Goal: Task Accomplishment & Management: Complete application form

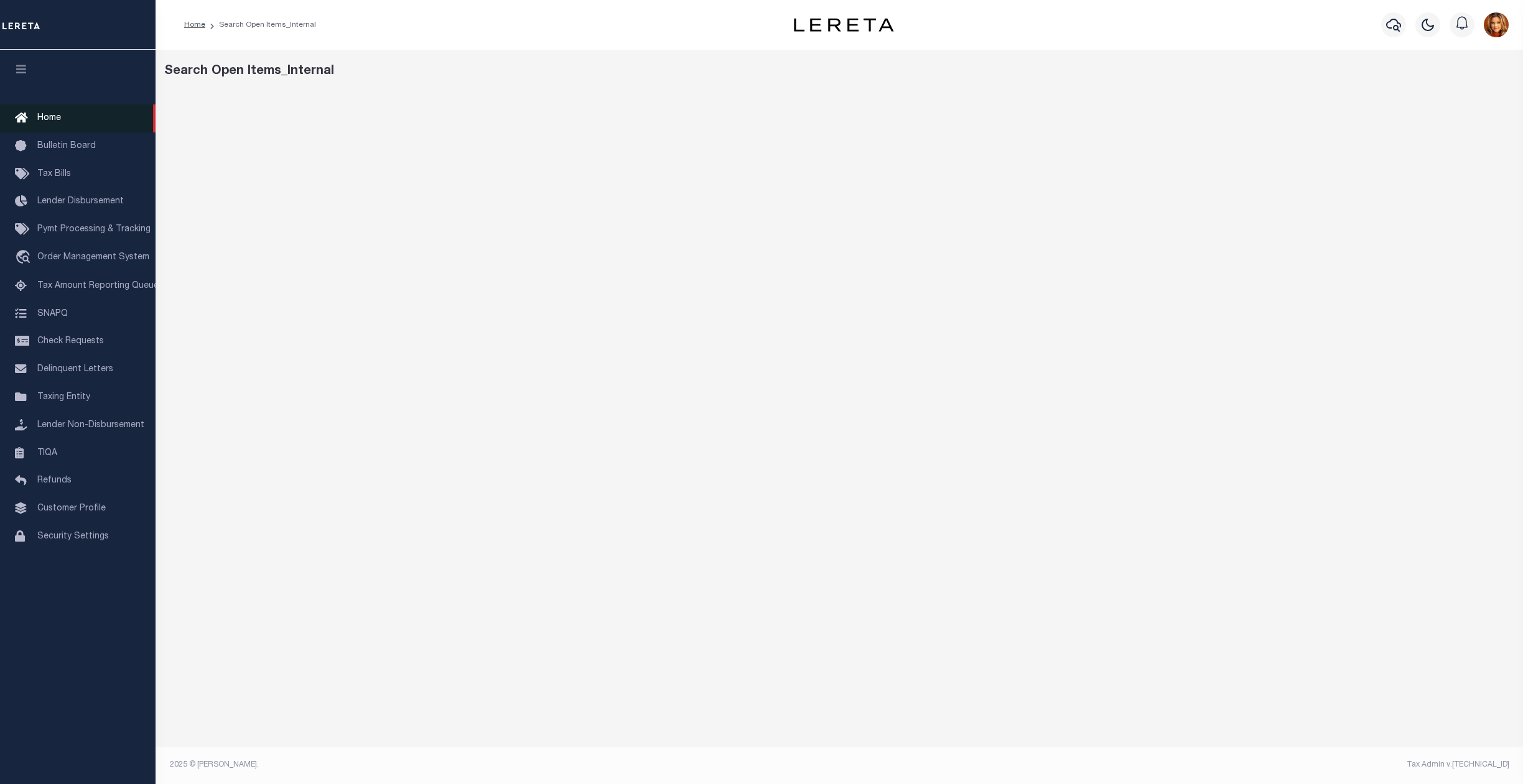
click at [49, 120] on span "Home" at bounding box center [50, 118] width 24 height 9
click at [70, 257] on span "Order Management System" at bounding box center [93, 257] width 112 height 9
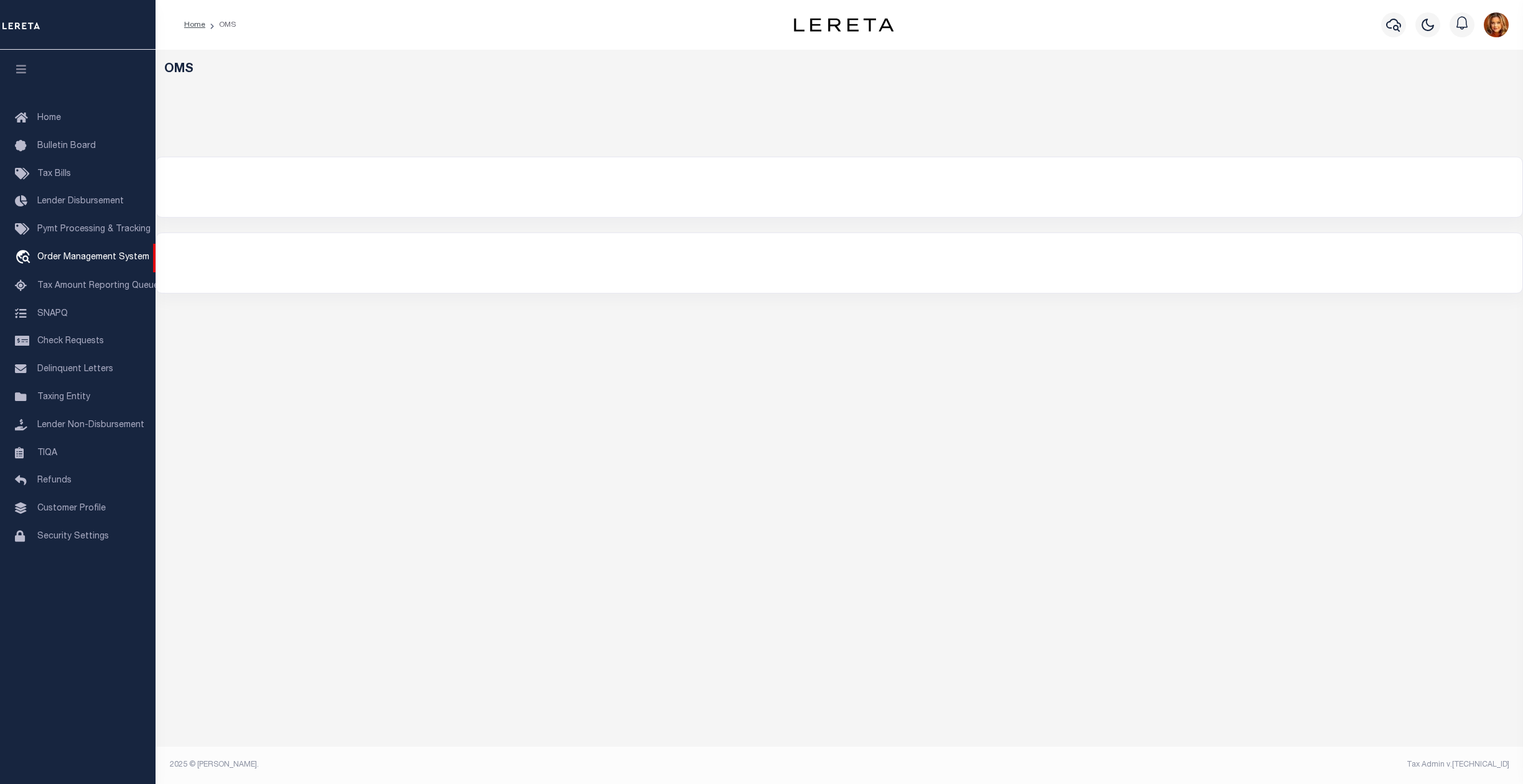
select select "200"
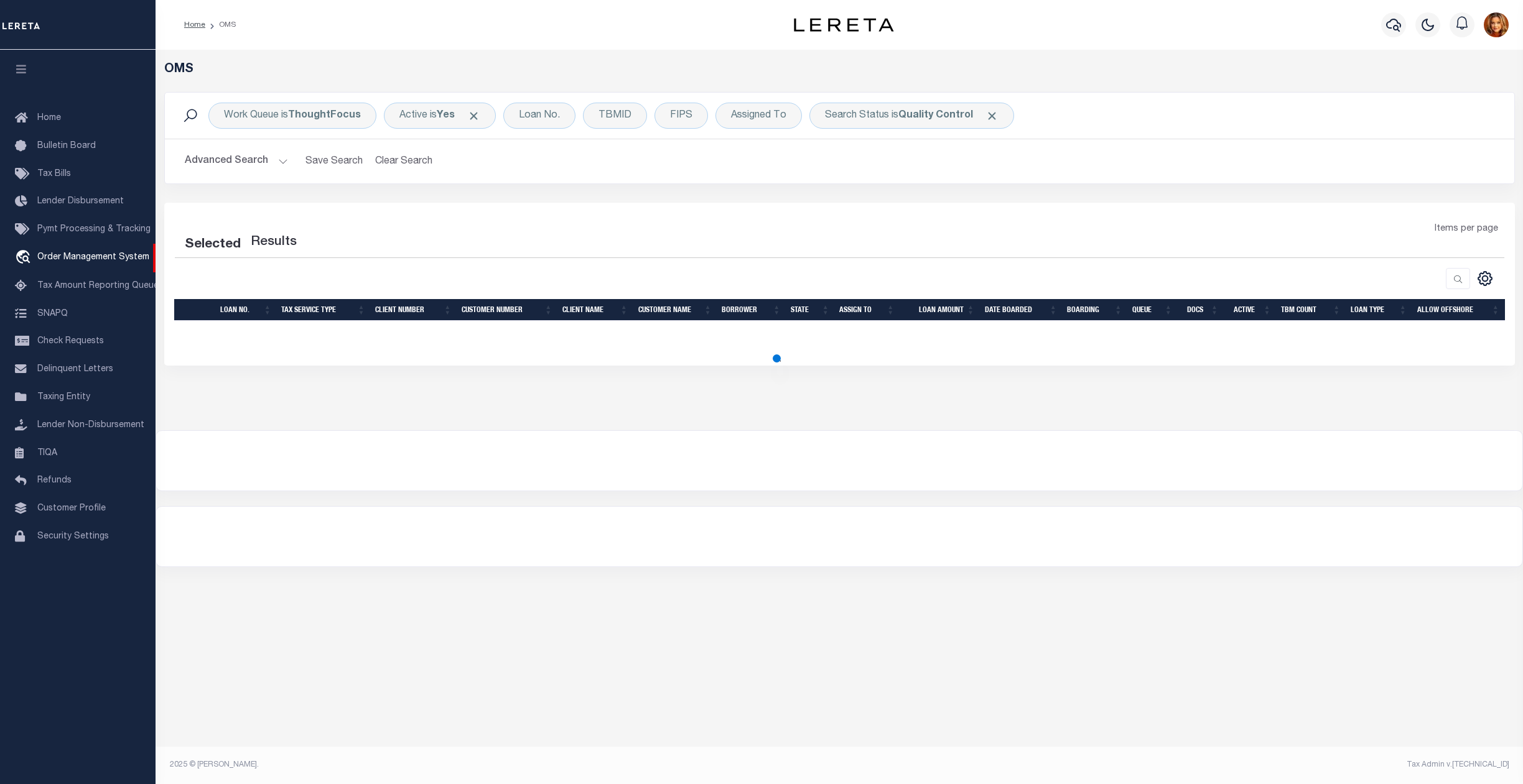
select select "200"
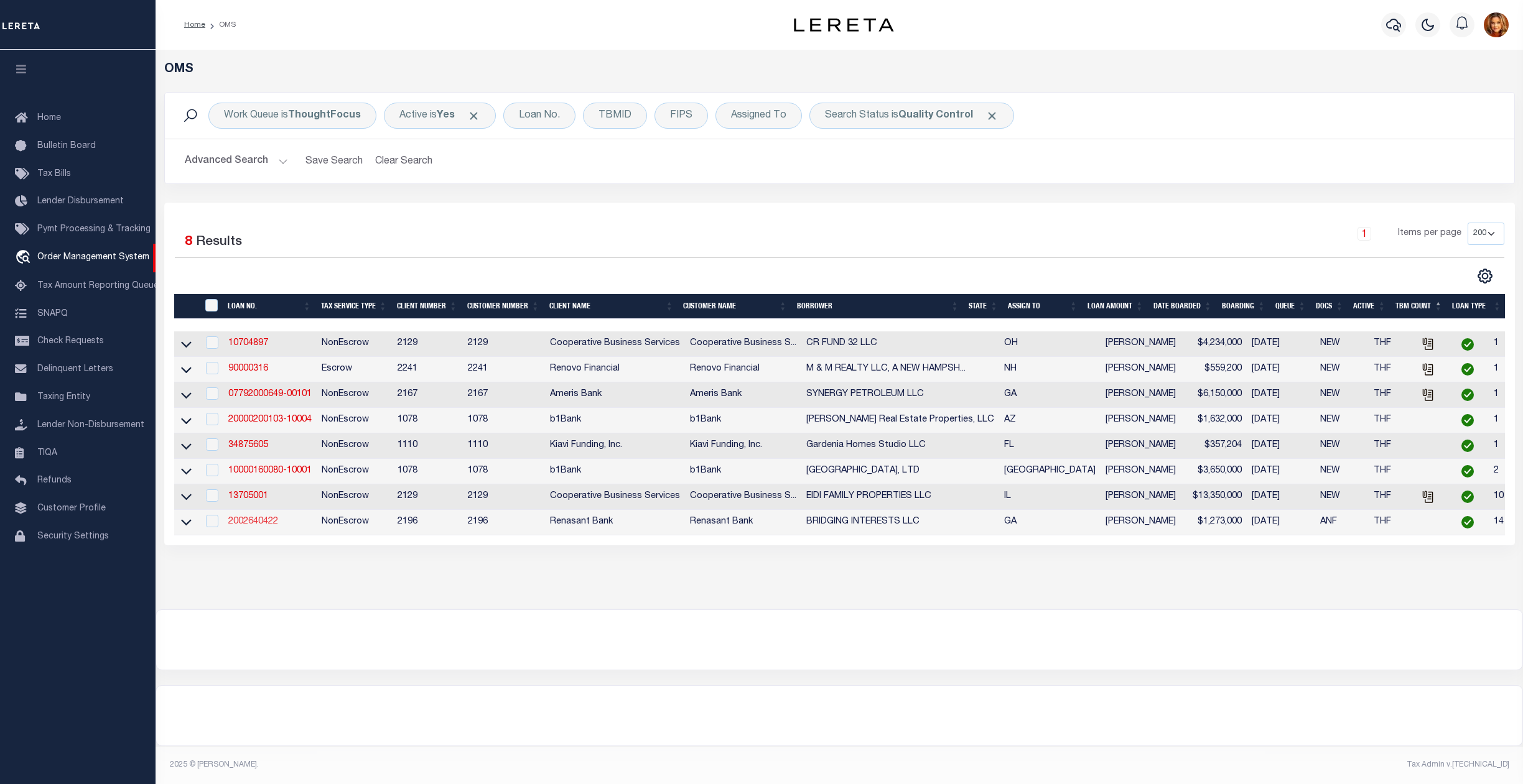
click at [242, 526] on link "2002640422" at bounding box center [253, 522] width 50 height 9
checkbox input "true"
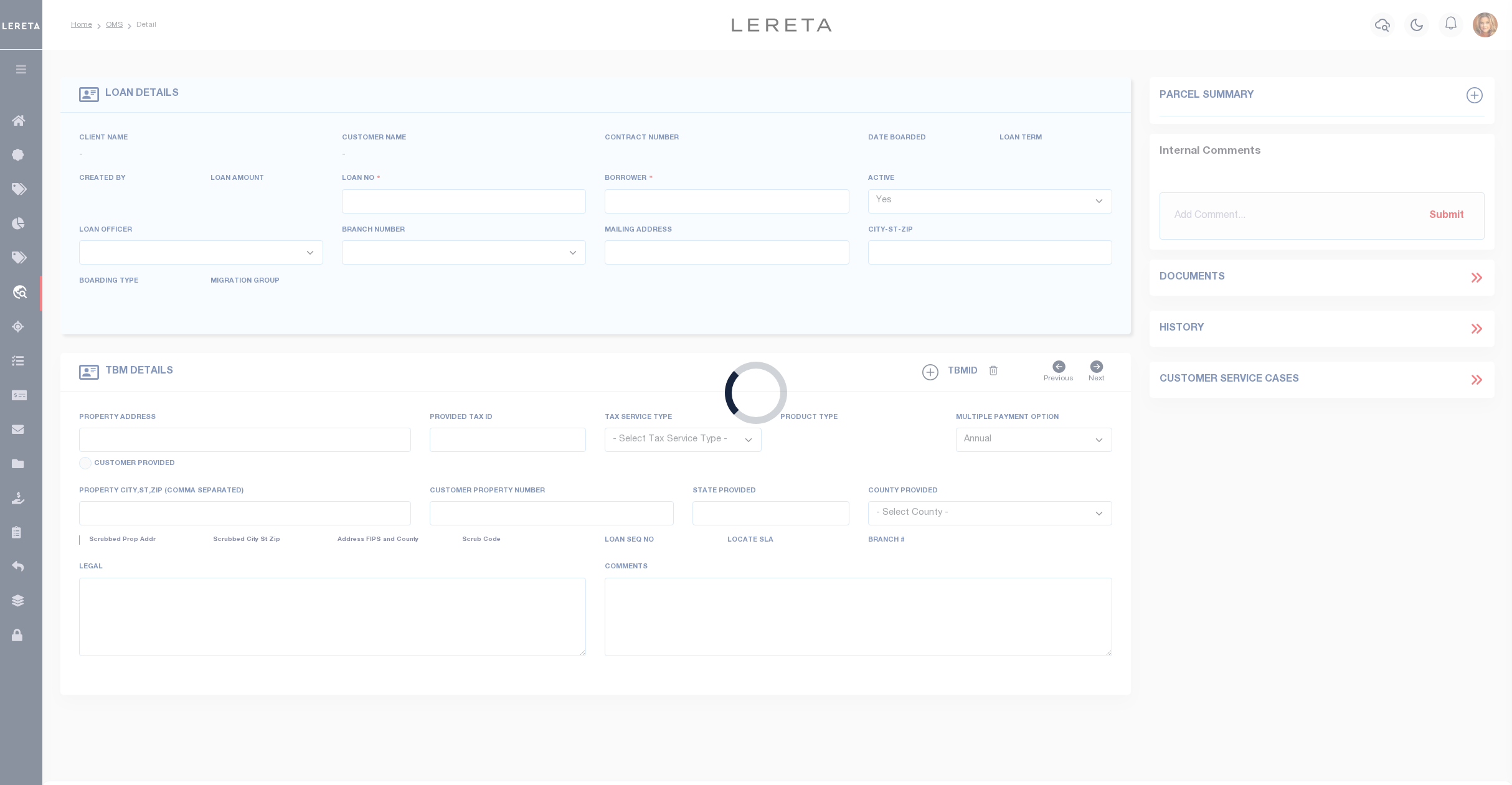
type input "2002640422"
type input "BRIDGING INTERESTS LLC"
select select
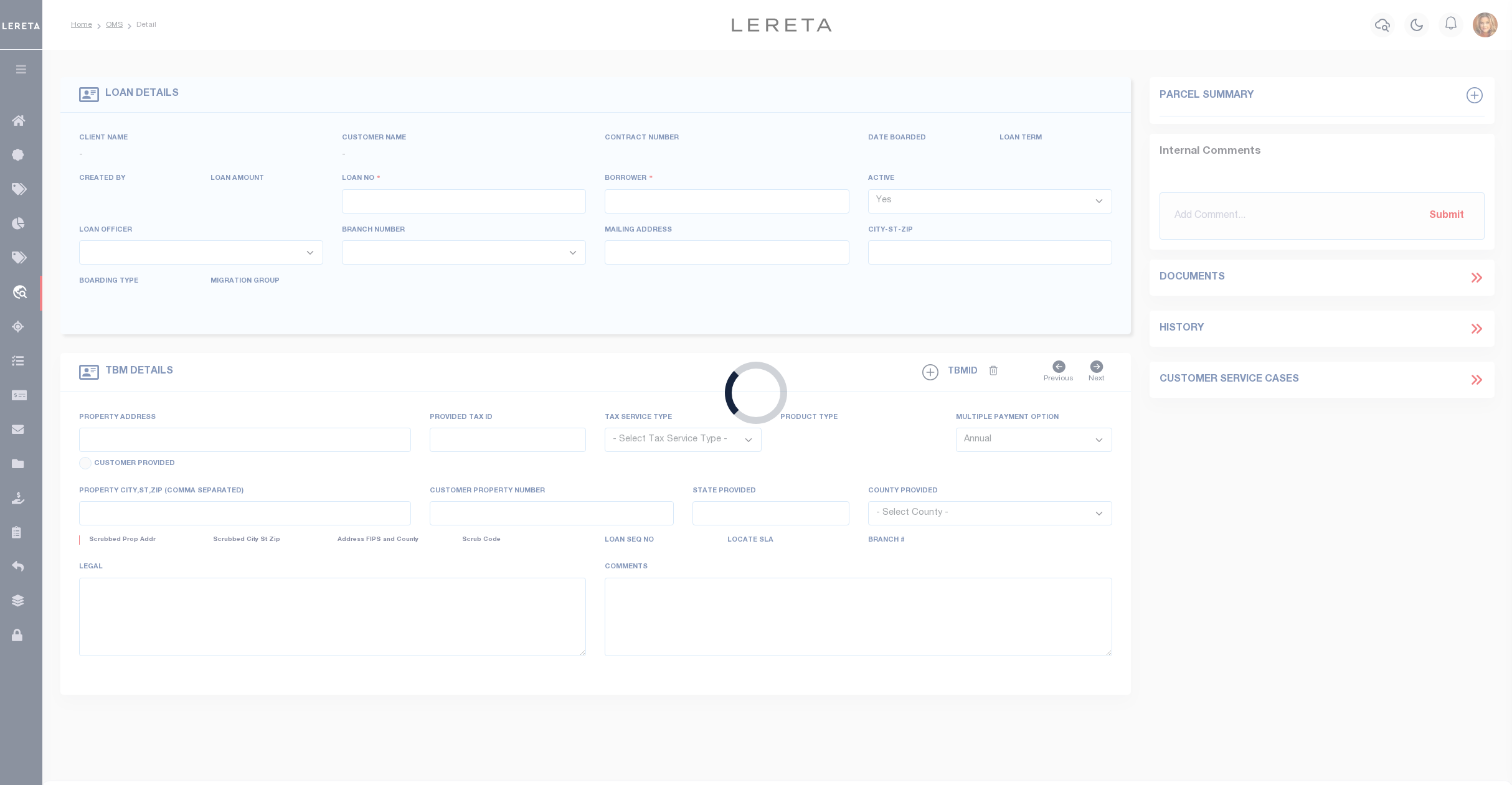
select select "10"
select select
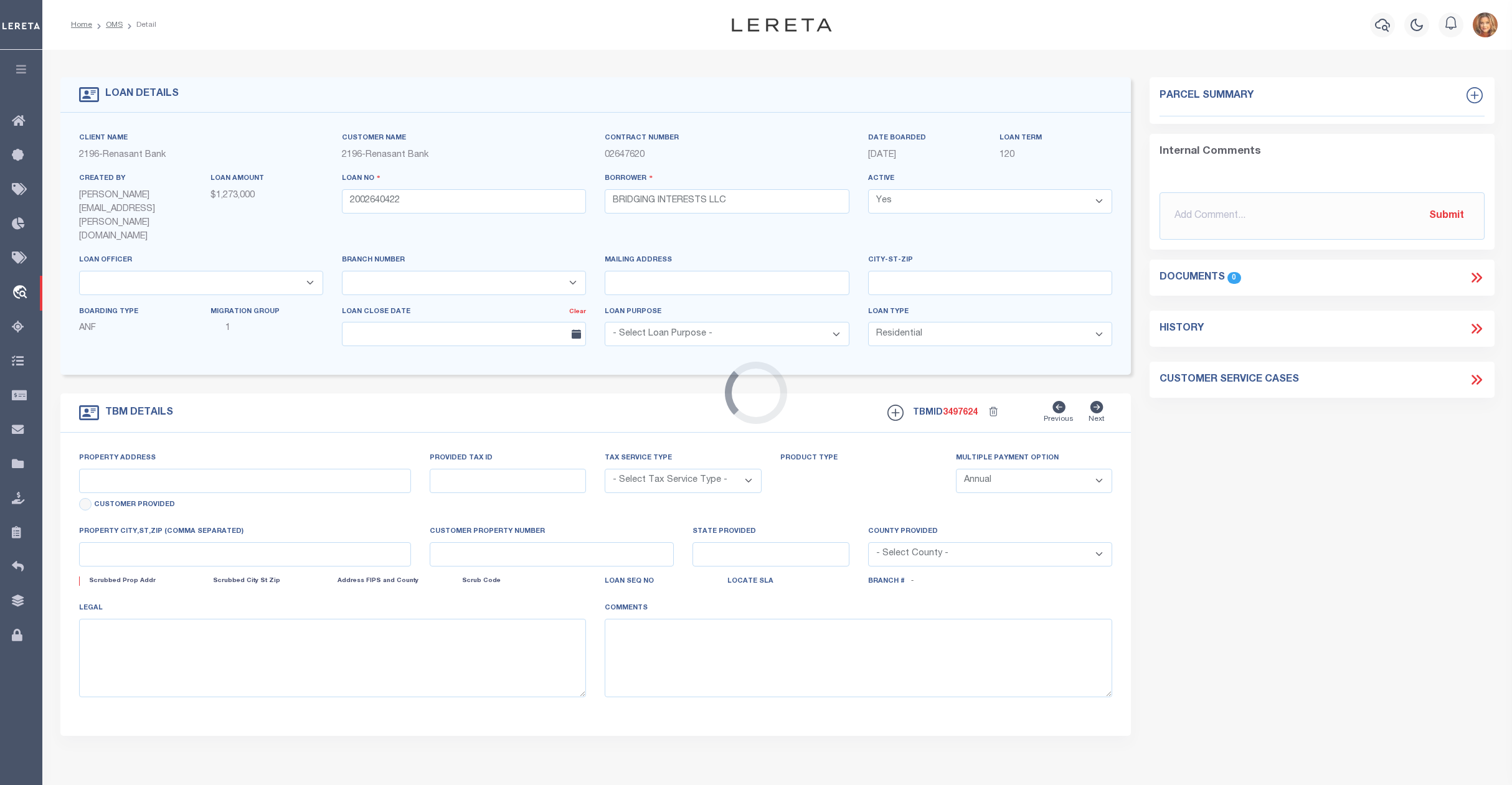
select select "4983"
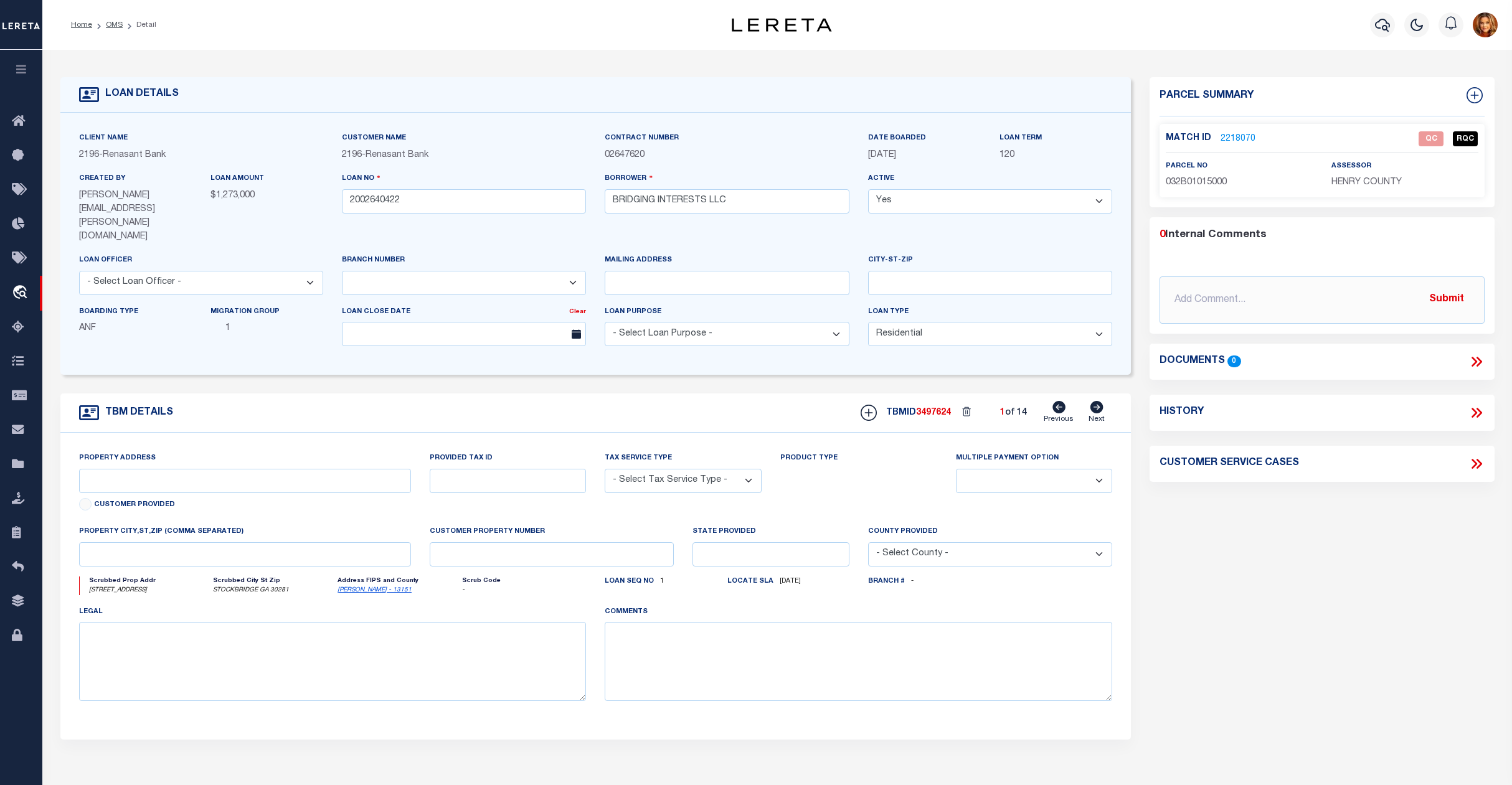
type input "[STREET_ADDRESS]"
radio input "true"
select select "NonEscrow"
select select
type input "STOCKBRIDGE GA 30281"
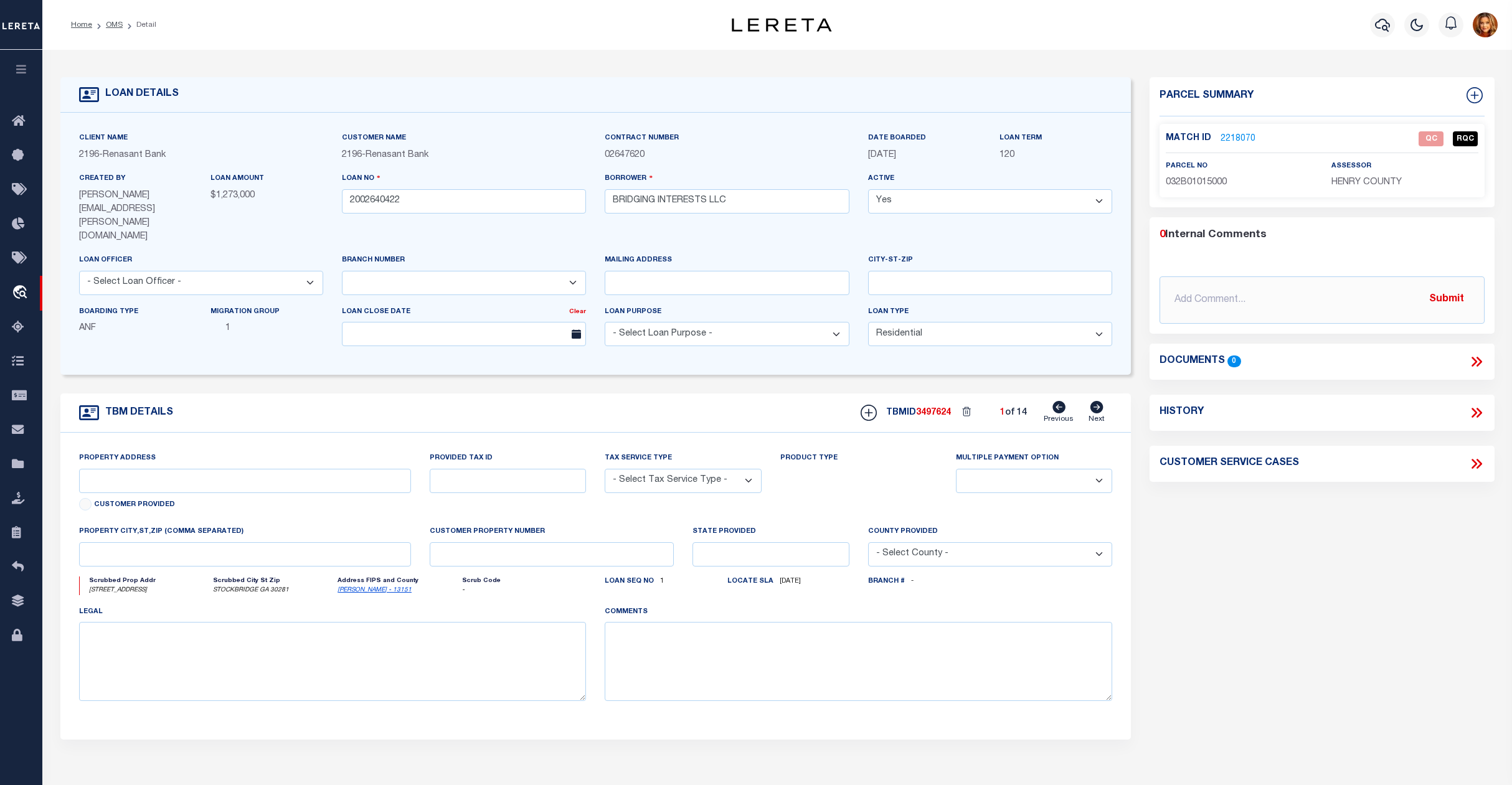
type input "2002640422"
type input "GA"
type textarea "PARCEL: 092H010850001"
click at [116, 26] on link "OMS" at bounding box center [115, 25] width 17 height 8
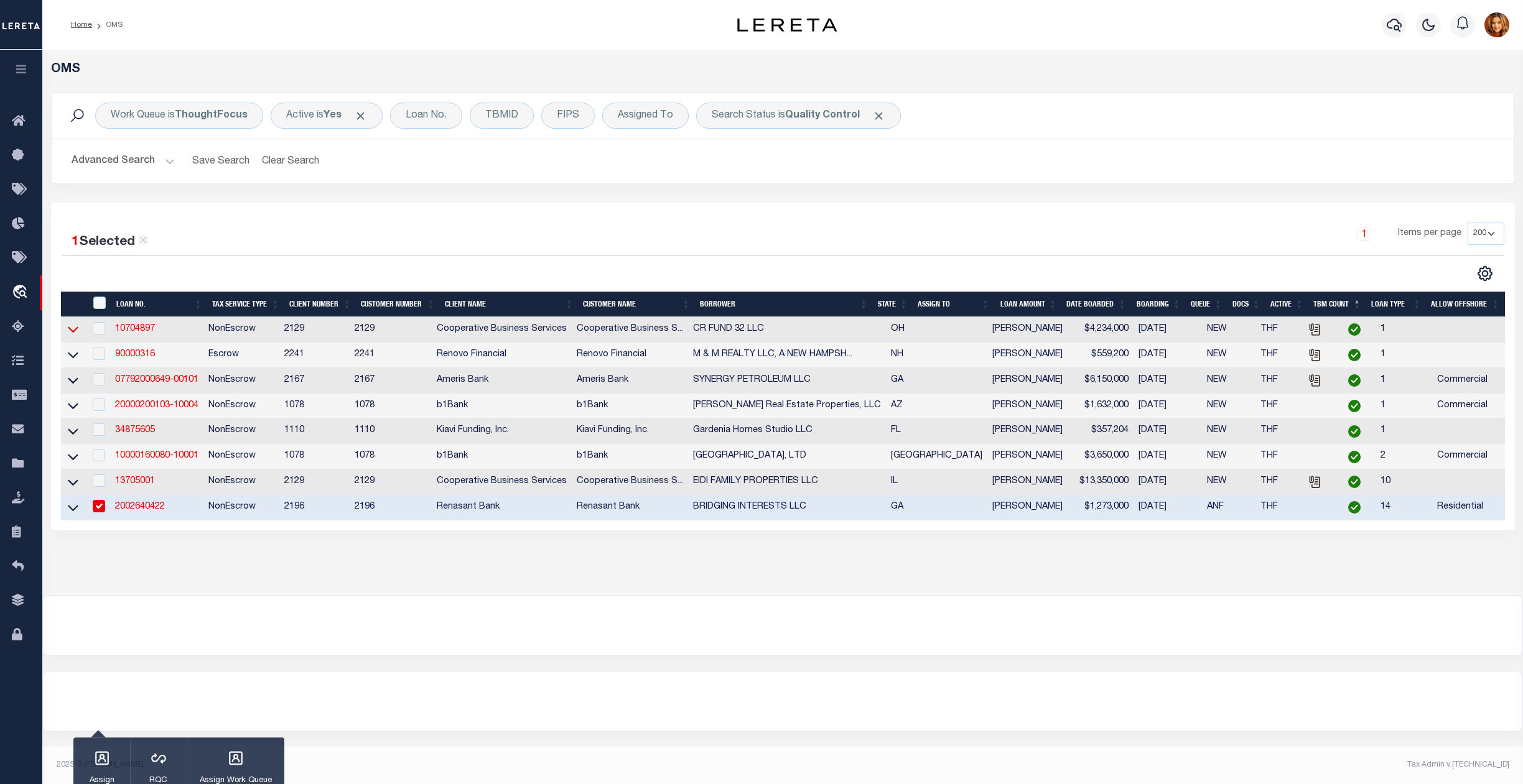
click at [75, 334] on icon at bounding box center [73, 329] width 10 height 13
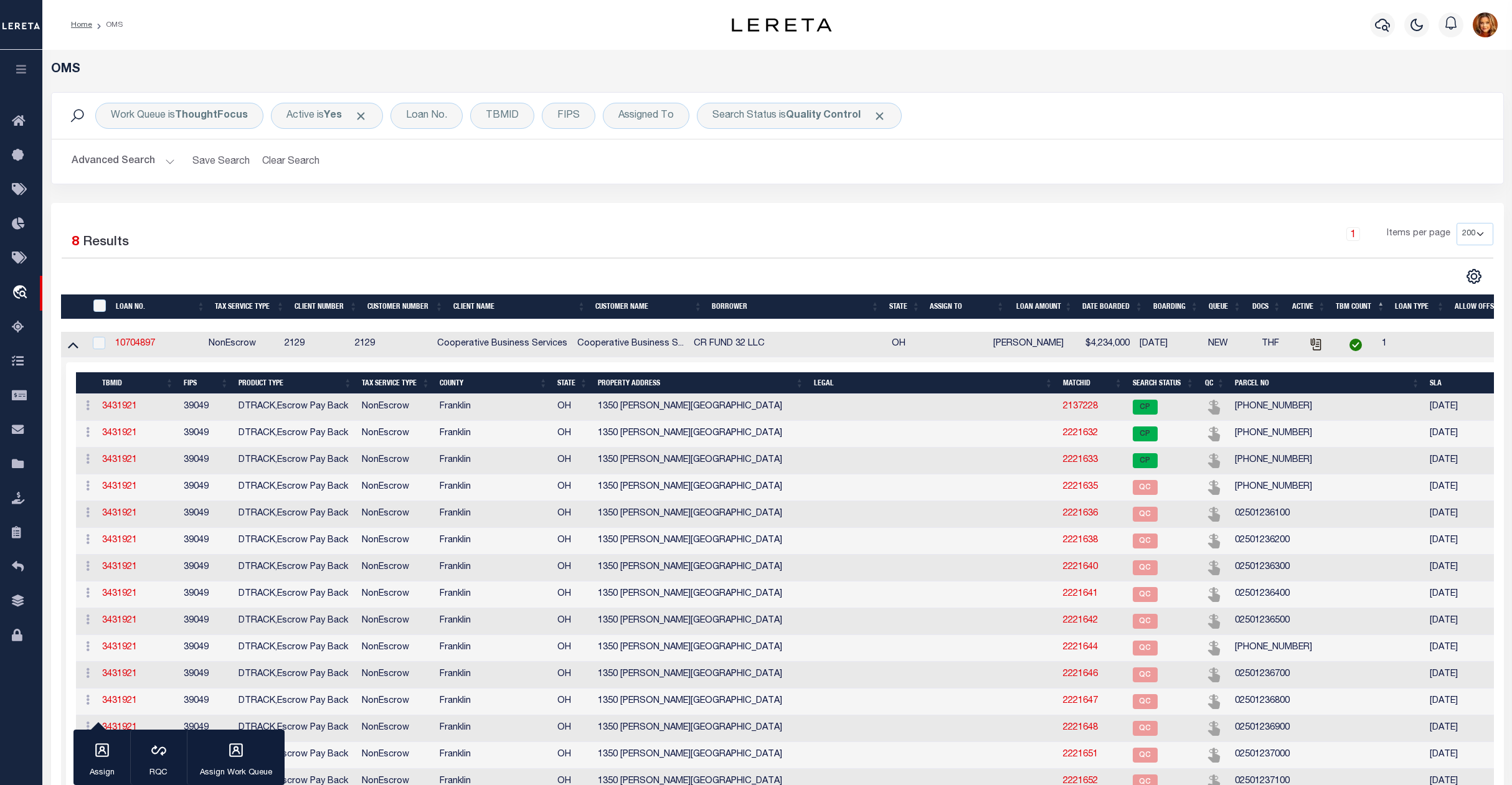
click at [75, 335] on td at bounding box center [73, 345] width 24 height 26
checkbox input "true"
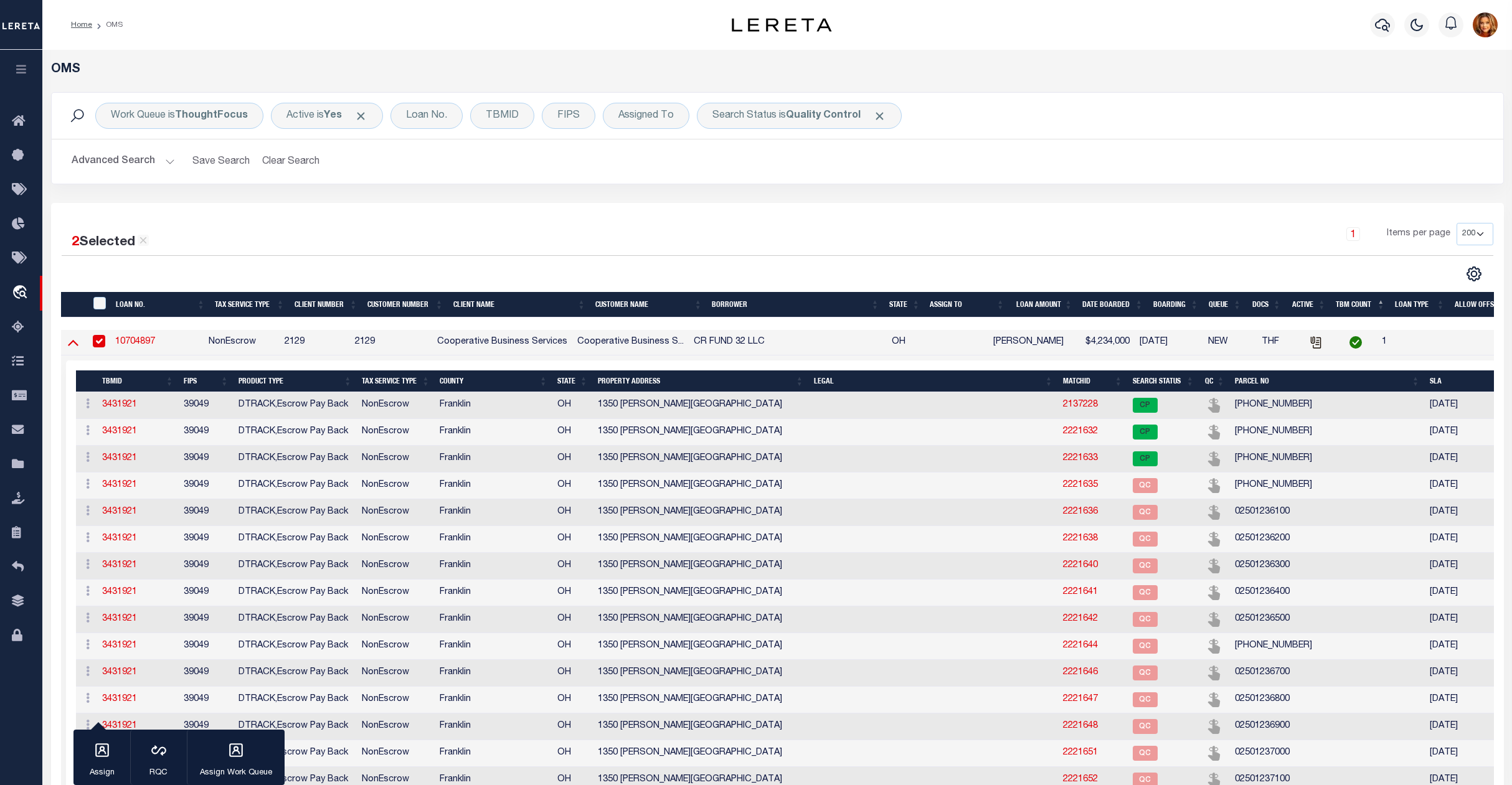
click at [73, 348] on icon at bounding box center [73, 342] width 10 height 13
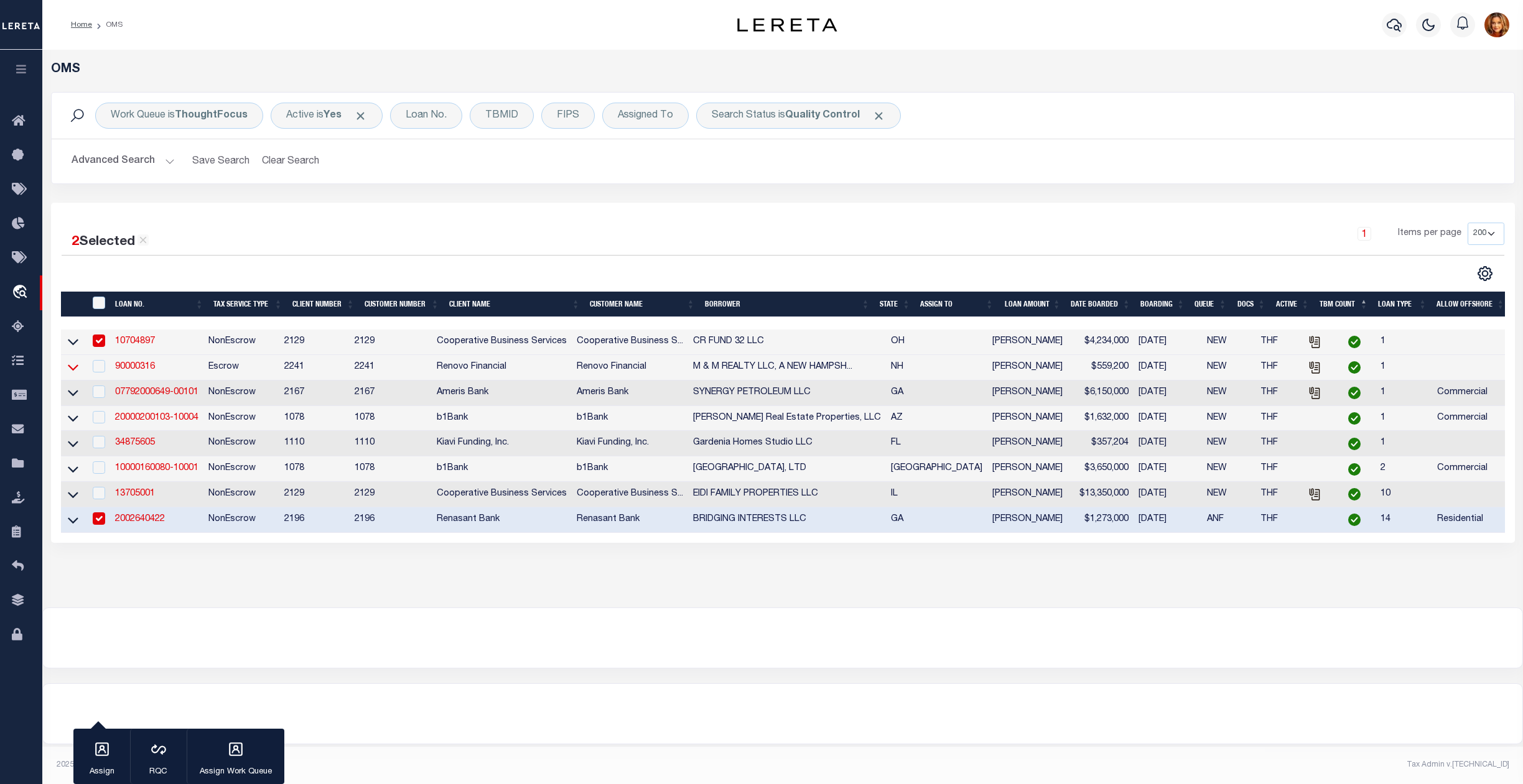
click at [75, 374] on icon at bounding box center [73, 367] width 10 height 13
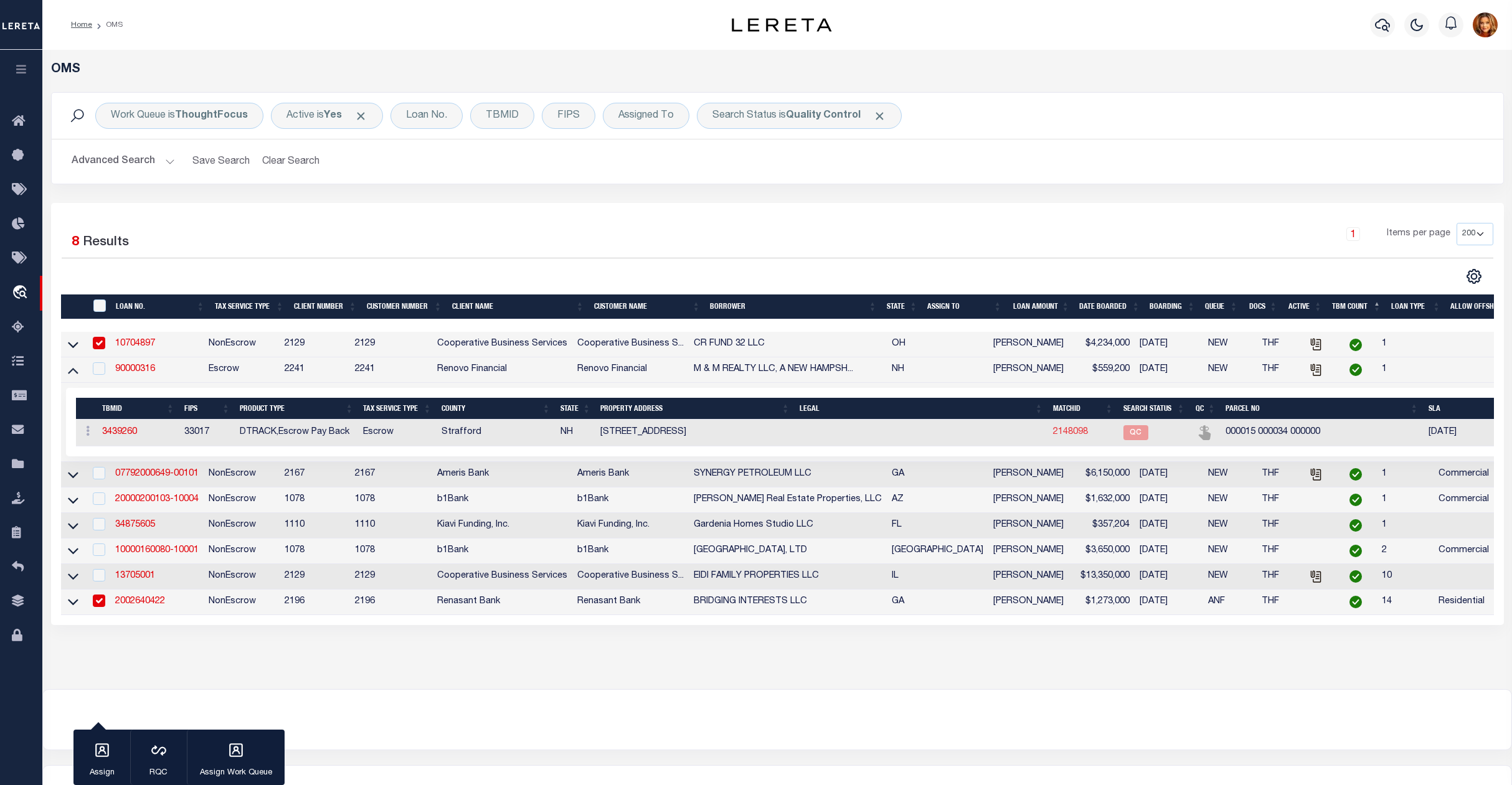
click at [1053, 437] on link "2148098" at bounding box center [1070, 432] width 35 height 9
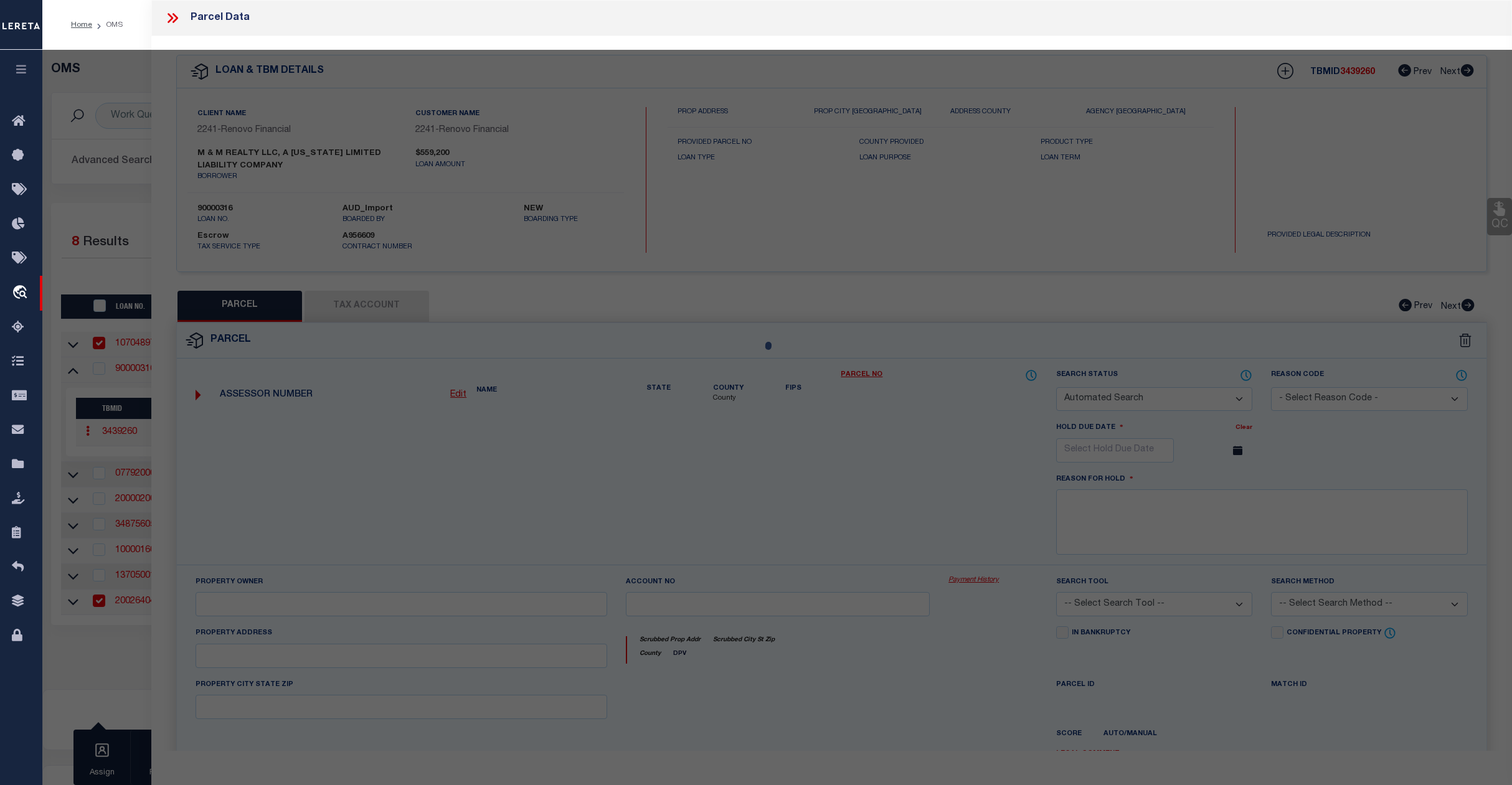
checkbox input "false"
select select "QC"
type input "M&M REALTY LLC"
select select "AGW"
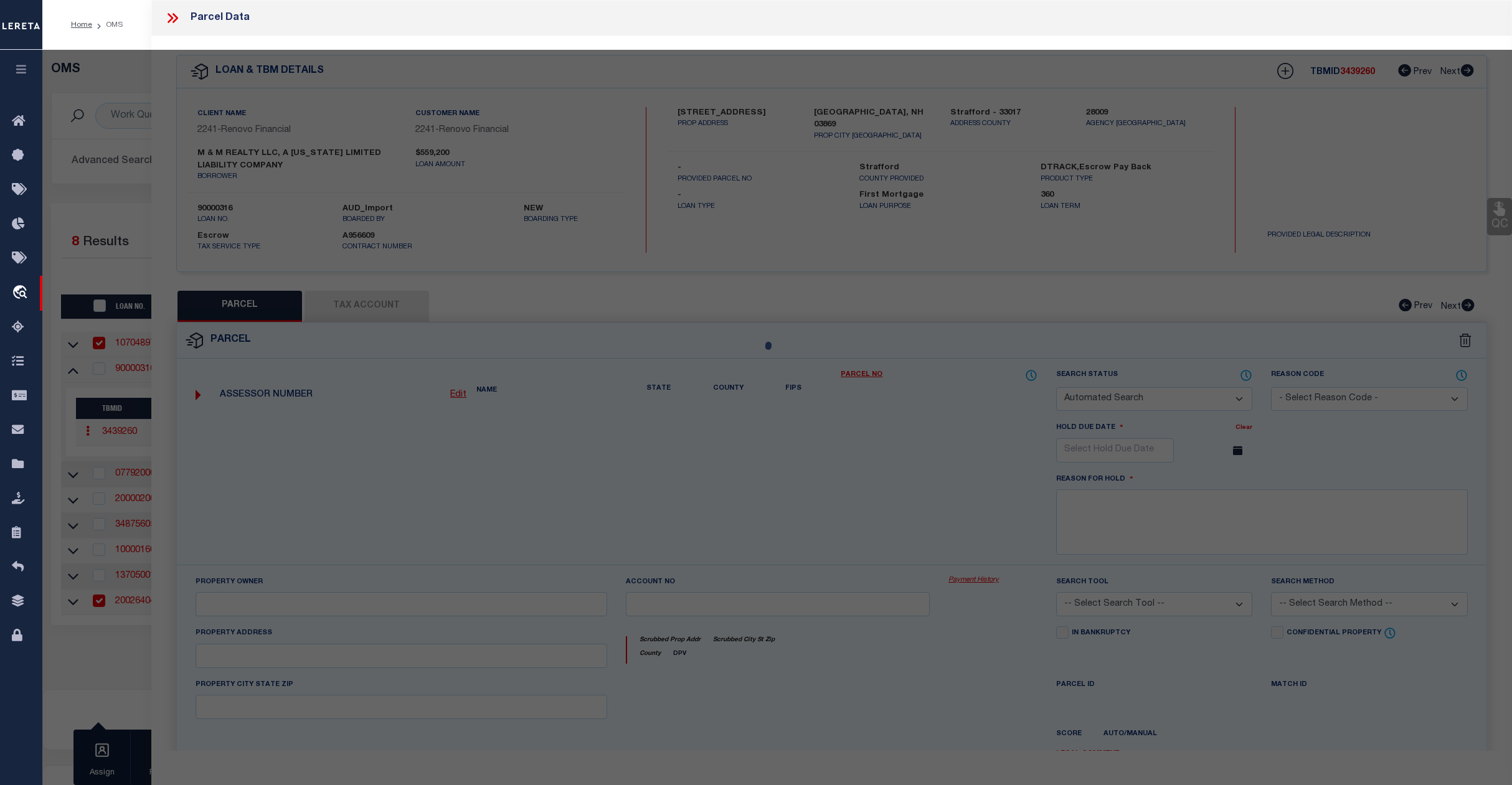
select select "LEG"
type input "[STREET_ADDRESS]"
type textarea "Acres: 0.318 2015 E911 CHG ST # FROM 51-53 TO 51A, 51B, 53A, 53B; RED BRICK; 1 …"
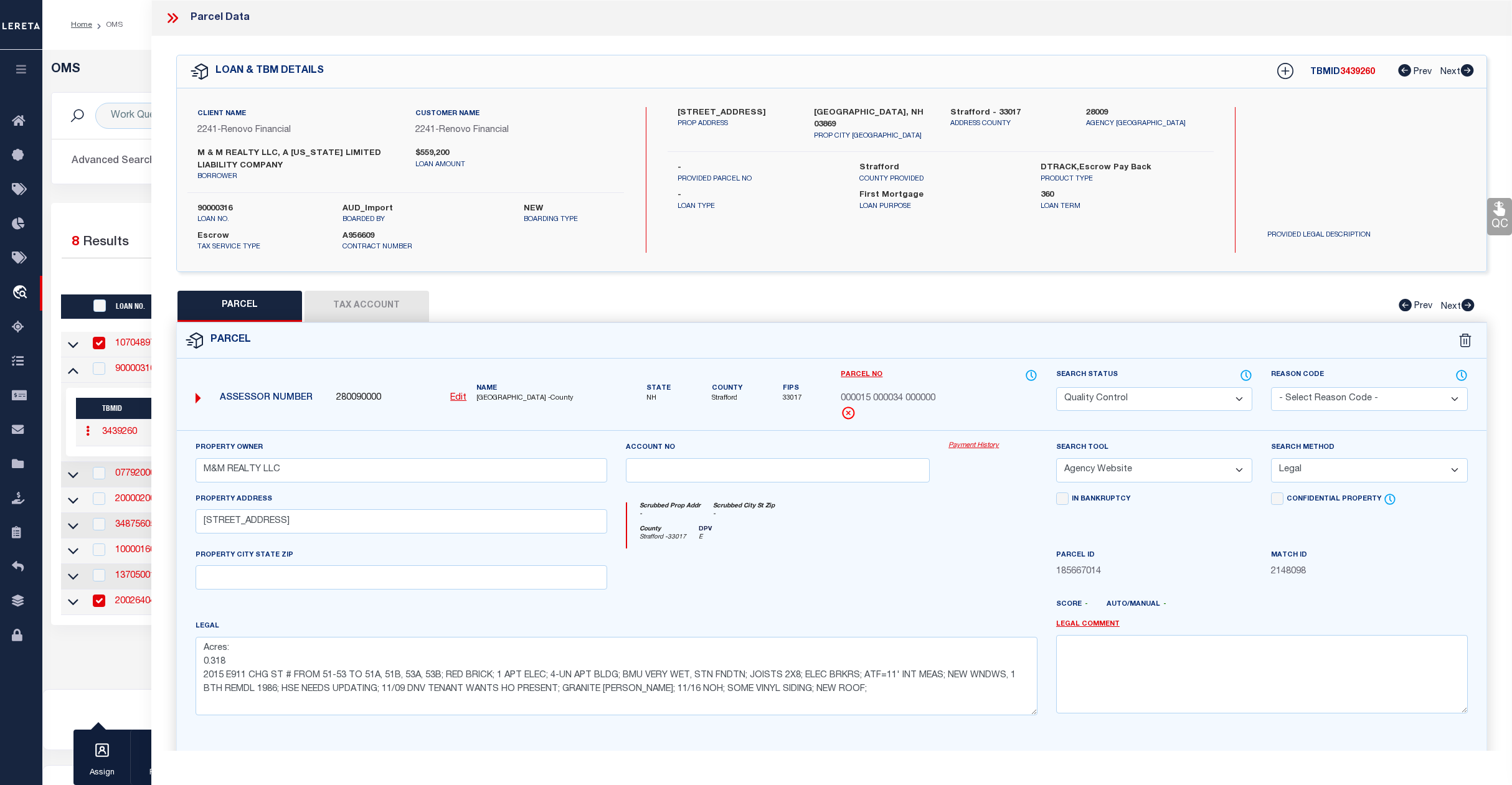
click at [1201, 394] on select "Automated Search Bad Parcel Complete Duplicate Parcel High Dollar Reporting In …" at bounding box center [1155, 400] width 197 height 24
click at [1057, 388] on select "Automated Search Bad Parcel Complete Duplicate Parcel High Dollar Reporting In …" at bounding box center [1155, 400] width 197 height 24
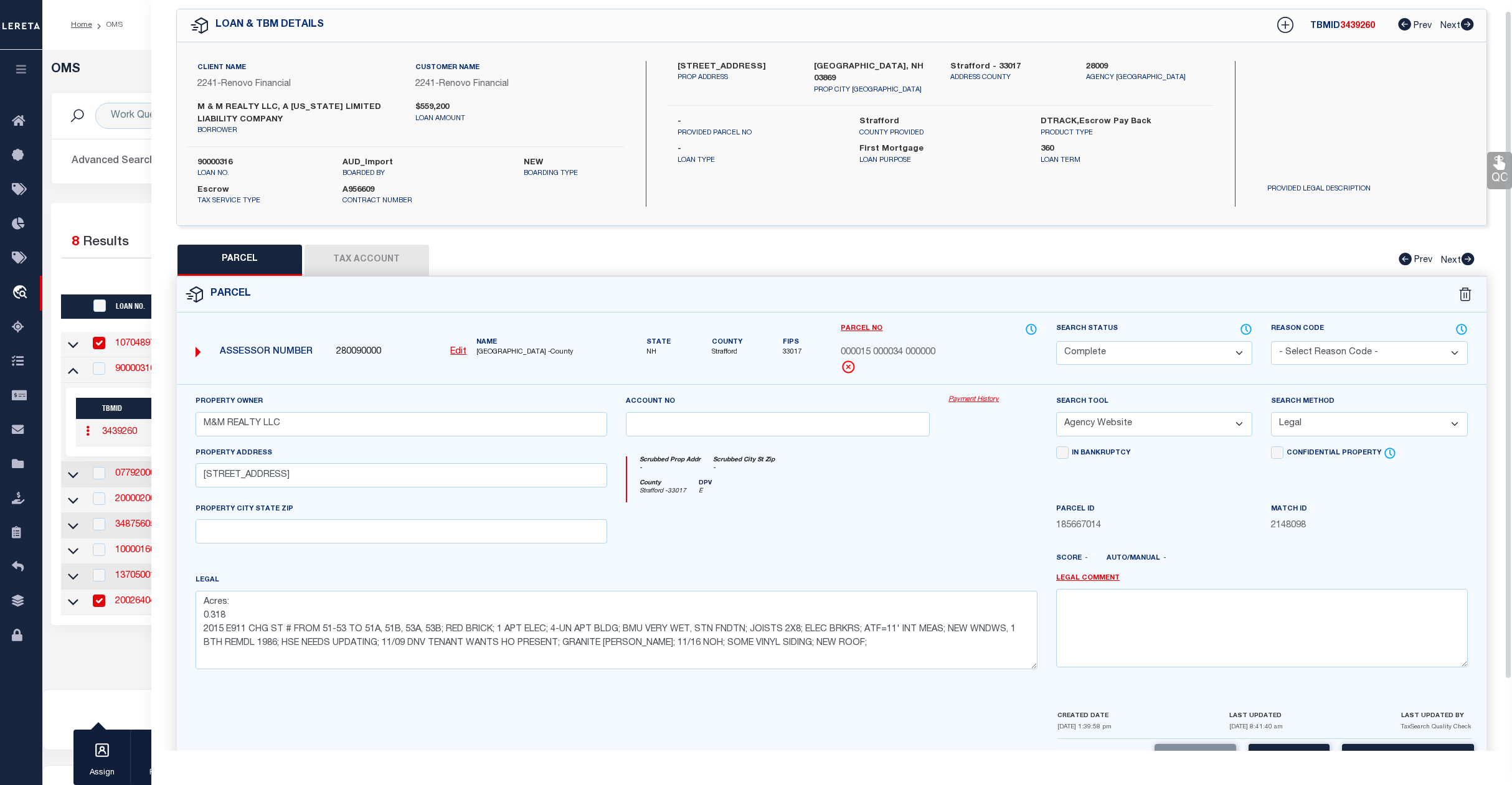
scroll to position [92, 0]
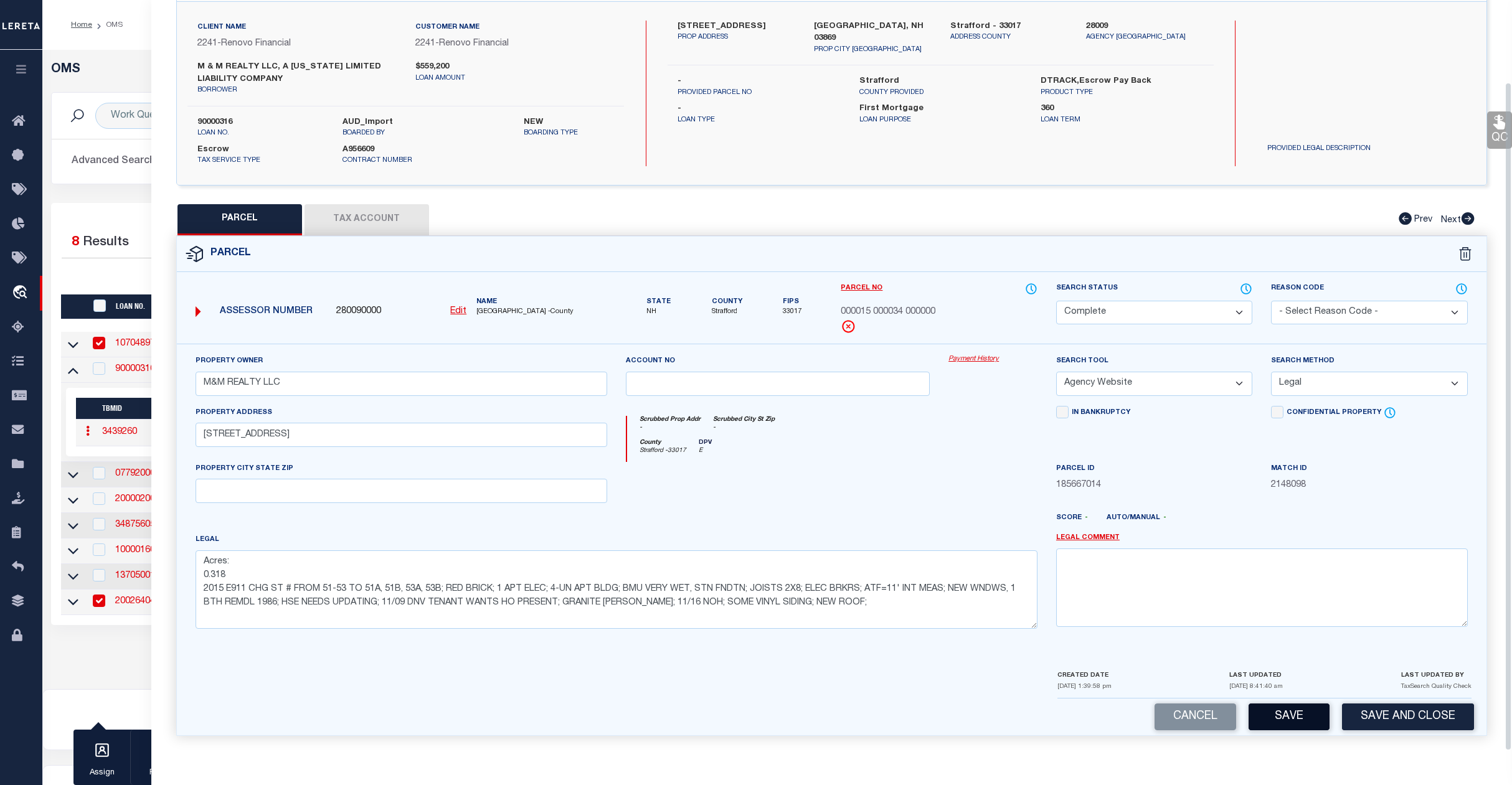
click at [1313, 723] on button "Save" at bounding box center [1289, 717] width 81 height 27
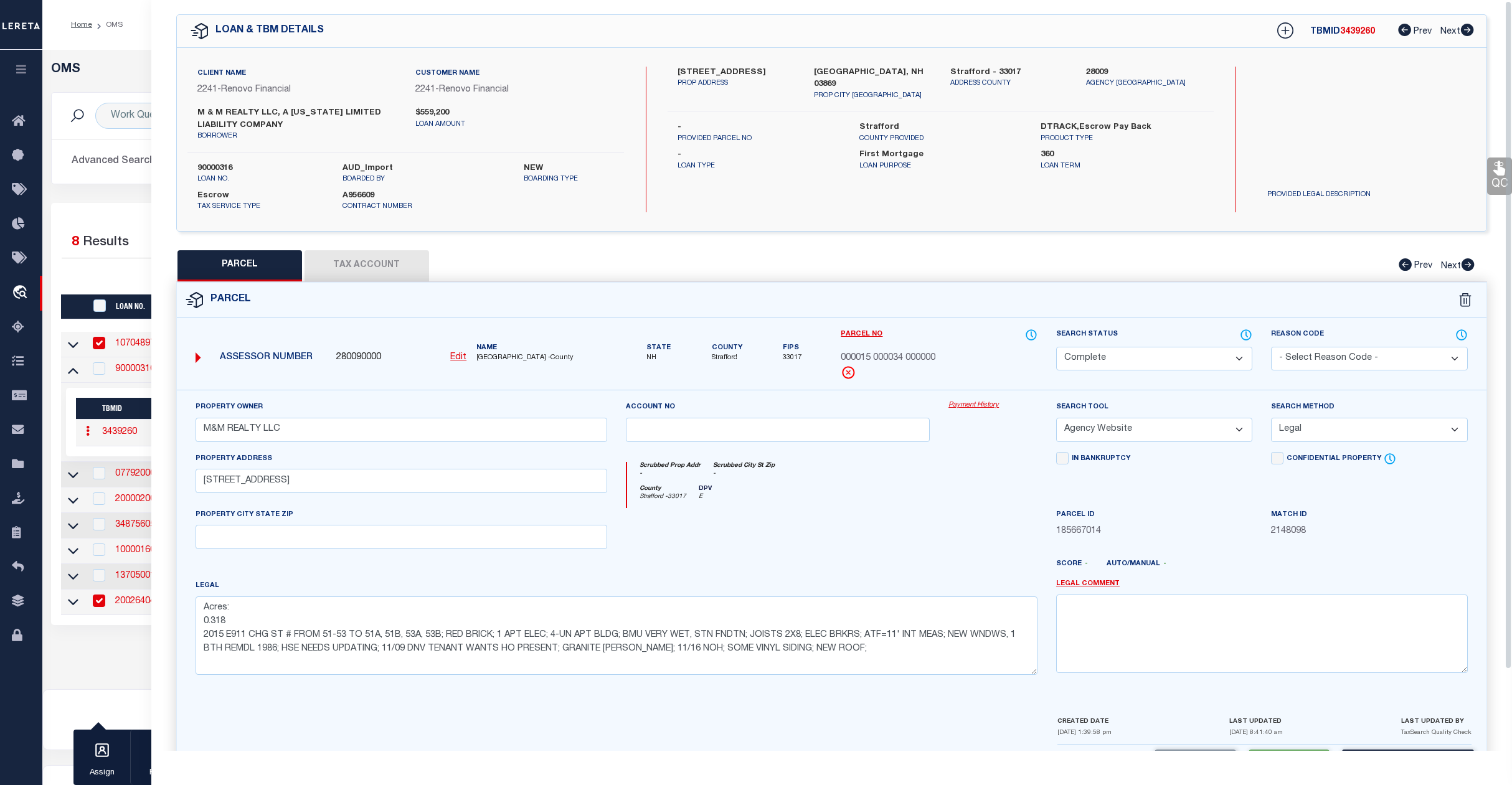
scroll to position [0, 0]
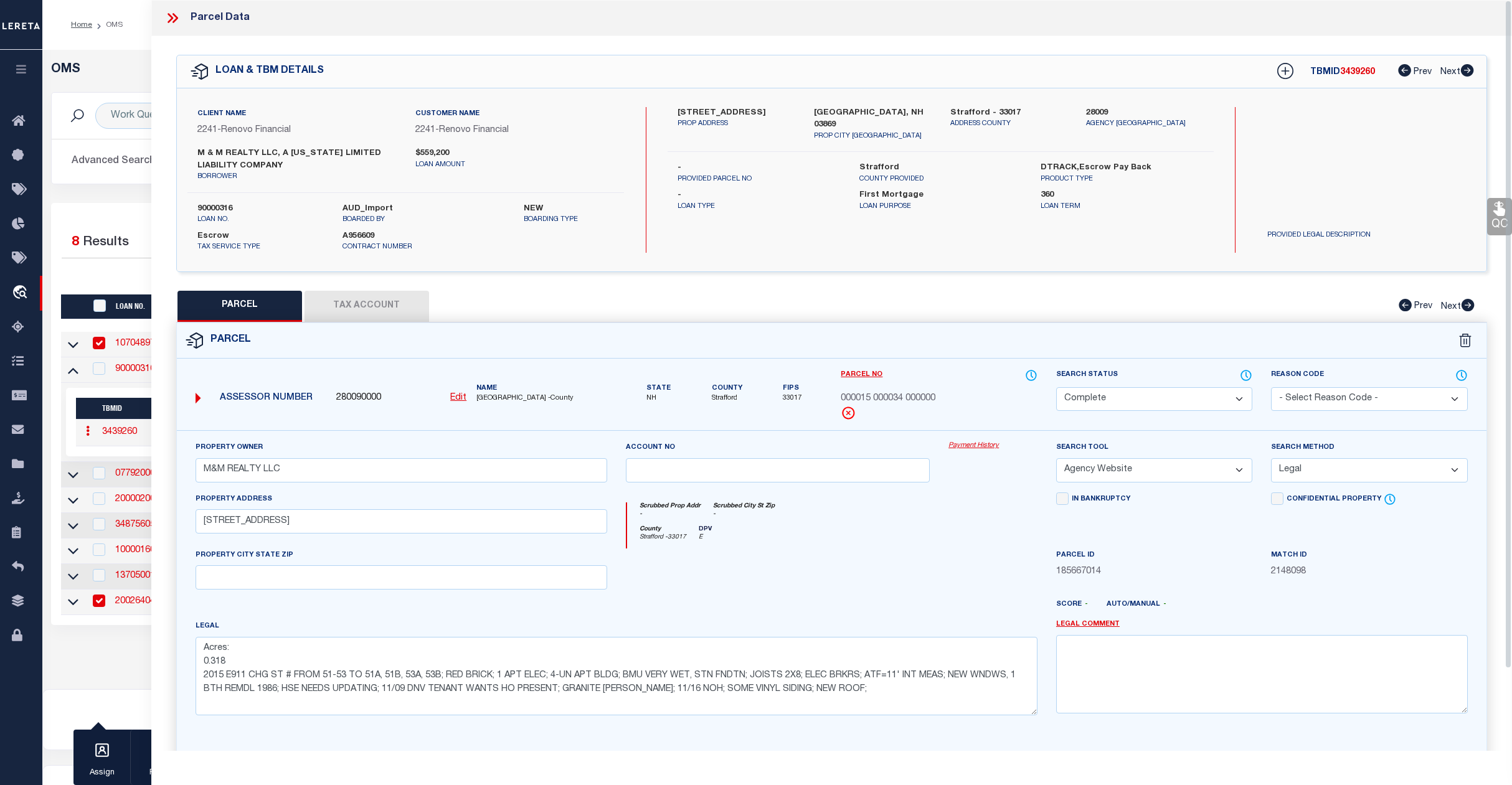
select select "AS"
select select
checkbox input "false"
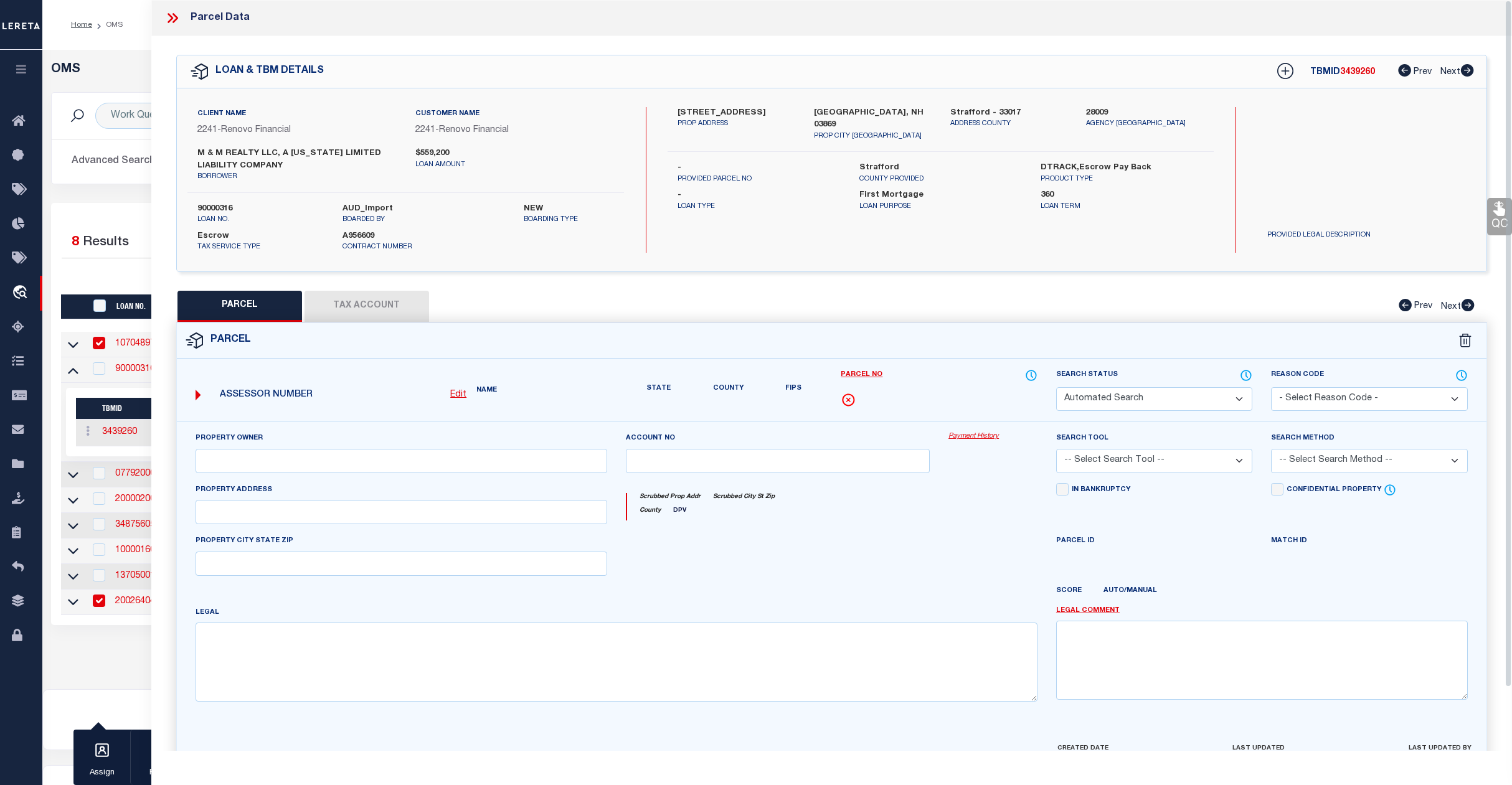
select select "CP"
type input "M&M REALTY LLC"
select select "AGW"
select select "LEG"
type input "[STREET_ADDRESS]"
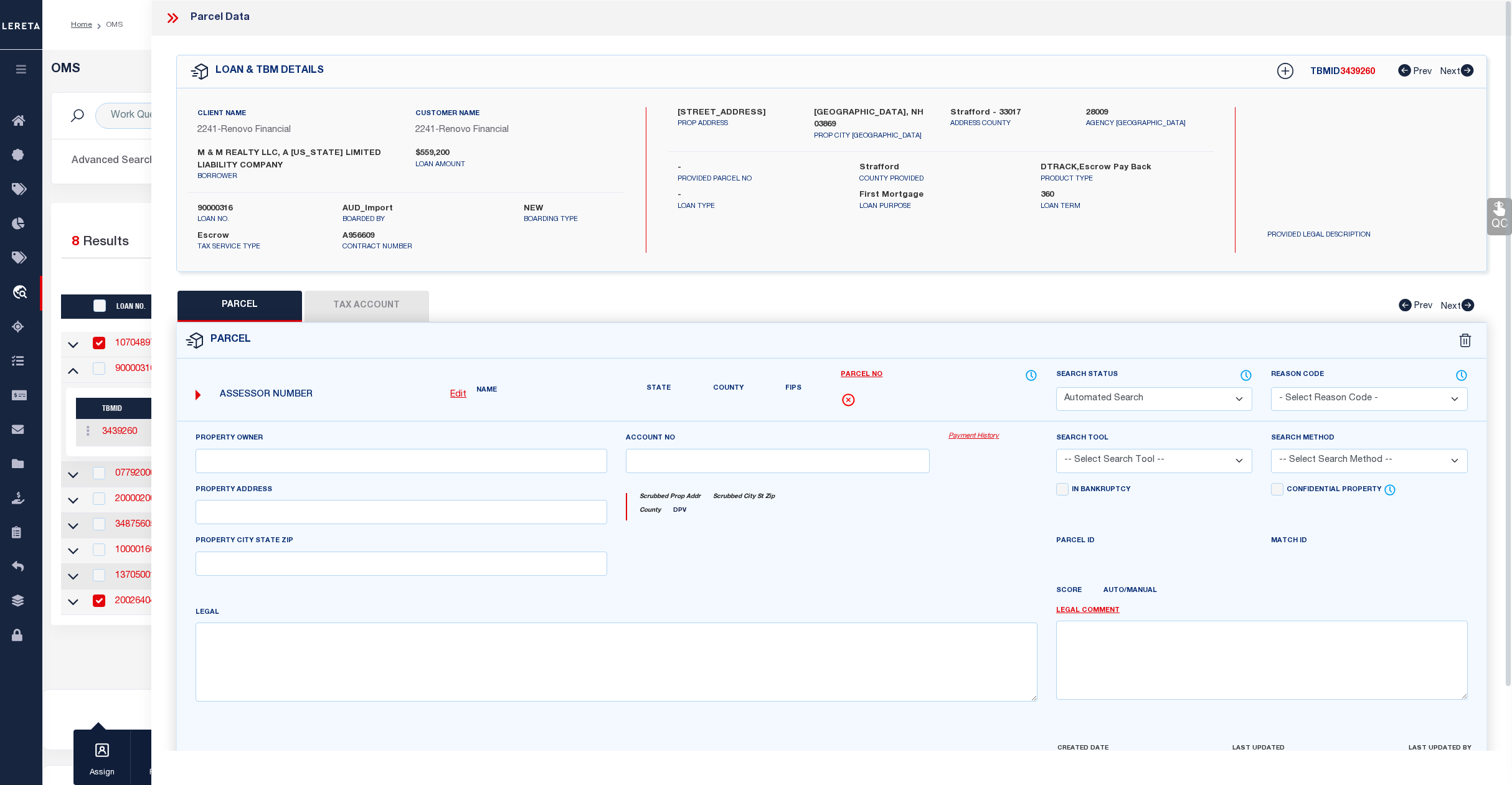
type textarea "Acres: 0.318 2015 E911 CHG ST # FROM 51-53 TO 51A, 51B, 53A, 53B; RED BRICK; 1 …"
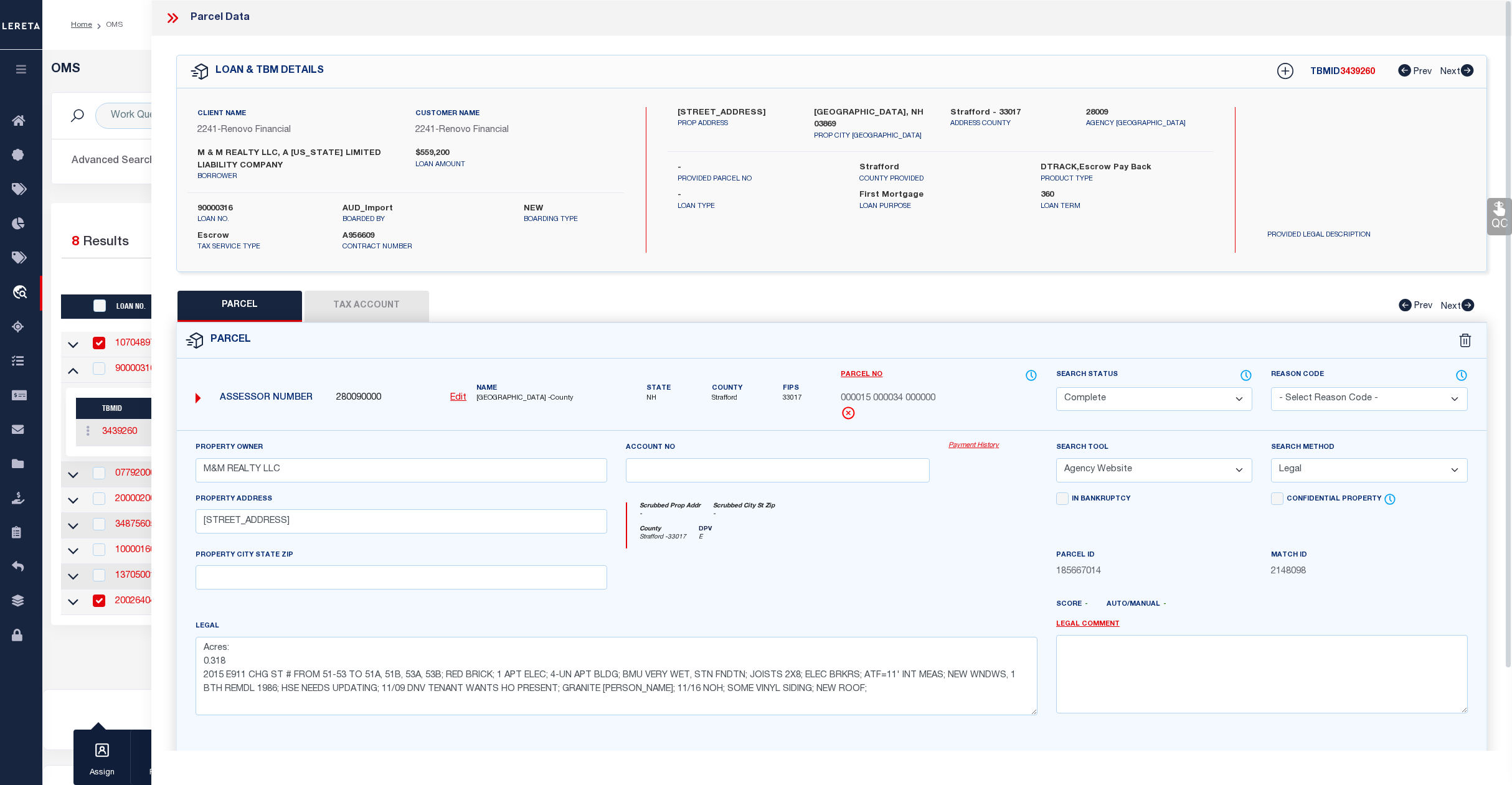
click at [98, 49] on div "Home OMS Profile Sign out" at bounding box center [777, 25] width 1470 height 50
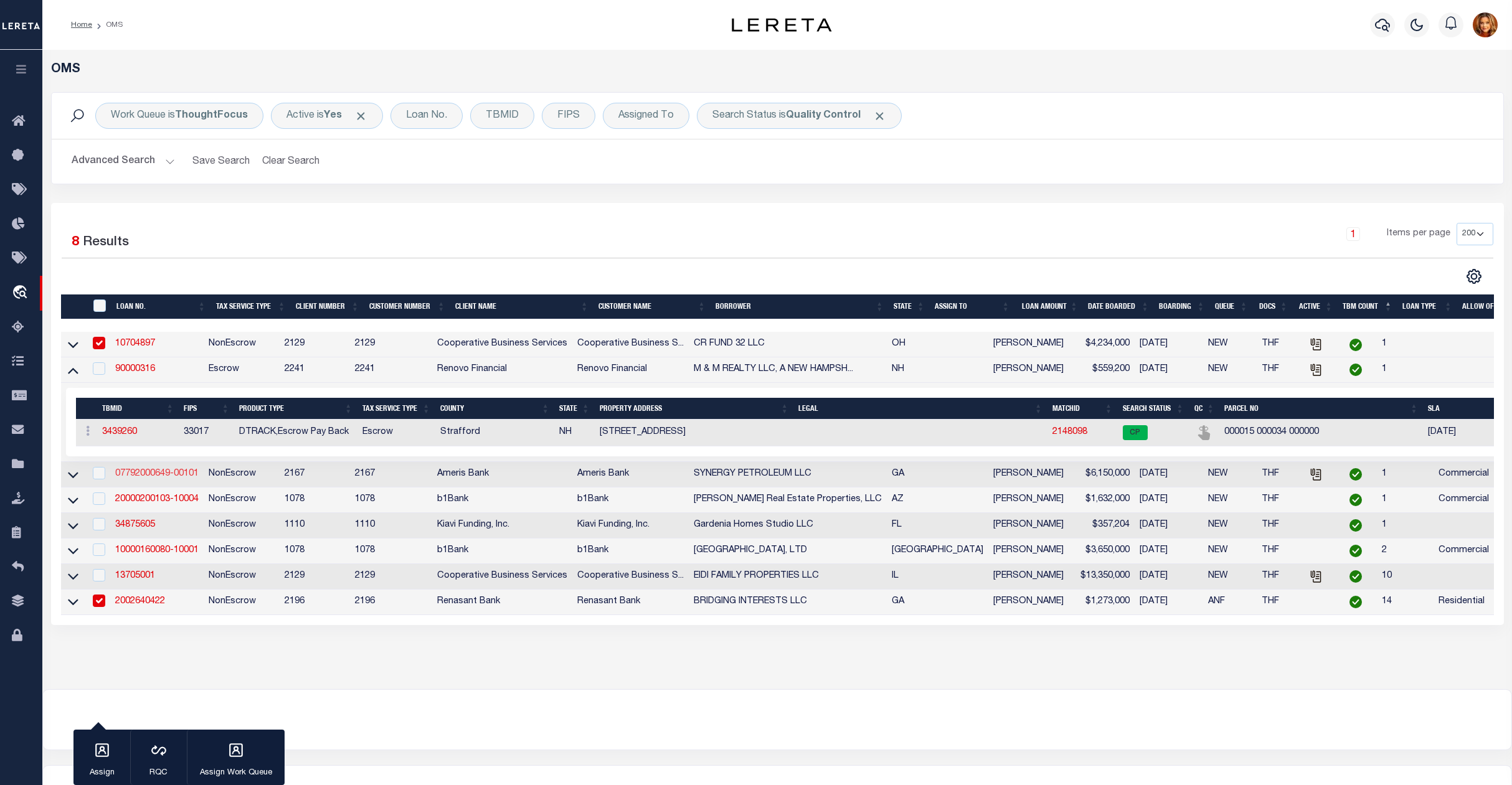
click at [128, 479] on link "07792000649-00101" at bounding box center [157, 474] width 83 height 9
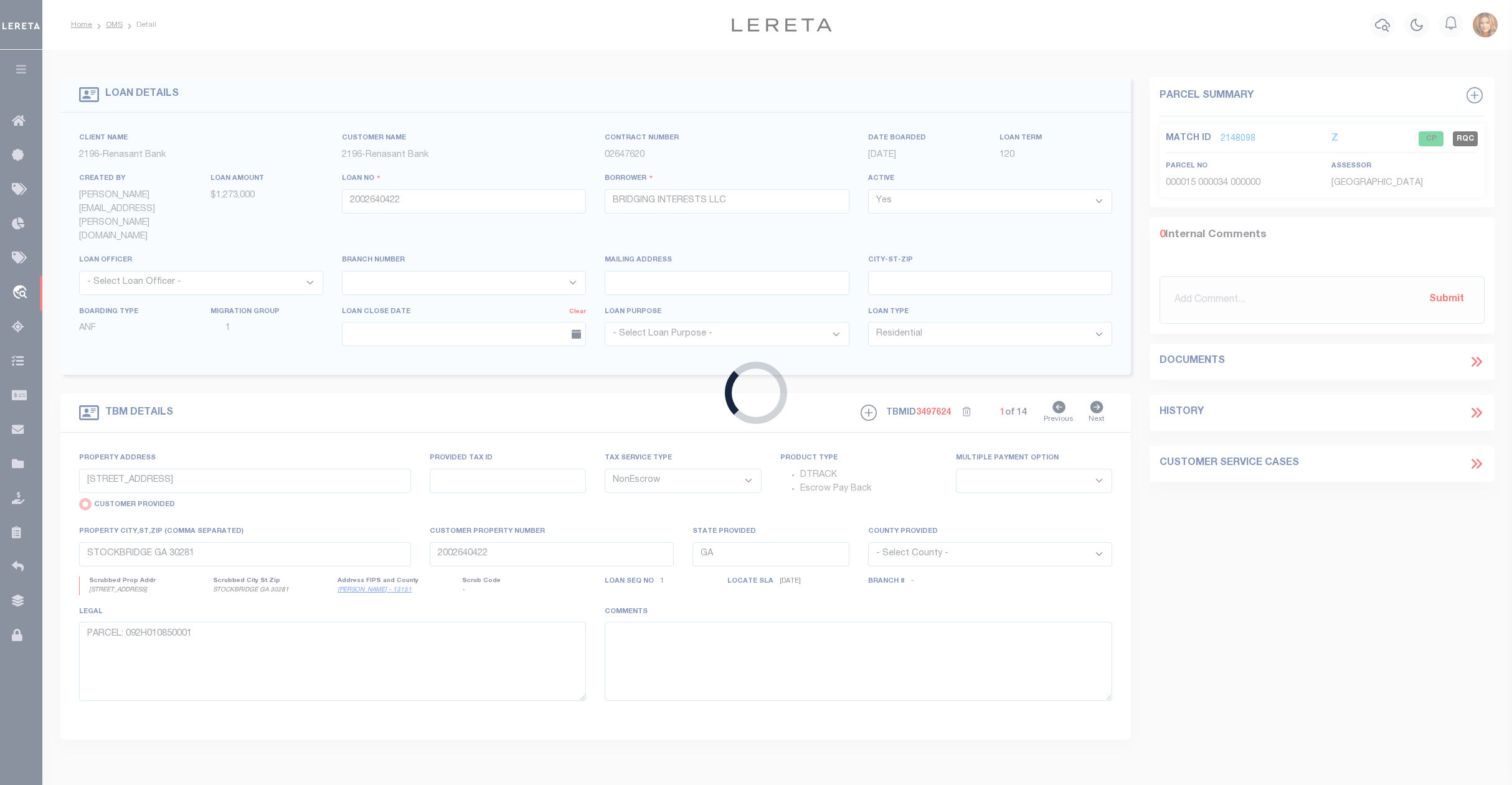
type input "07792000649-00101"
type input "SYNERGY PETROLEUM LLC"
select select
type input "[DATE]"
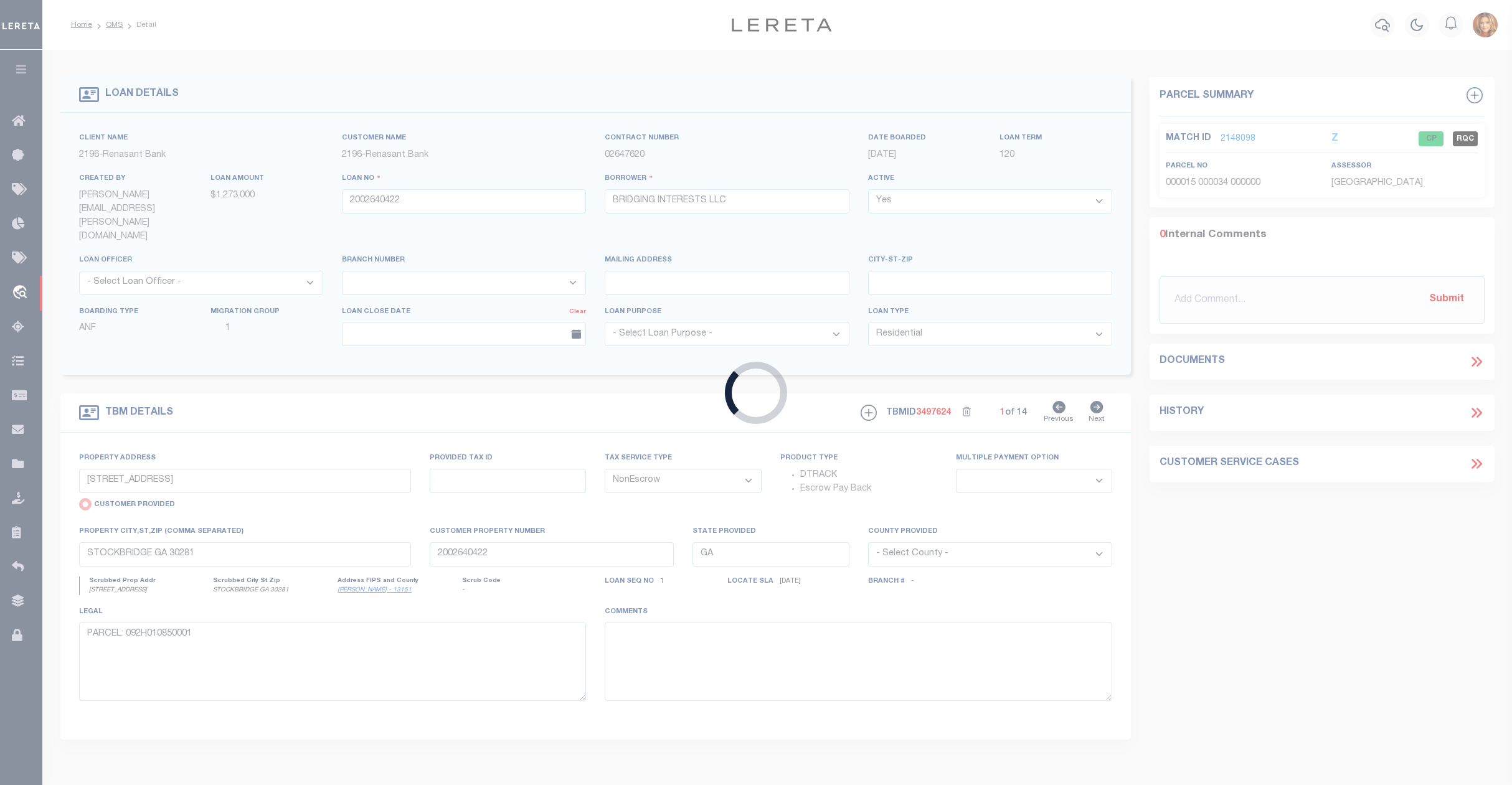
select select "10"
select select "20"
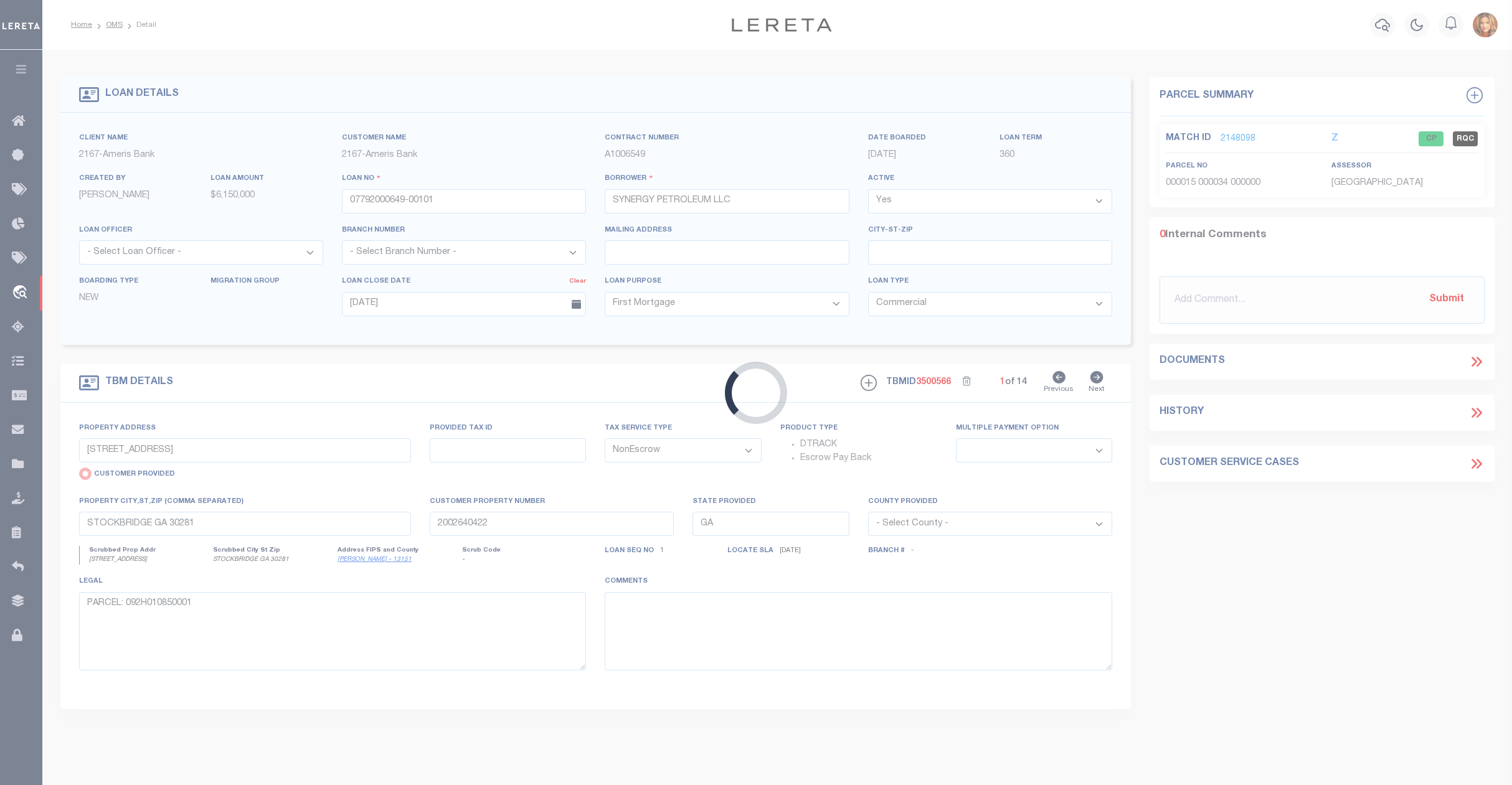
type input "[STREET_ADDRESS]"
radio input "false"
type input "17 011100060020"
select select
type input "[GEOGRAPHIC_DATA]-4101"
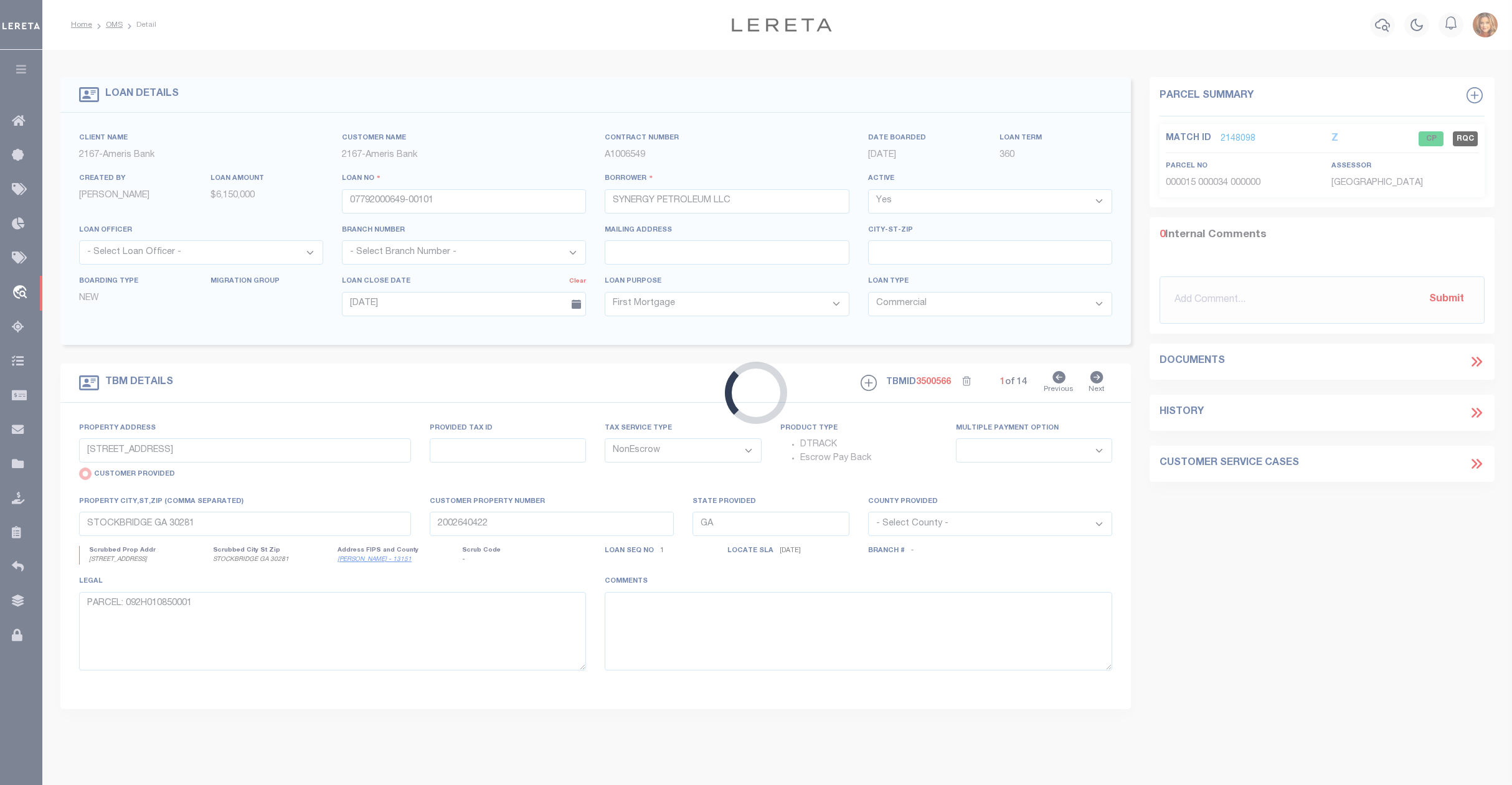
type textarea "See attached"
select select "139020"
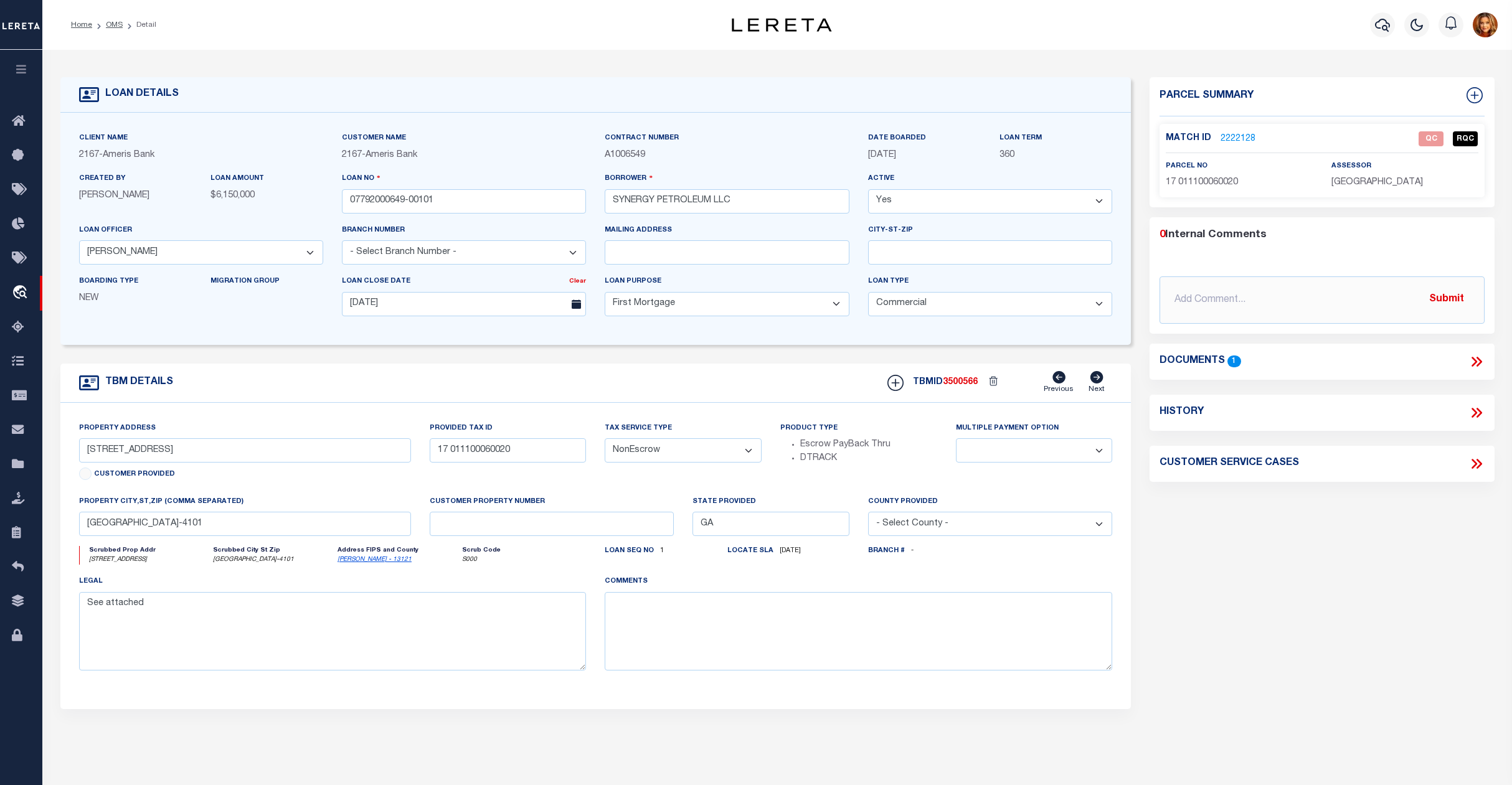
click at [1247, 133] on link "2222128" at bounding box center [1238, 139] width 35 height 13
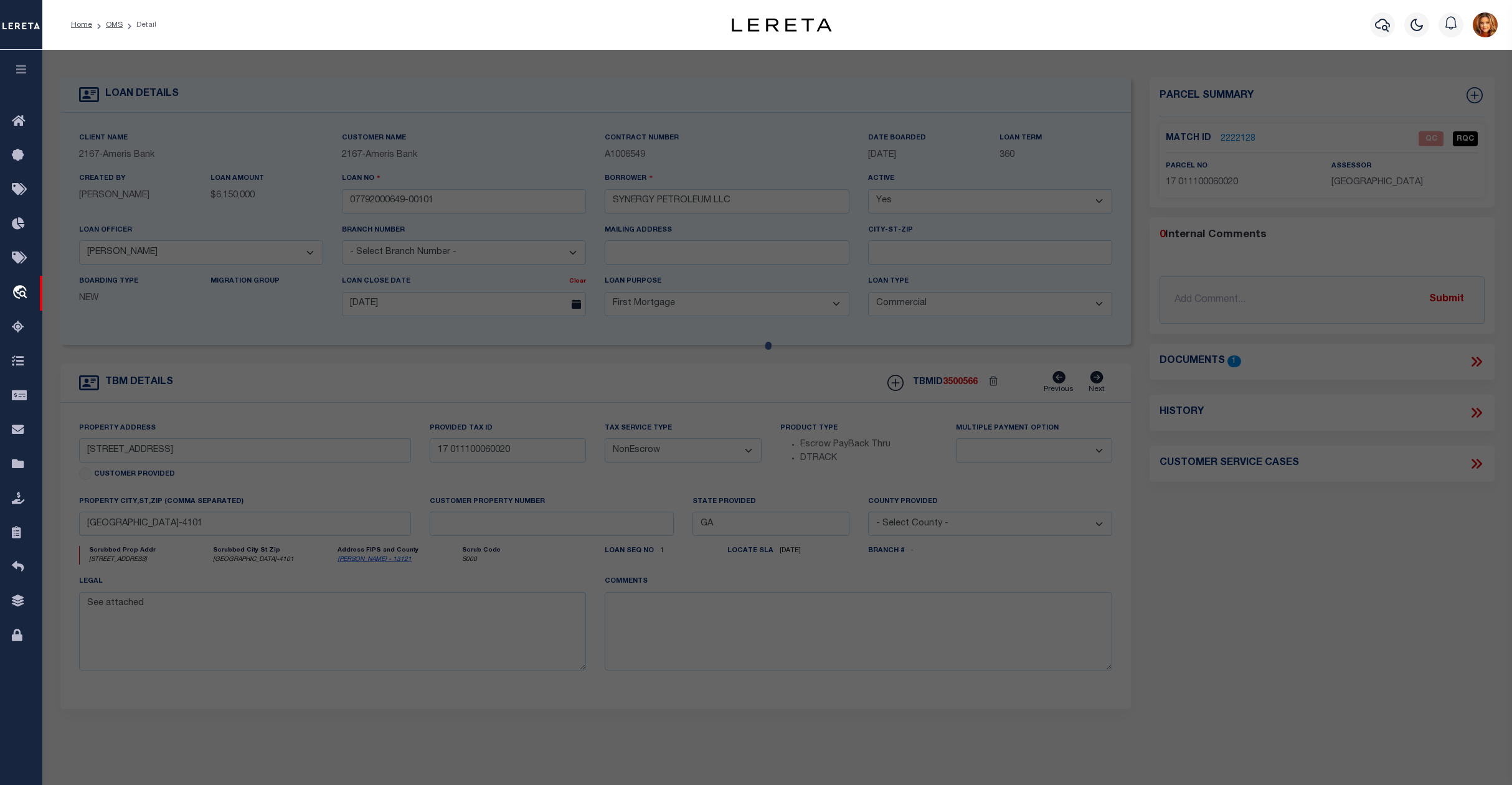
select select "AS"
select select
checkbox input "false"
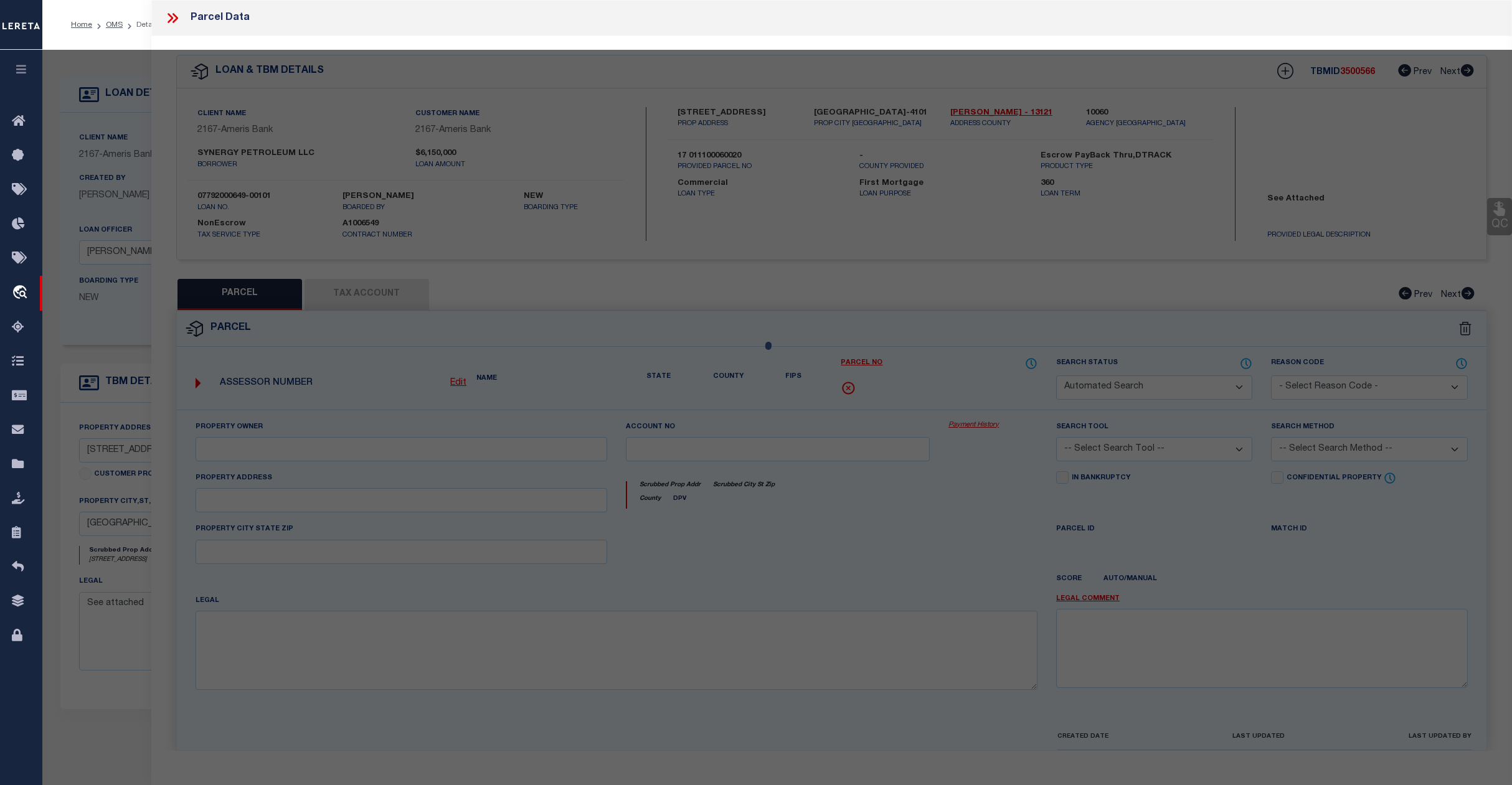
select select "QC"
type input "SYNERGY PETROLEUM LLC"
select select "AGW"
select select "LEG"
type input "[STREET_ADDRESS]"
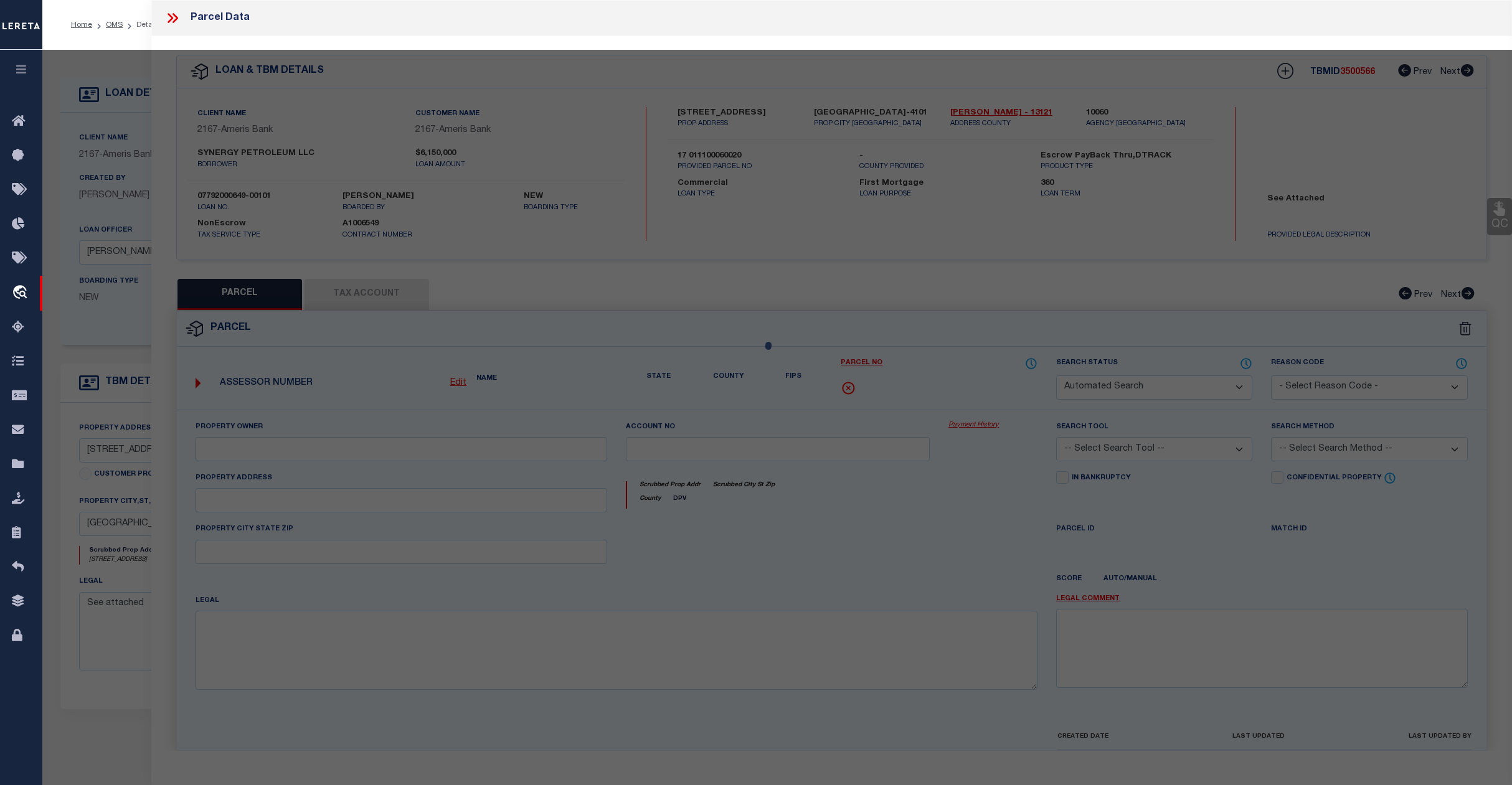
type input "[GEOGRAPHIC_DATA]"
type textarea "ACRES: 0.6222"
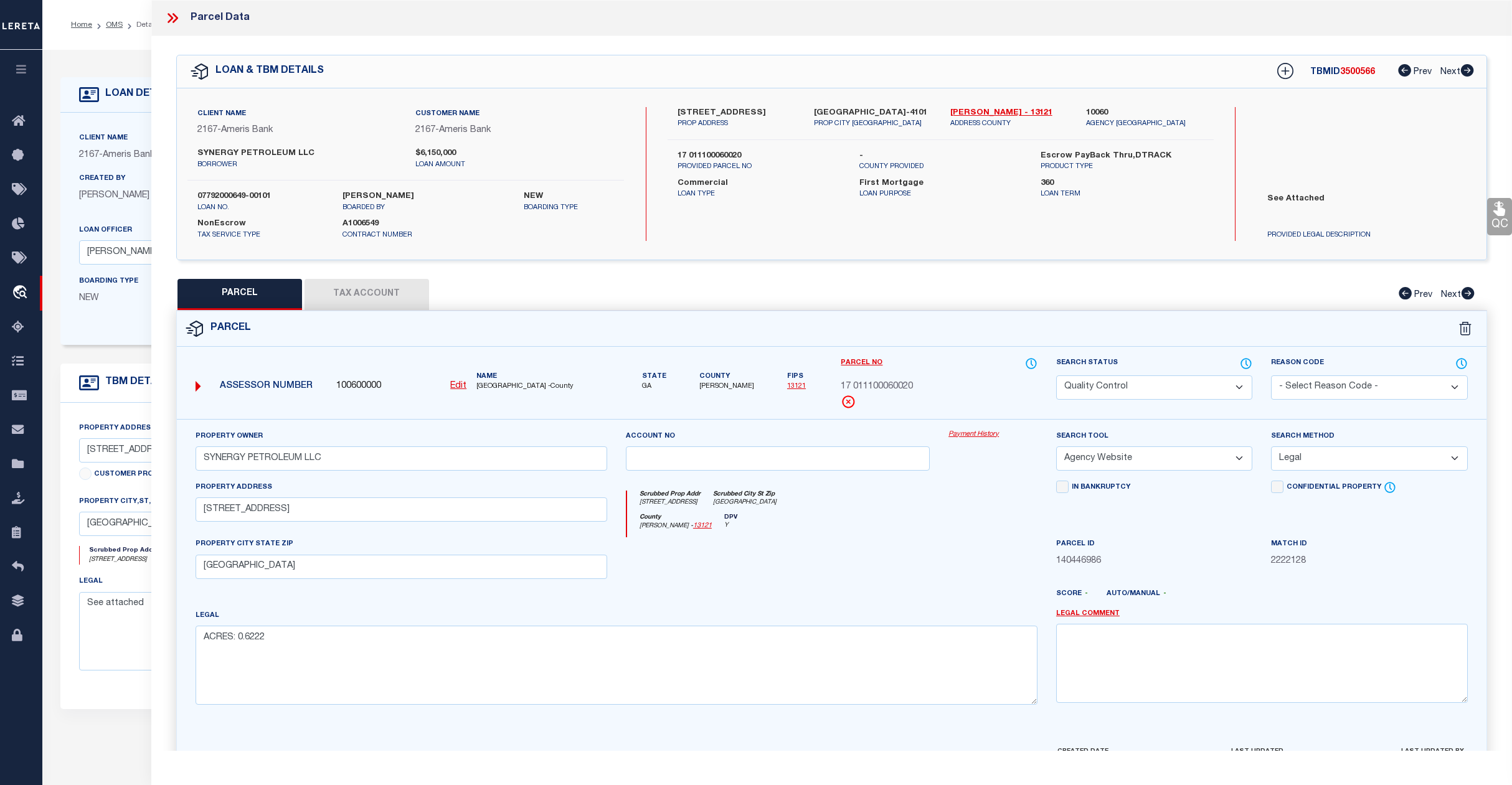
click at [1211, 381] on select "Automated Search Bad Parcel Complete Duplicate Parcel High Dollar Reporting In …" at bounding box center [1155, 388] width 197 height 24
click at [1057, 376] on select "Automated Search Bad Parcel Complete Duplicate Parcel High Dollar Reporting In …" at bounding box center [1155, 388] width 197 height 24
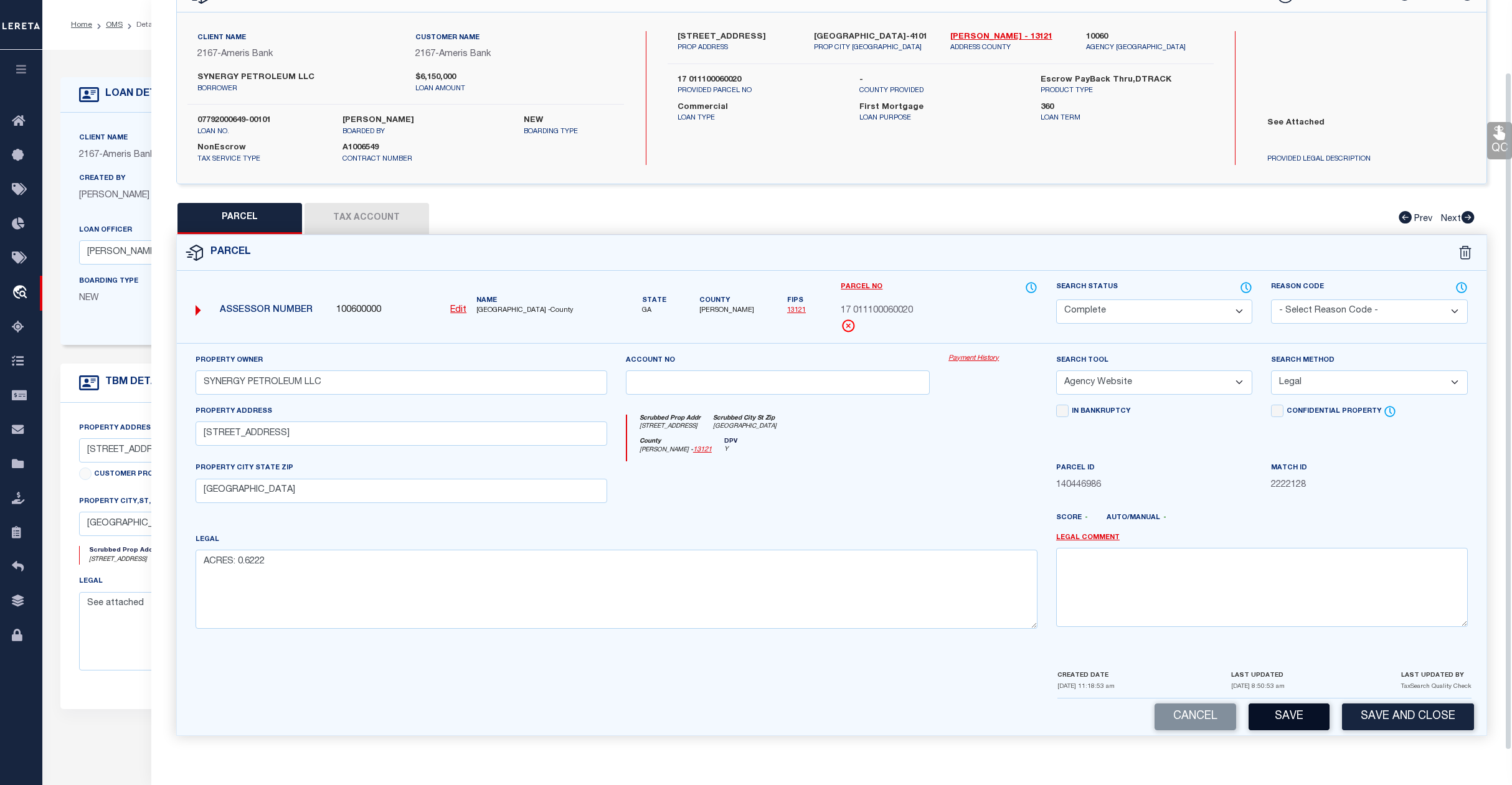
drag, startPoint x: 1292, startPoint y: 711, endPoint x: 1283, endPoint y: 710, distance: 9.1
click at [1289, 711] on button "Save" at bounding box center [1289, 717] width 81 height 27
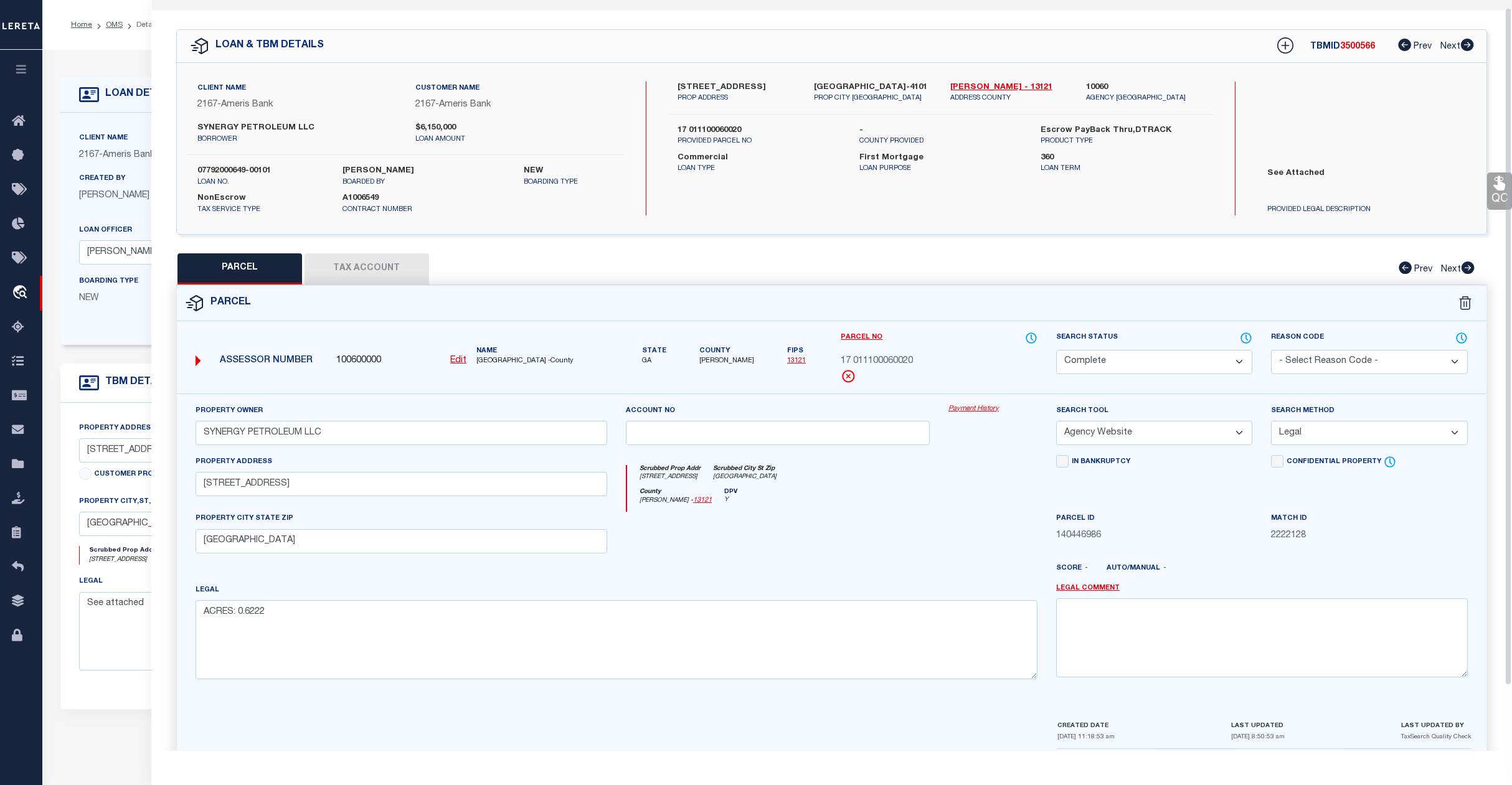
scroll to position [0, 0]
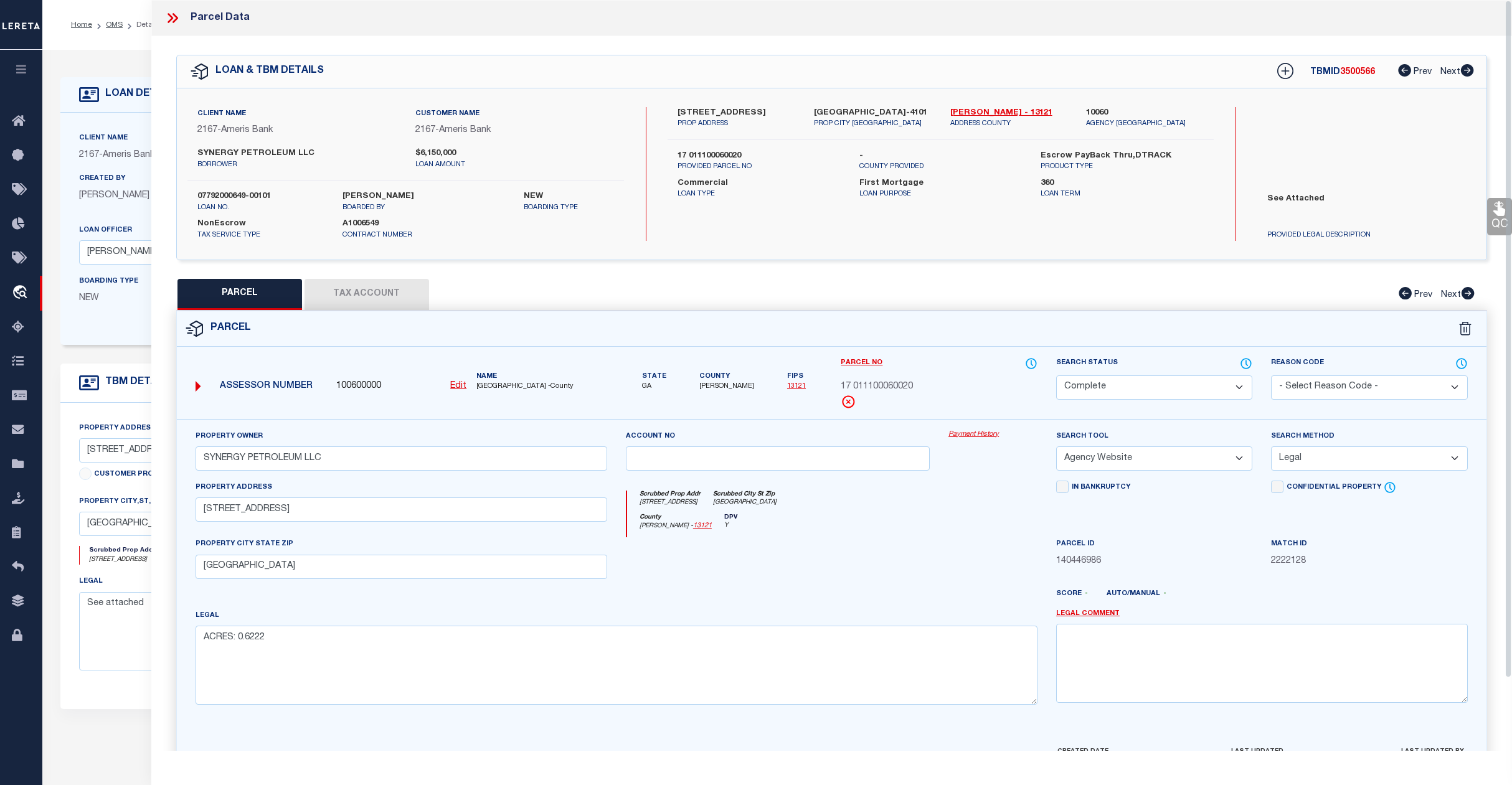
select select "AS"
select select
checkbox input "false"
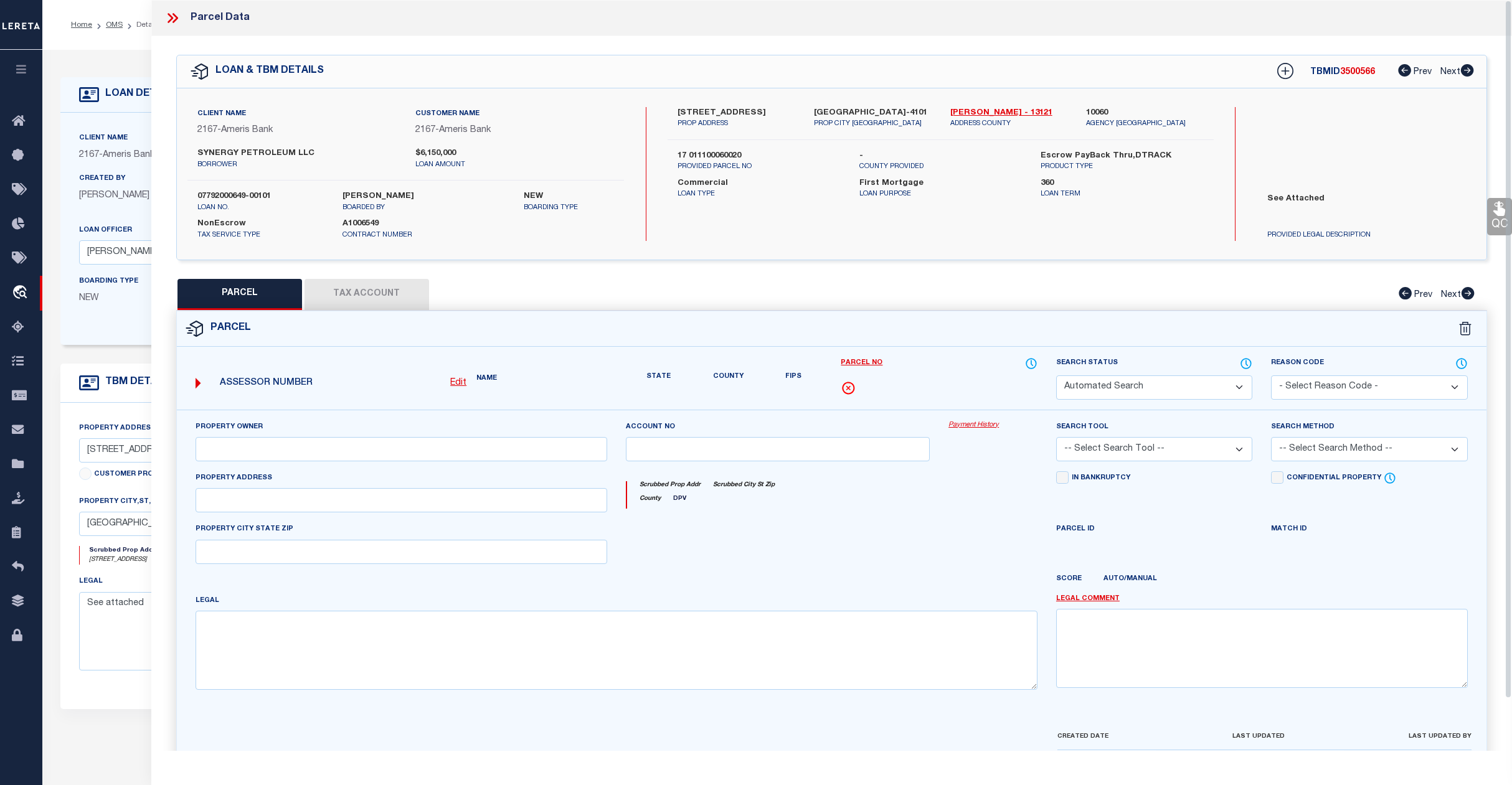
select select "CP"
type input "SYNERGY PETROLEUM LLC"
select select "AGW"
select select "LEG"
type input "[STREET_ADDRESS]"
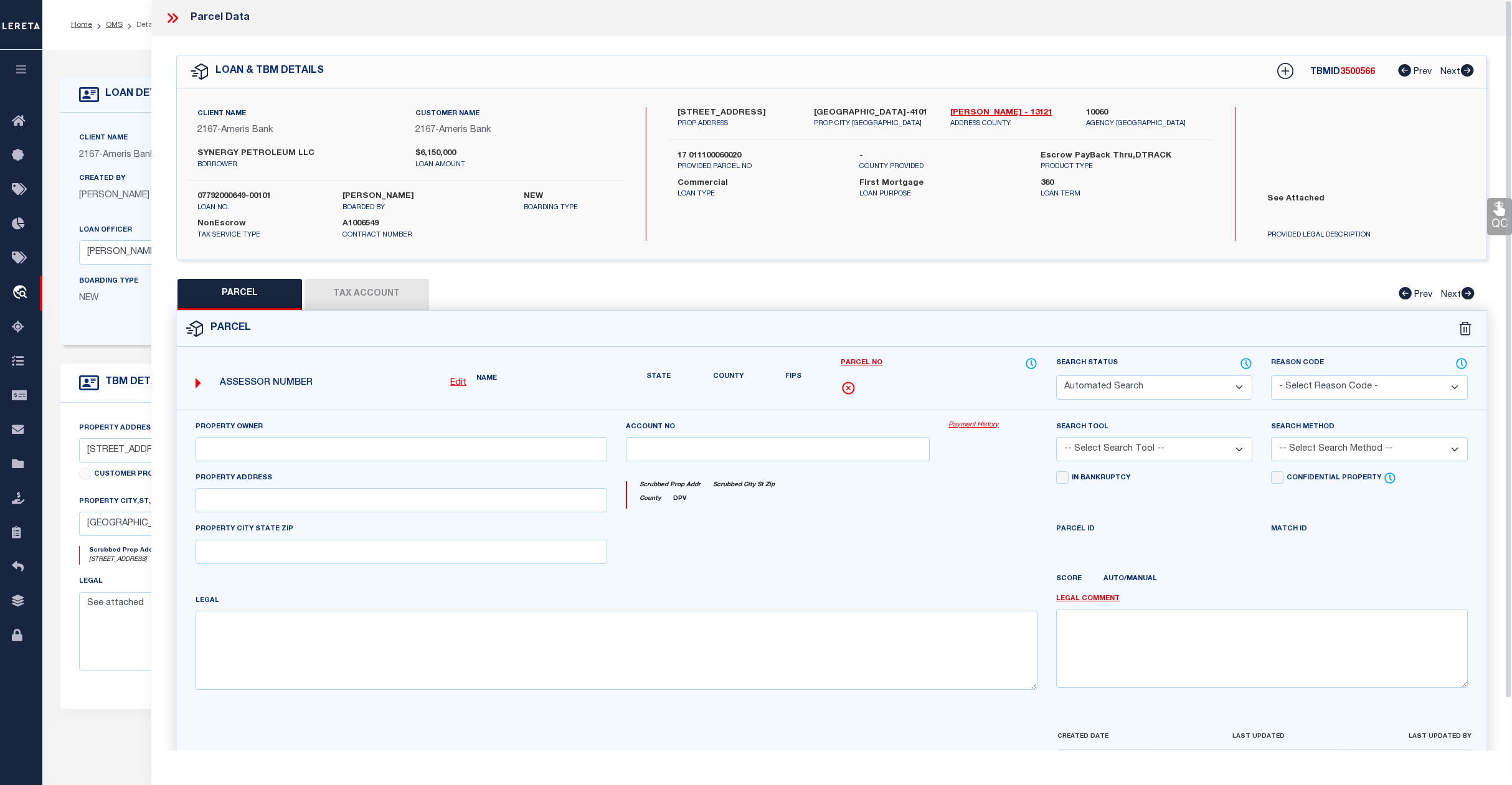
type input "[GEOGRAPHIC_DATA]"
type textarea "ACRES: 0.6222"
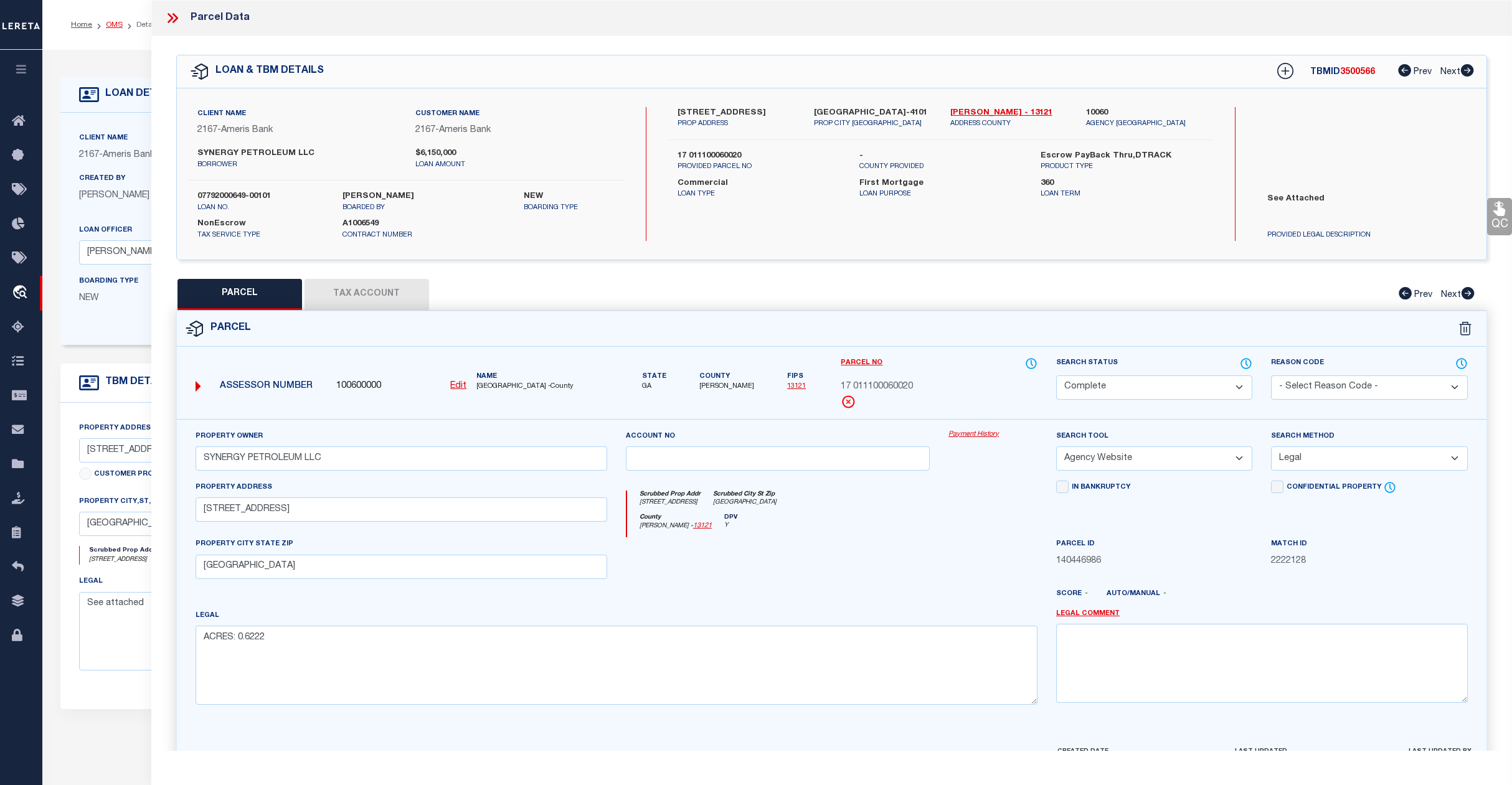
click at [109, 28] on link "OMS" at bounding box center [115, 25] width 17 height 8
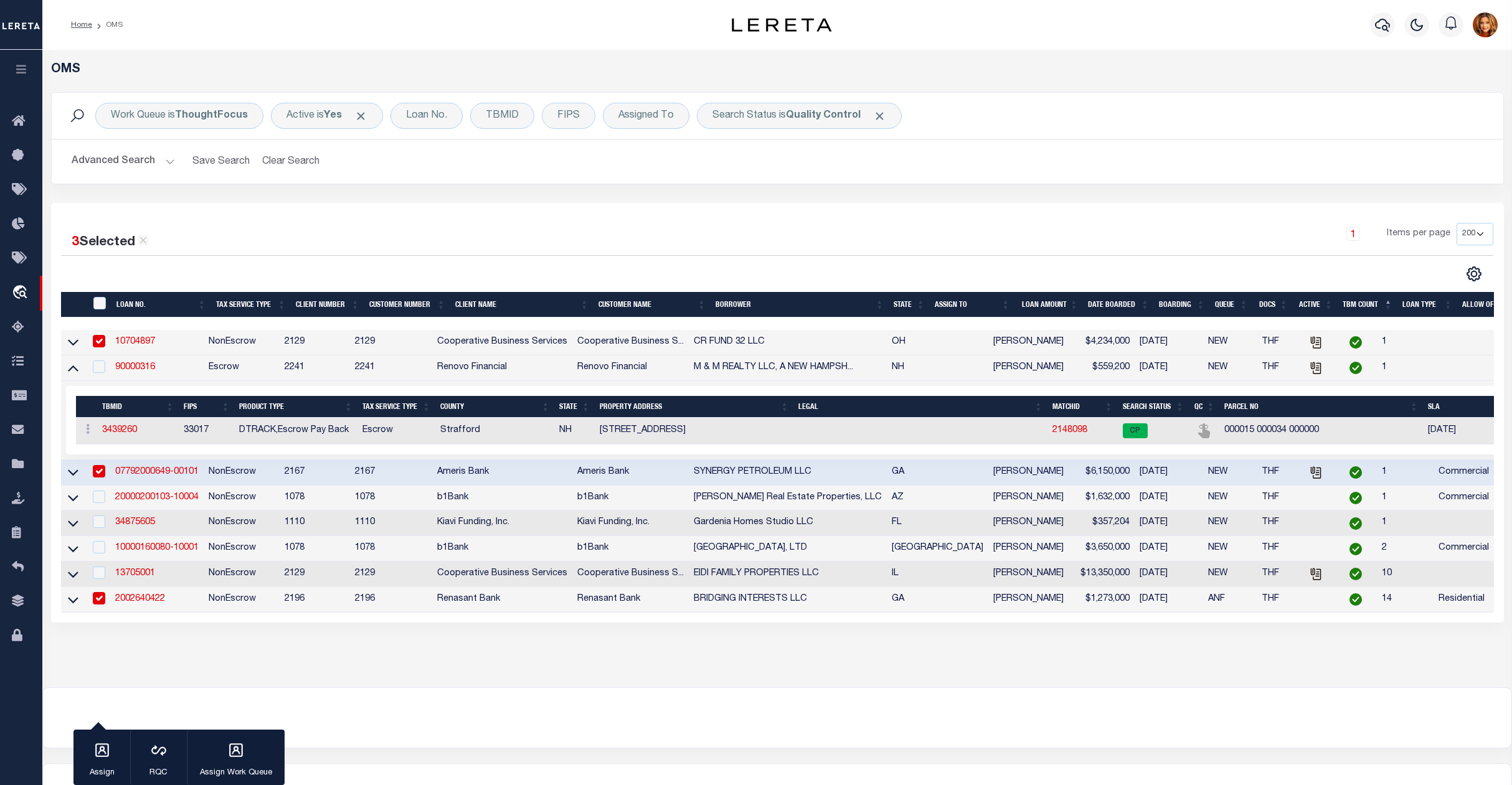
click at [116, 161] on button "Advanced Search" at bounding box center [123, 162] width 104 height 24
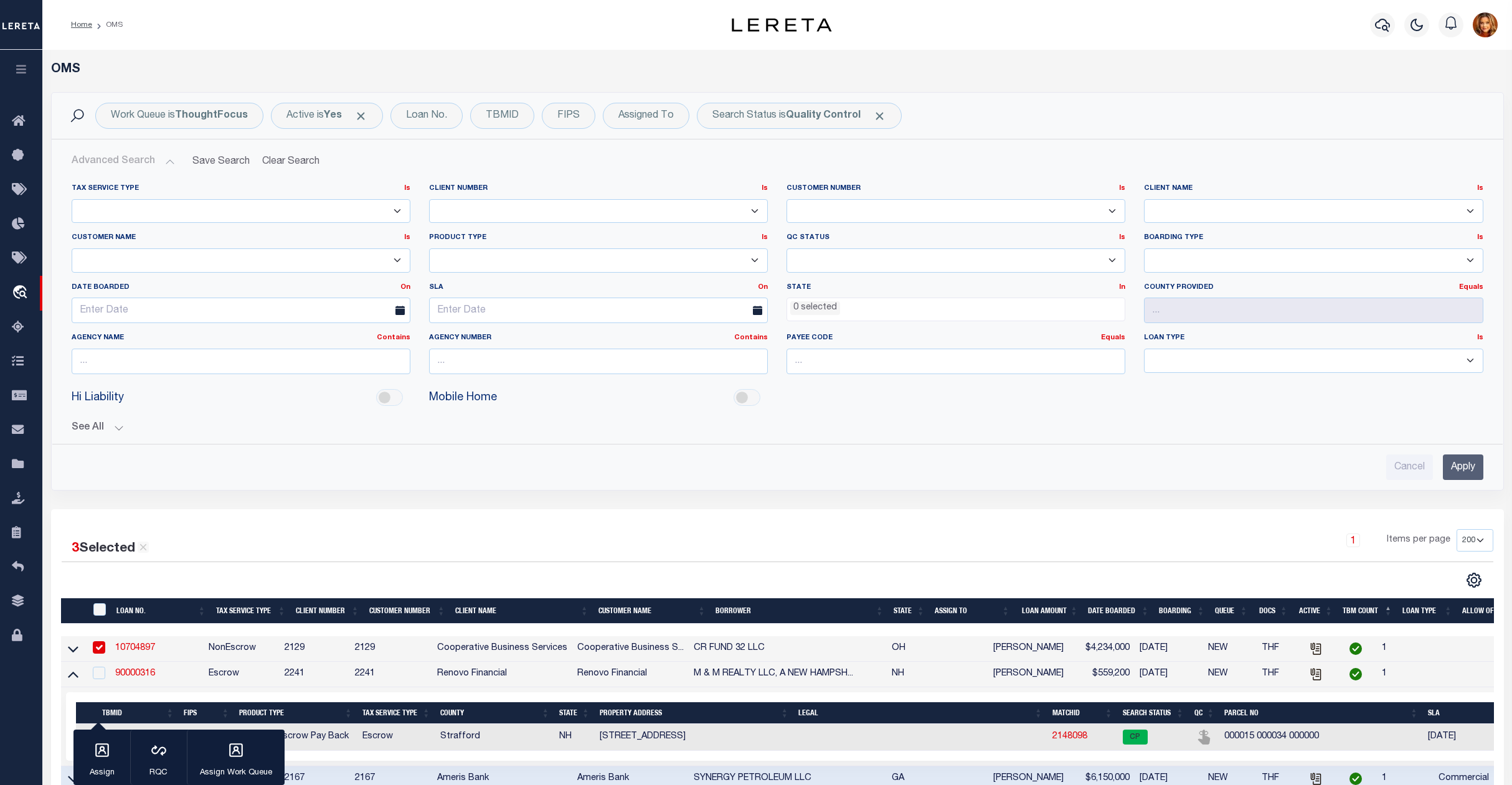
drag, startPoint x: 1455, startPoint y: 472, endPoint x: 1448, endPoint y: 474, distance: 7.3
click at [1453, 472] on input "Apply" at bounding box center [1463, 467] width 40 height 26
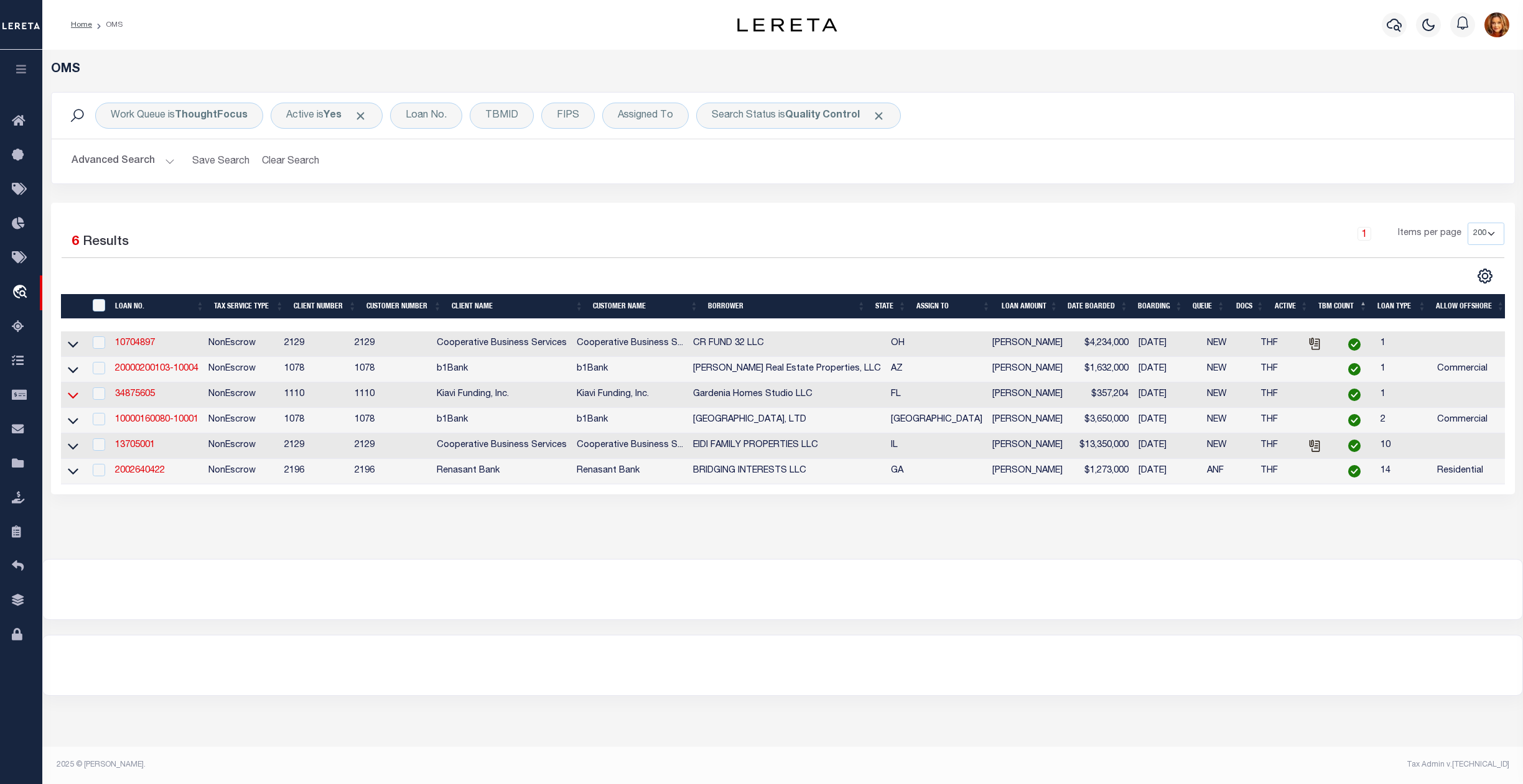
click at [73, 399] on icon at bounding box center [73, 395] width 10 height 13
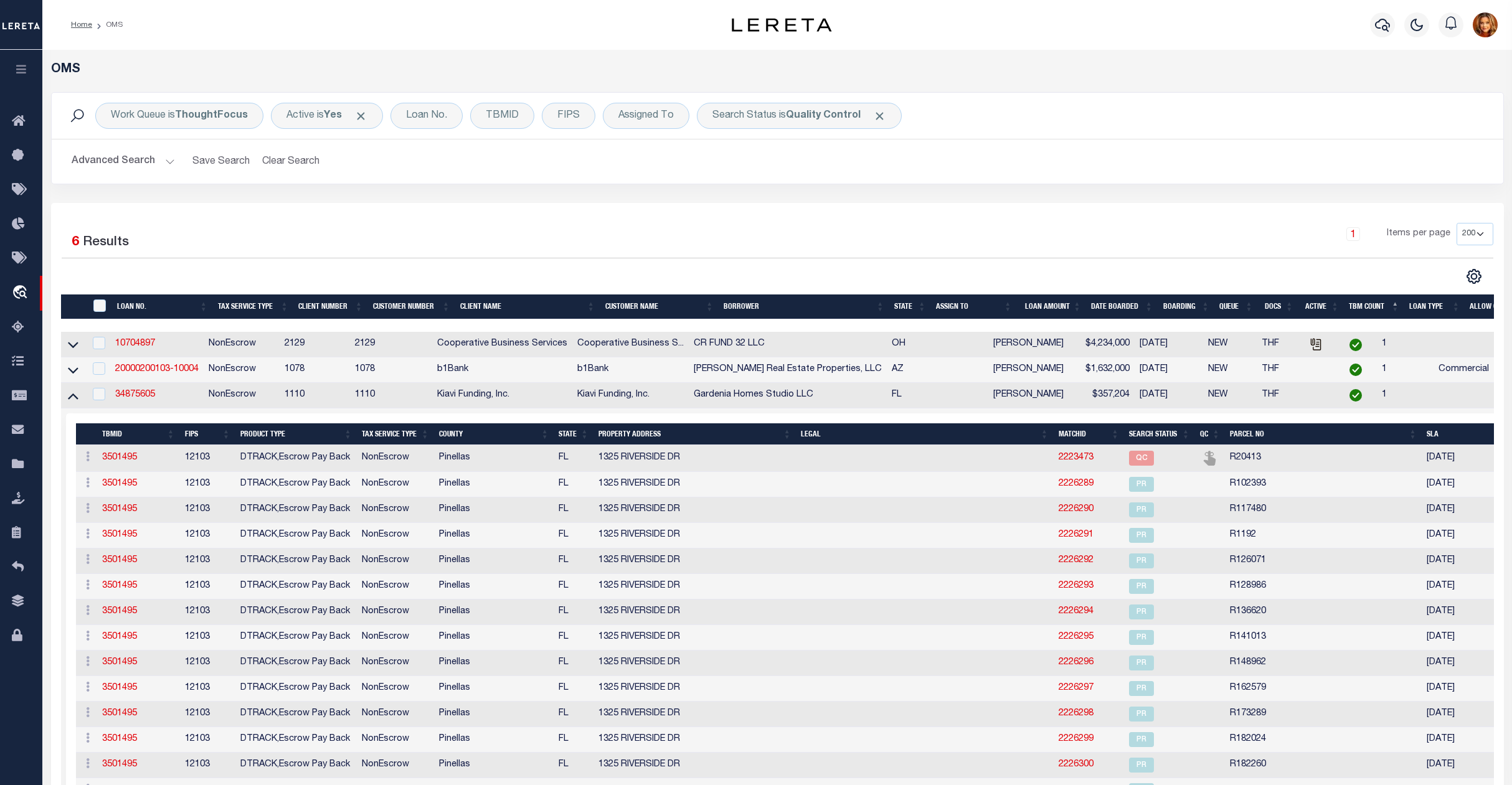
click at [73, 400] on icon at bounding box center [73, 396] width 10 height 6
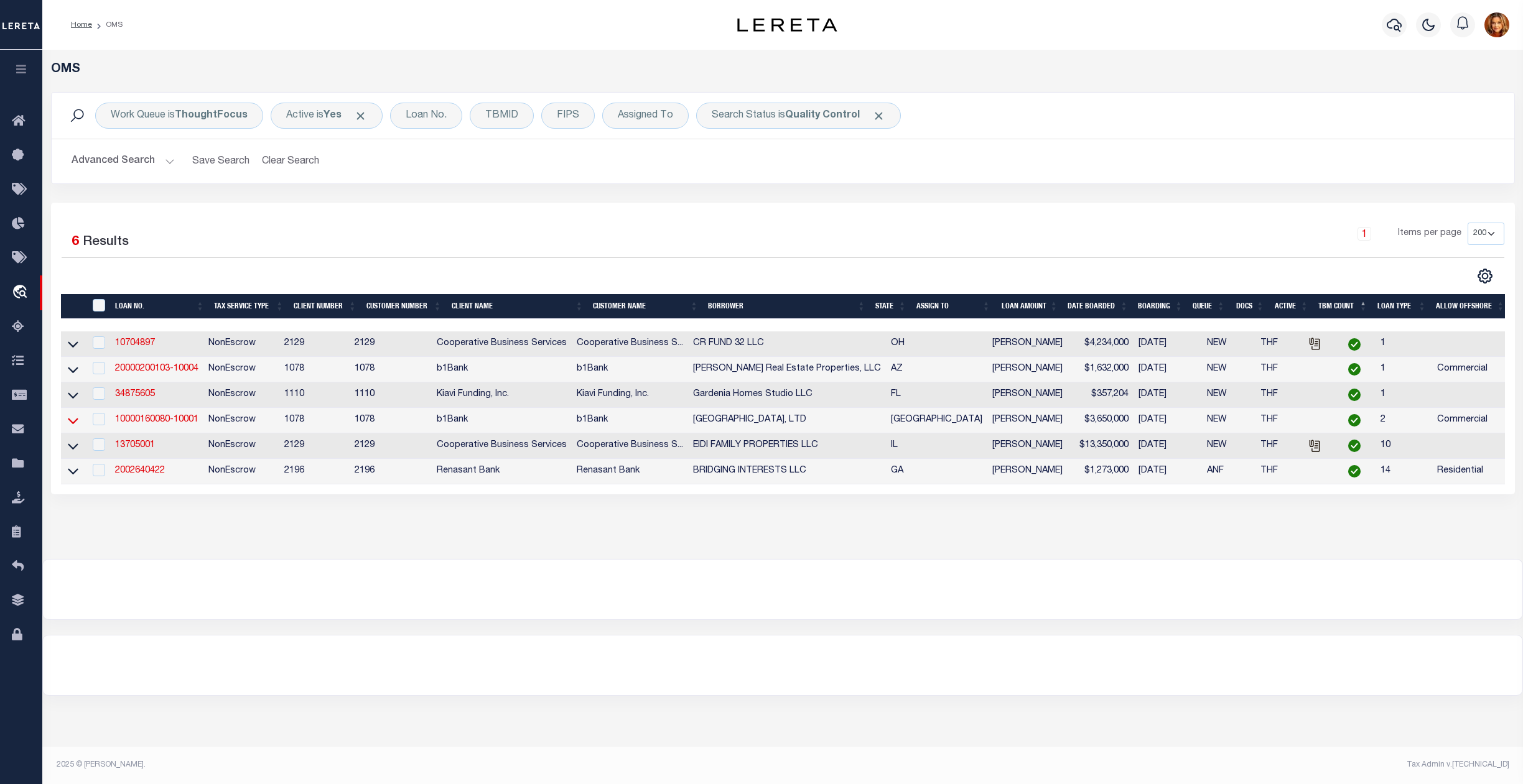
click at [71, 426] on icon at bounding box center [73, 421] width 10 height 13
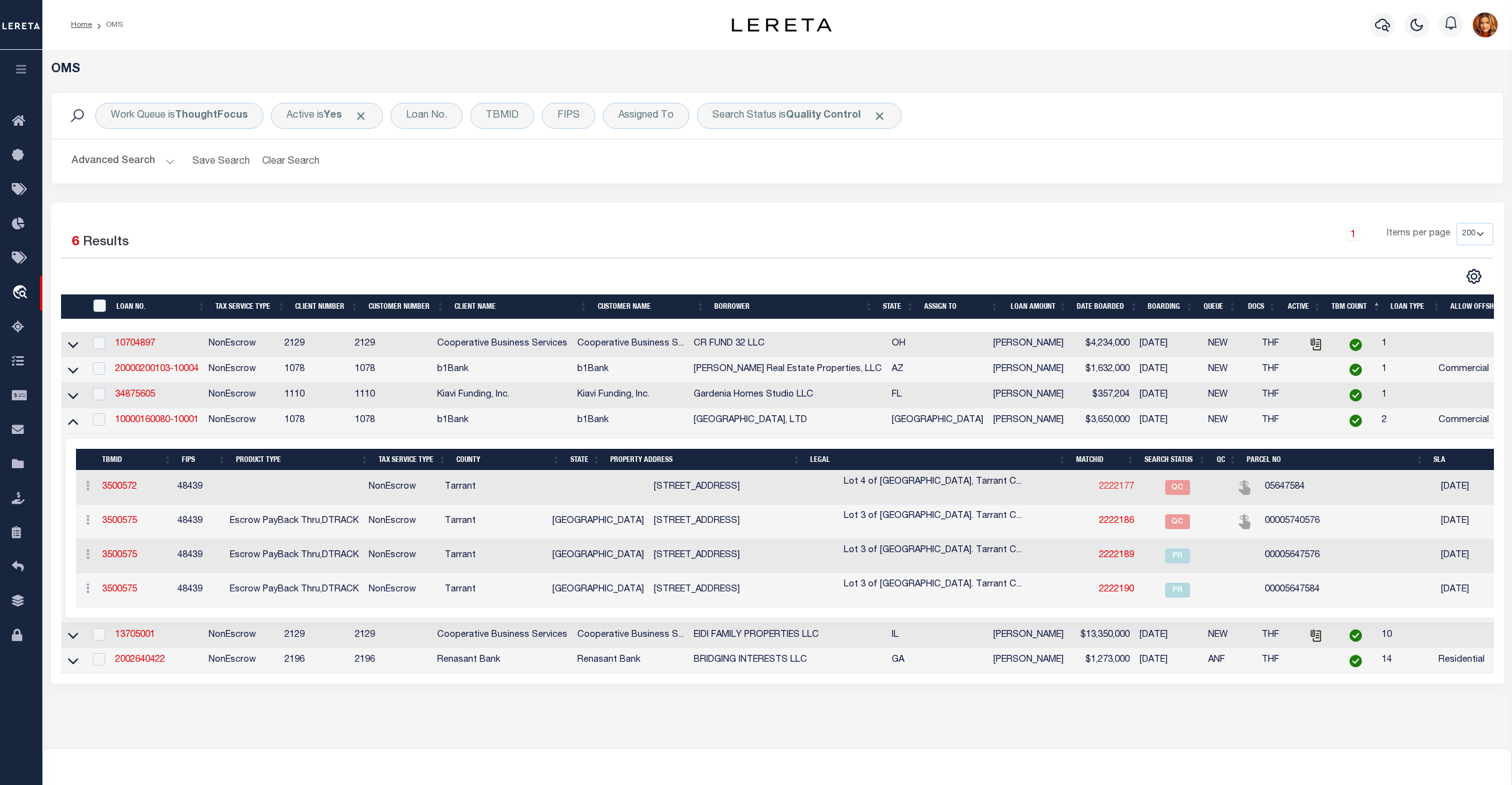
click at [1099, 491] on link "2222177" at bounding box center [1116, 487] width 35 height 9
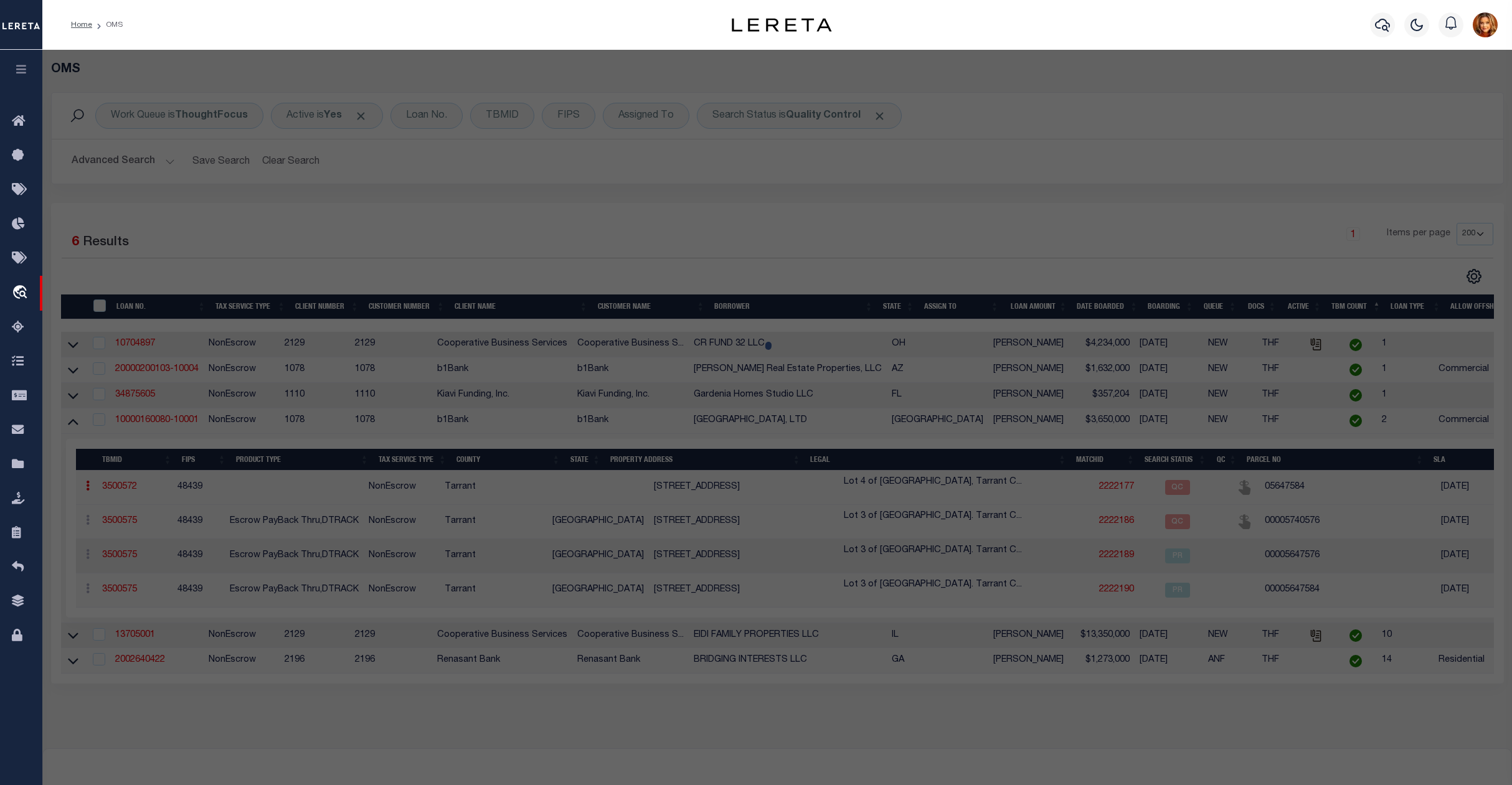
select select "AS"
select select
checkbox input "false"
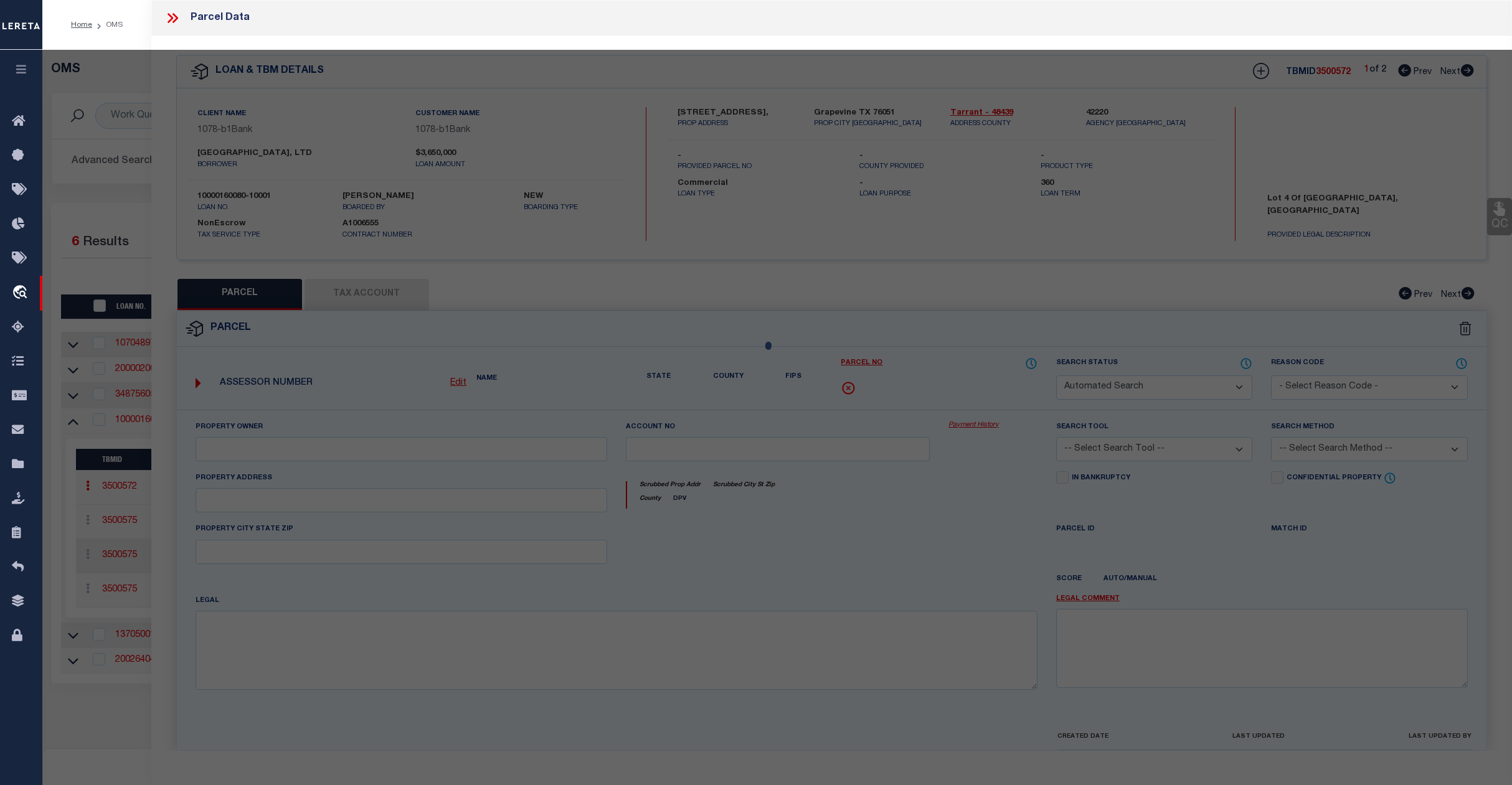
select select "QC"
type input "PARK PLACE SHOPPING CNTR LTD"
type input "16074---------4"
select select "AGW"
select select "LEG"
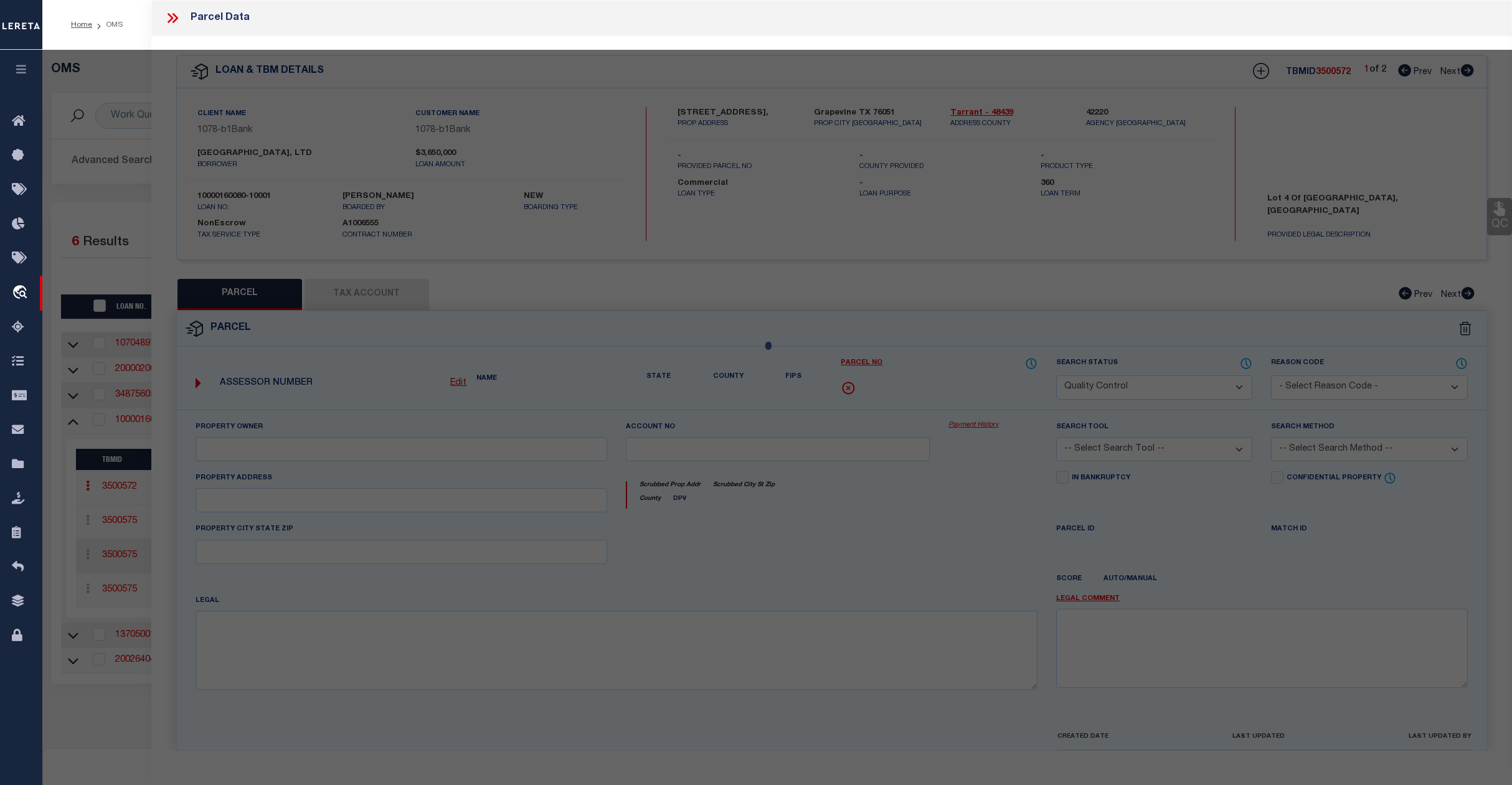
type input "[STREET_ADDRESS]"
type input "GRAPEVINE [GEOGRAPHIC_DATA]"
type textarea "GRAPEVINE PLAZA ADDITION-GPV LOT 4"
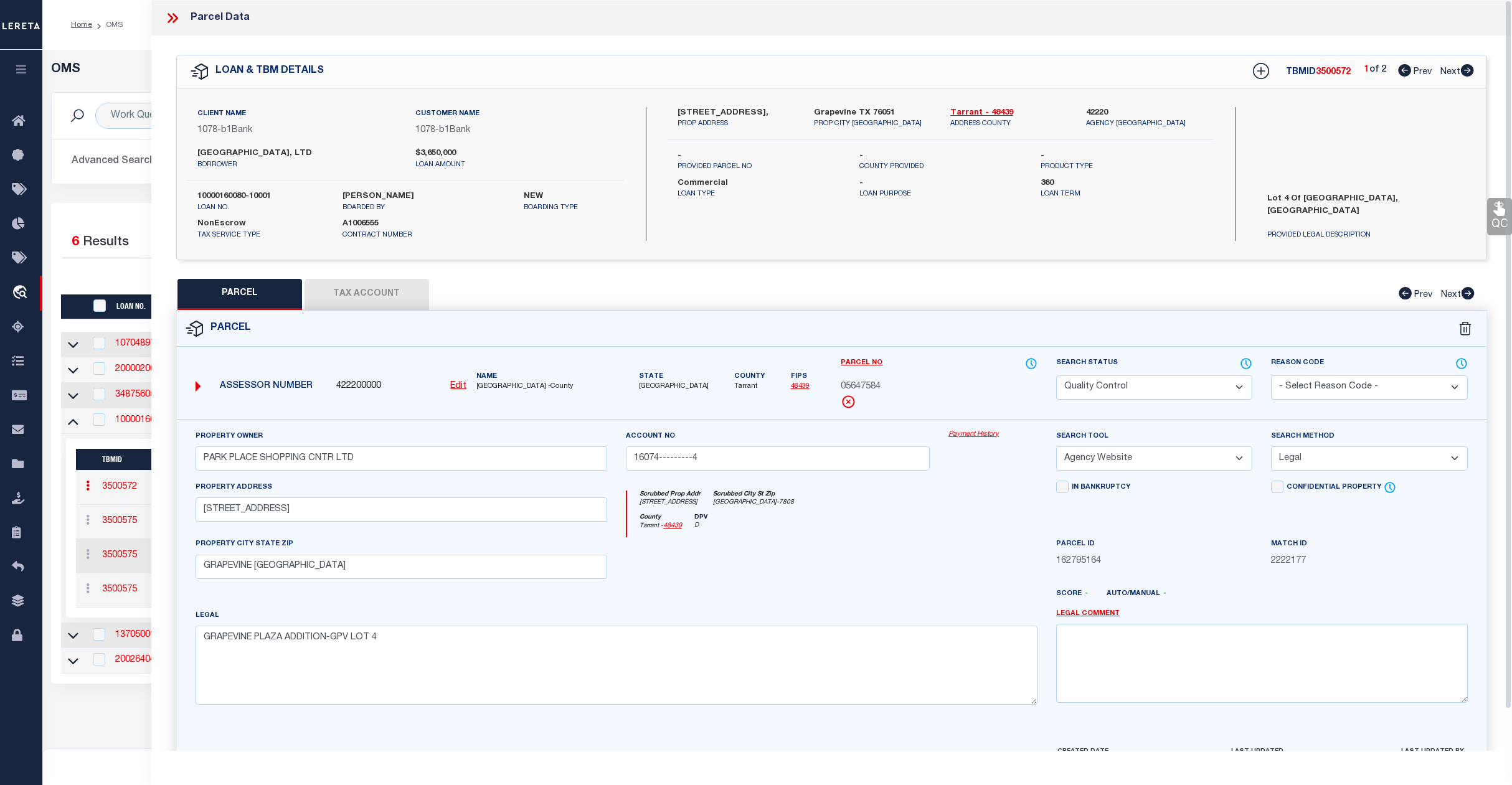
click at [1147, 389] on select "Automated Search Bad Parcel Complete Duplicate Parcel High Dollar Reporting In …" at bounding box center [1155, 388] width 197 height 24
click at [1057, 376] on select "Automated Search Bad Parcel Complete Duplicate Parcel High Dollar Reporting In …" at bounding box center [1155, 388] width 197 height 24
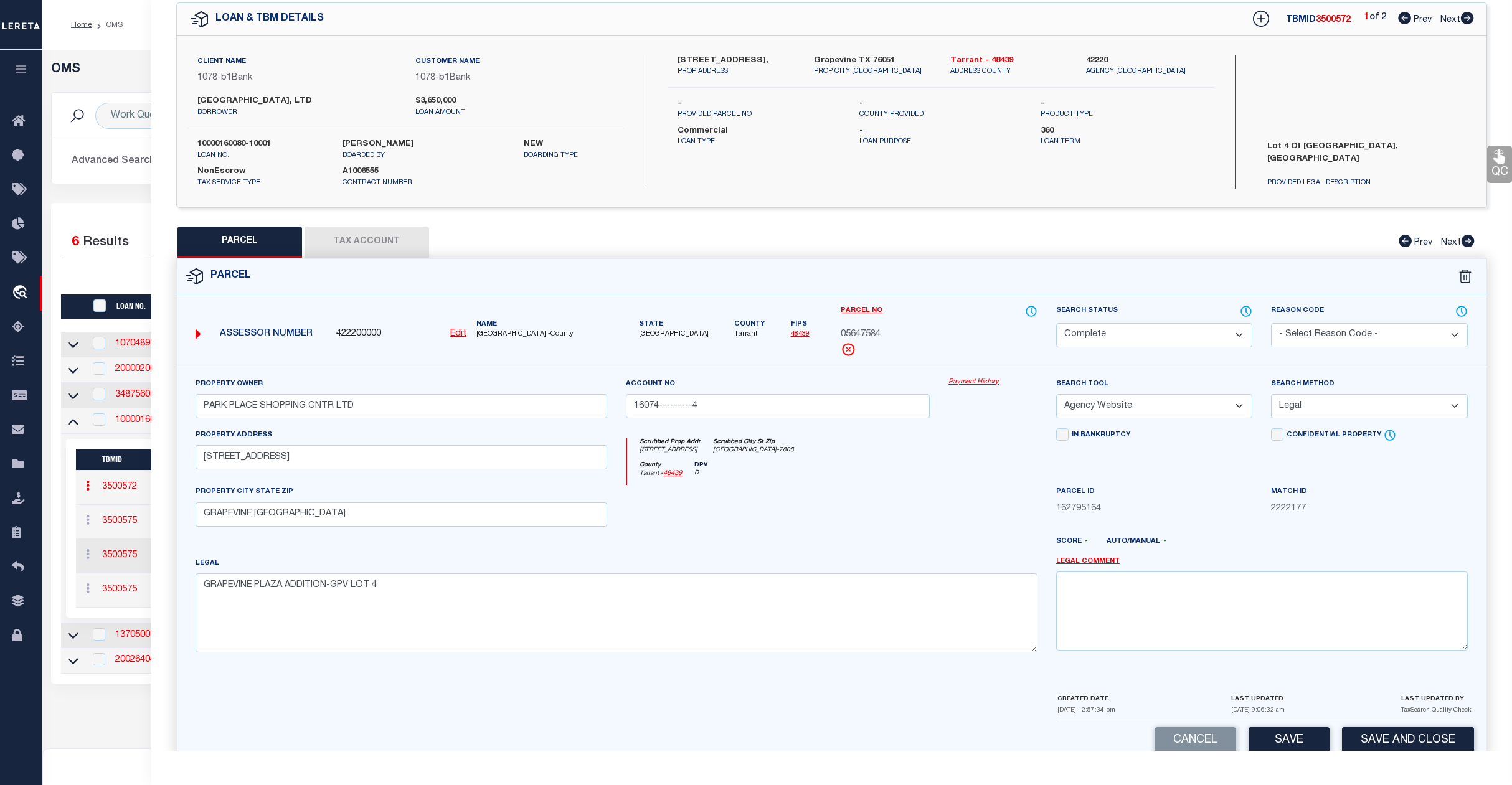
scroll to position [80, 0]
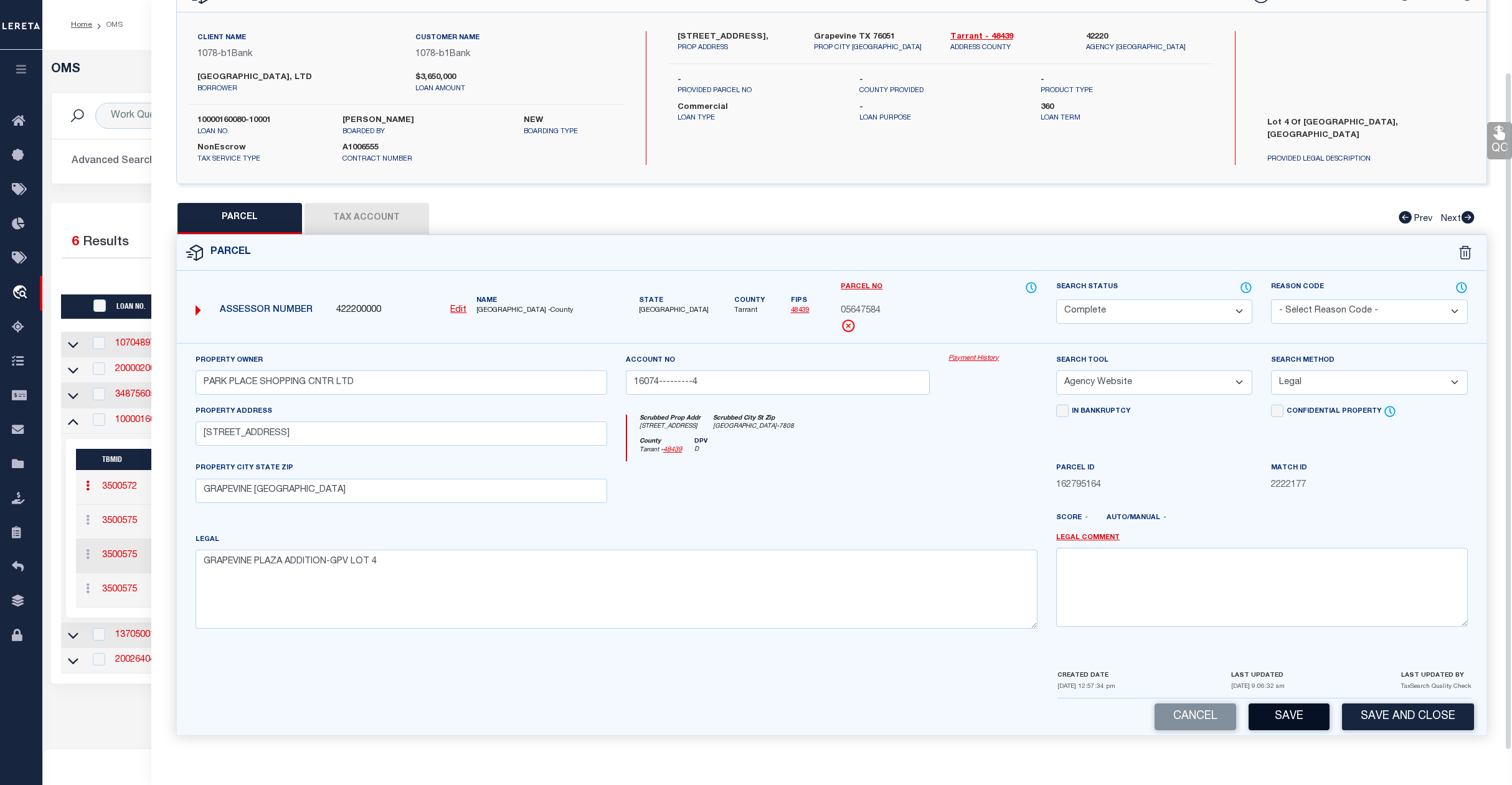
click at [1299, 723] on button "Save" at bounding box center [1289, 717] width 81 height 27
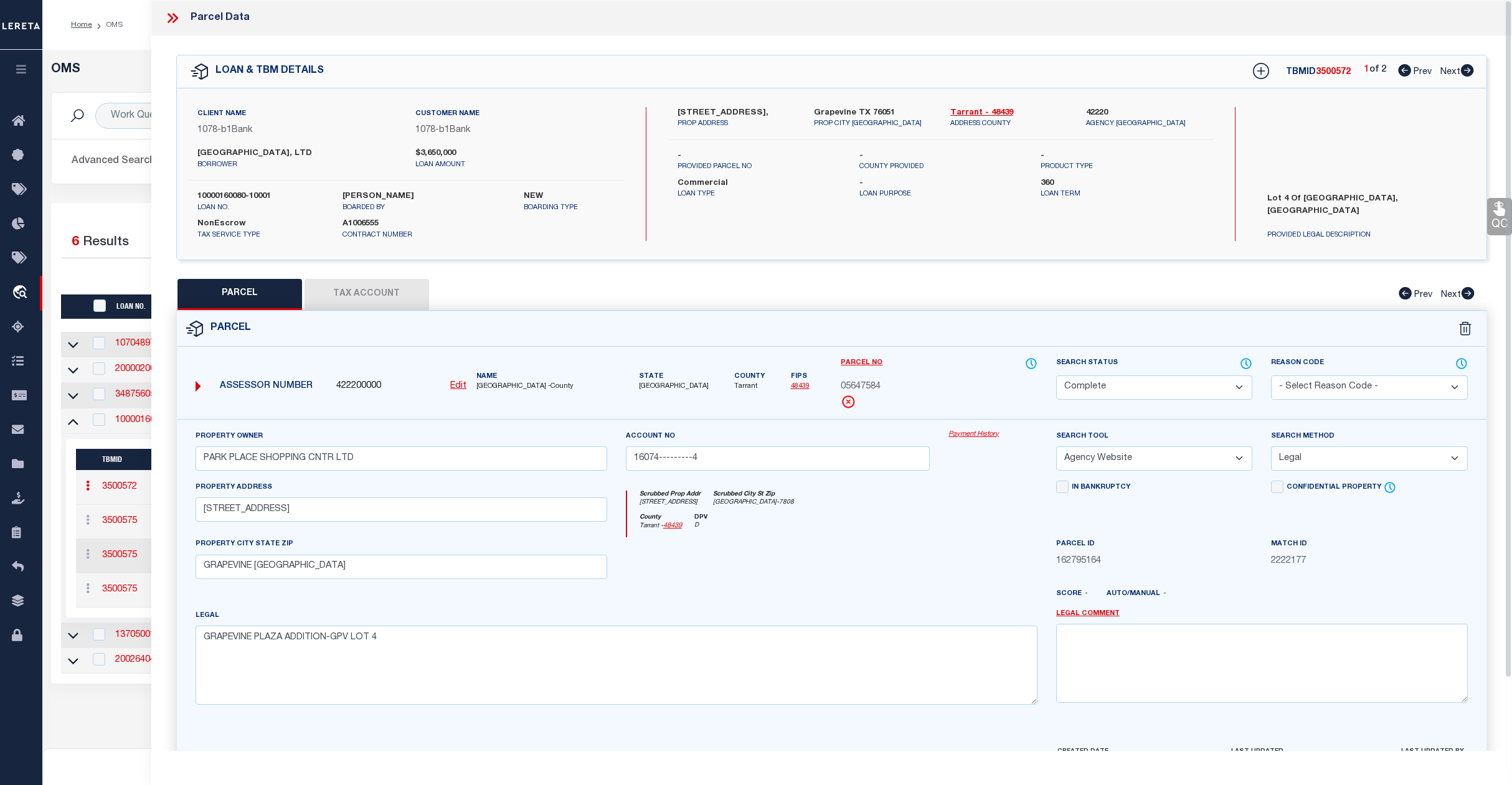
select select "AS"
select select
checkbox input "false"
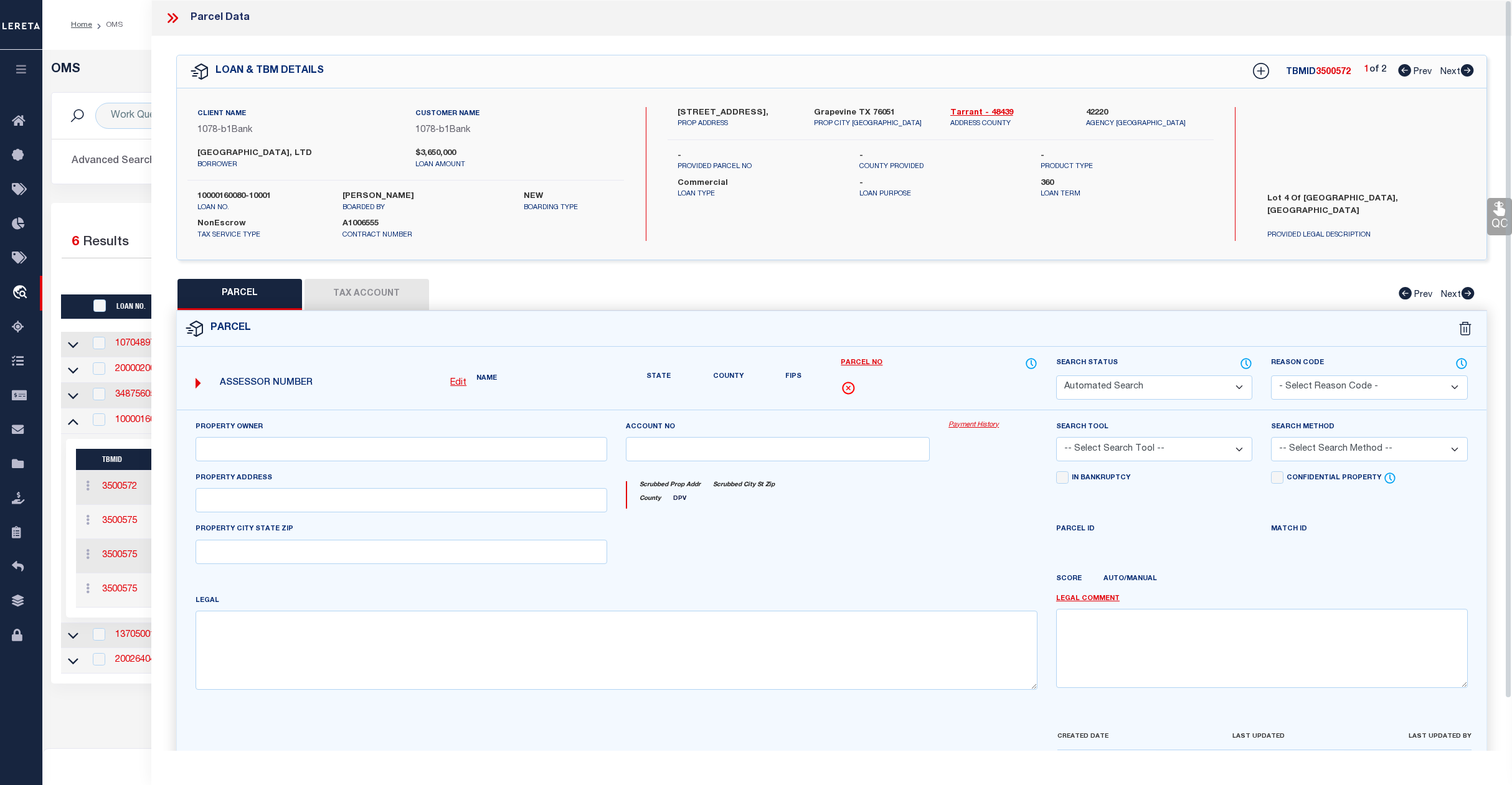
select select "CP"
type input "PARK PLACE SHOPPING CNTR LTD"
type input "16074---------4"
select select "AGW"
select select "LEG"
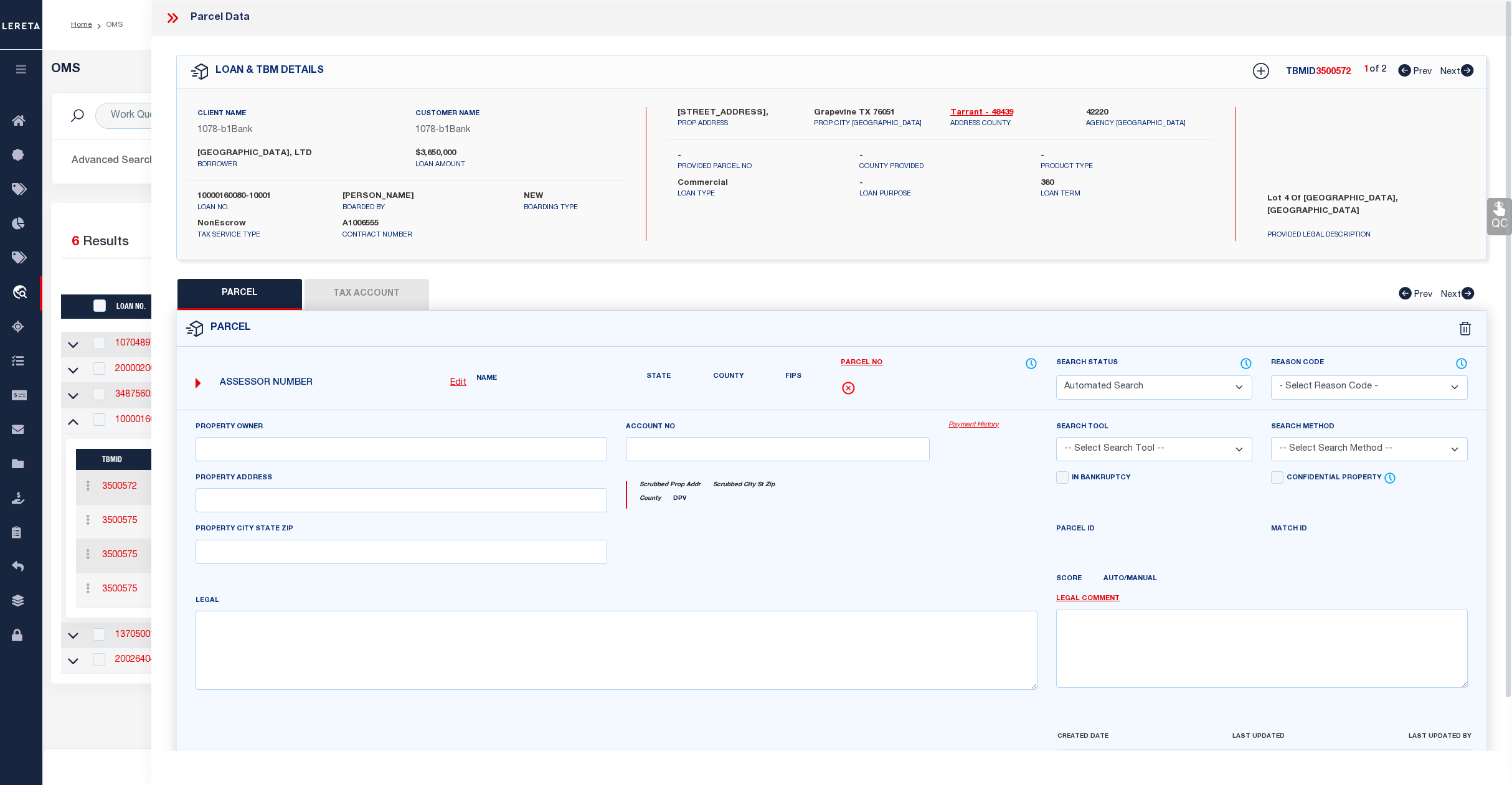
type input "[STREET_ADDRESS]"
type input "GRAPEVINE [GEOGRAPHIC_DATA]"
type textarea "GRAPEVINE PLAZA ADDITION-GPV LOT 4"
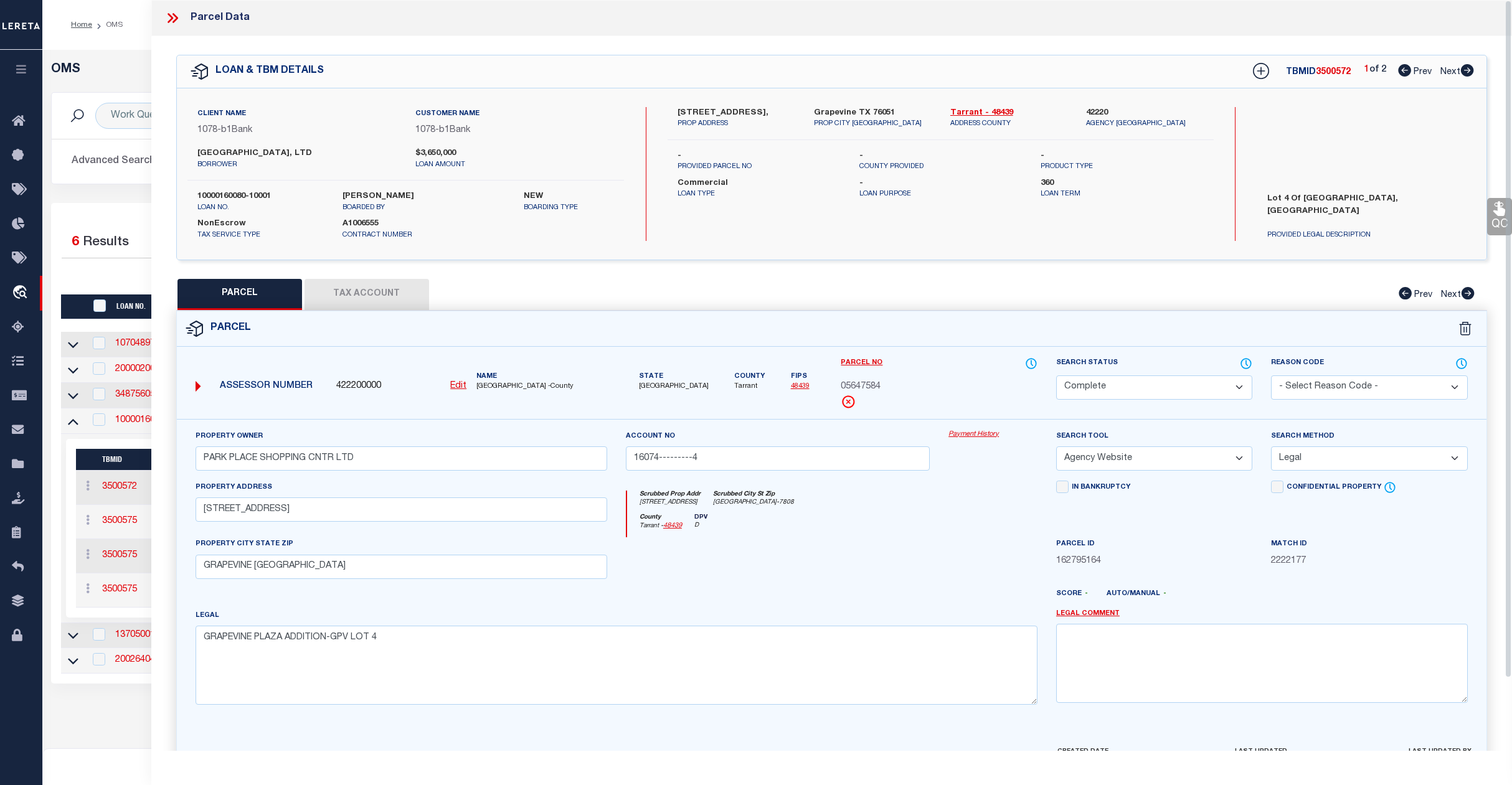
click at [1449, 72] on span "Next" at bounding box center [1450, 72] width 20 height 9
select select "AS"
select select
checkbox input "false"
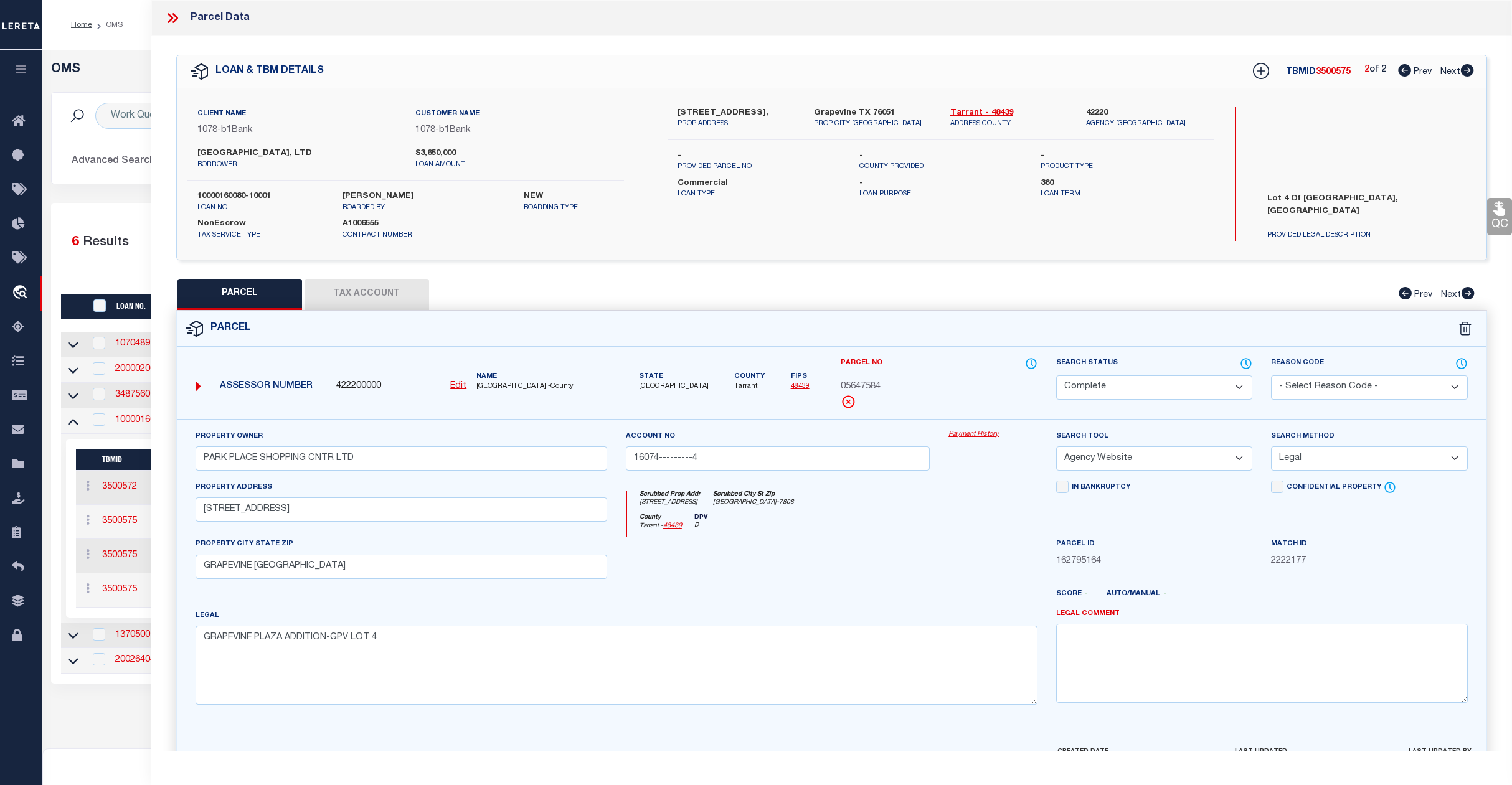
checkbox input "false"
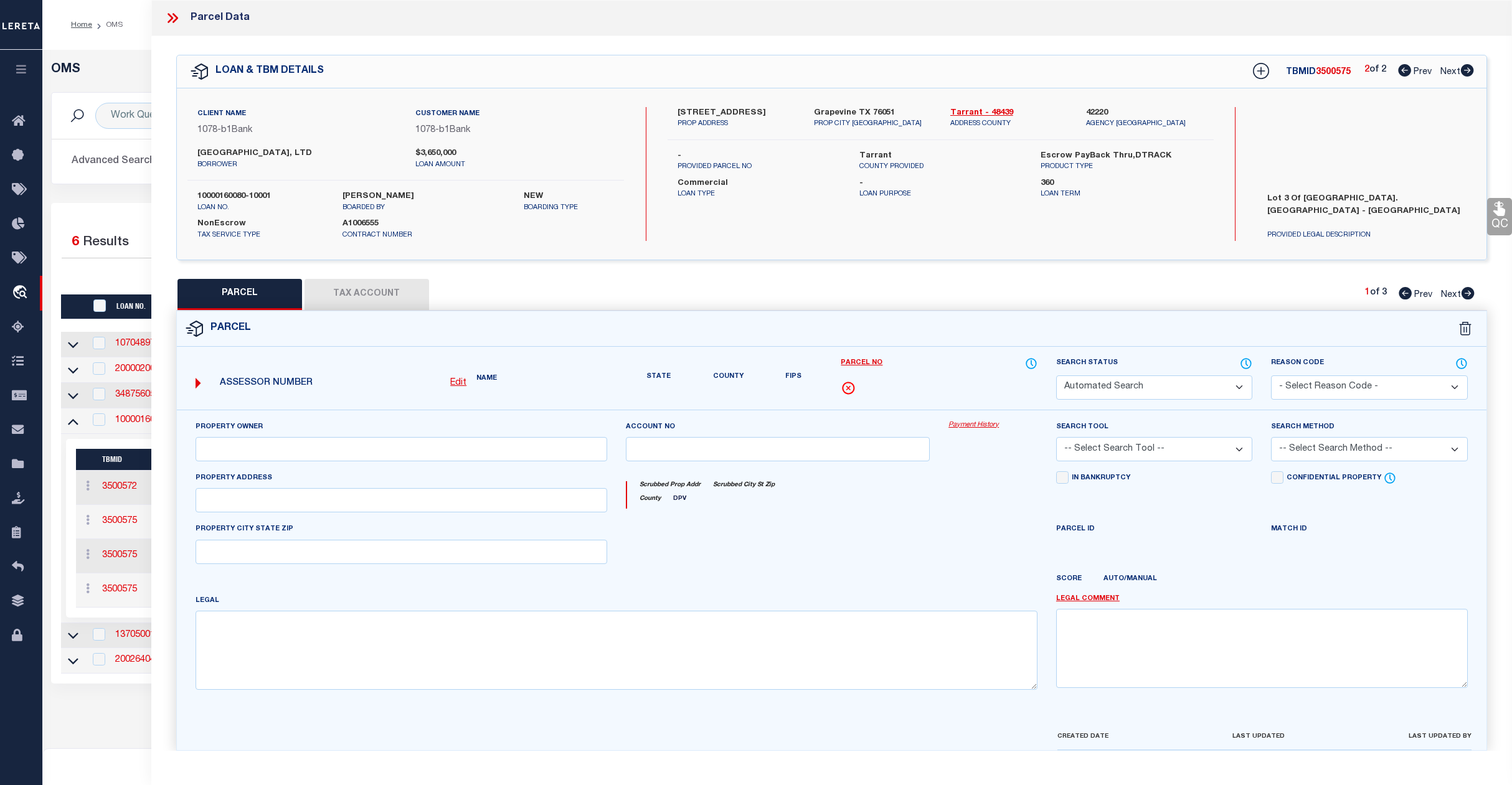
select select "QC"
type input "PARK PLACE SHOPPING CENTER LTD"
select select "AGW"
select select "LEG"
type input "[STREET_ADDRESS]"
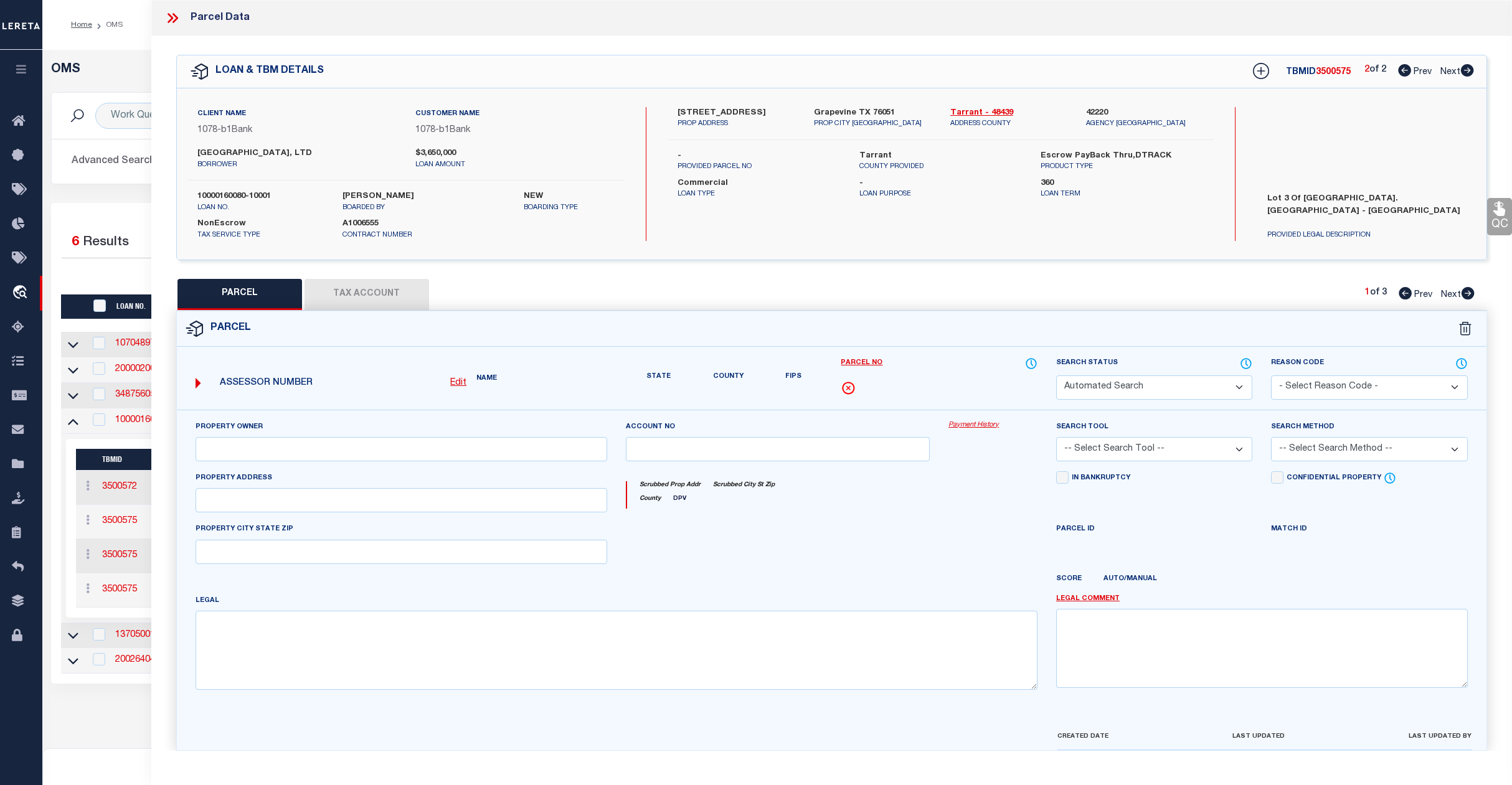
type input "[GEOGRAPHIC_DATA]"
type textarea "[GEOGRAPHIC_DATA]-[GEOGRAPHIC_DATA] LOT 3A1"
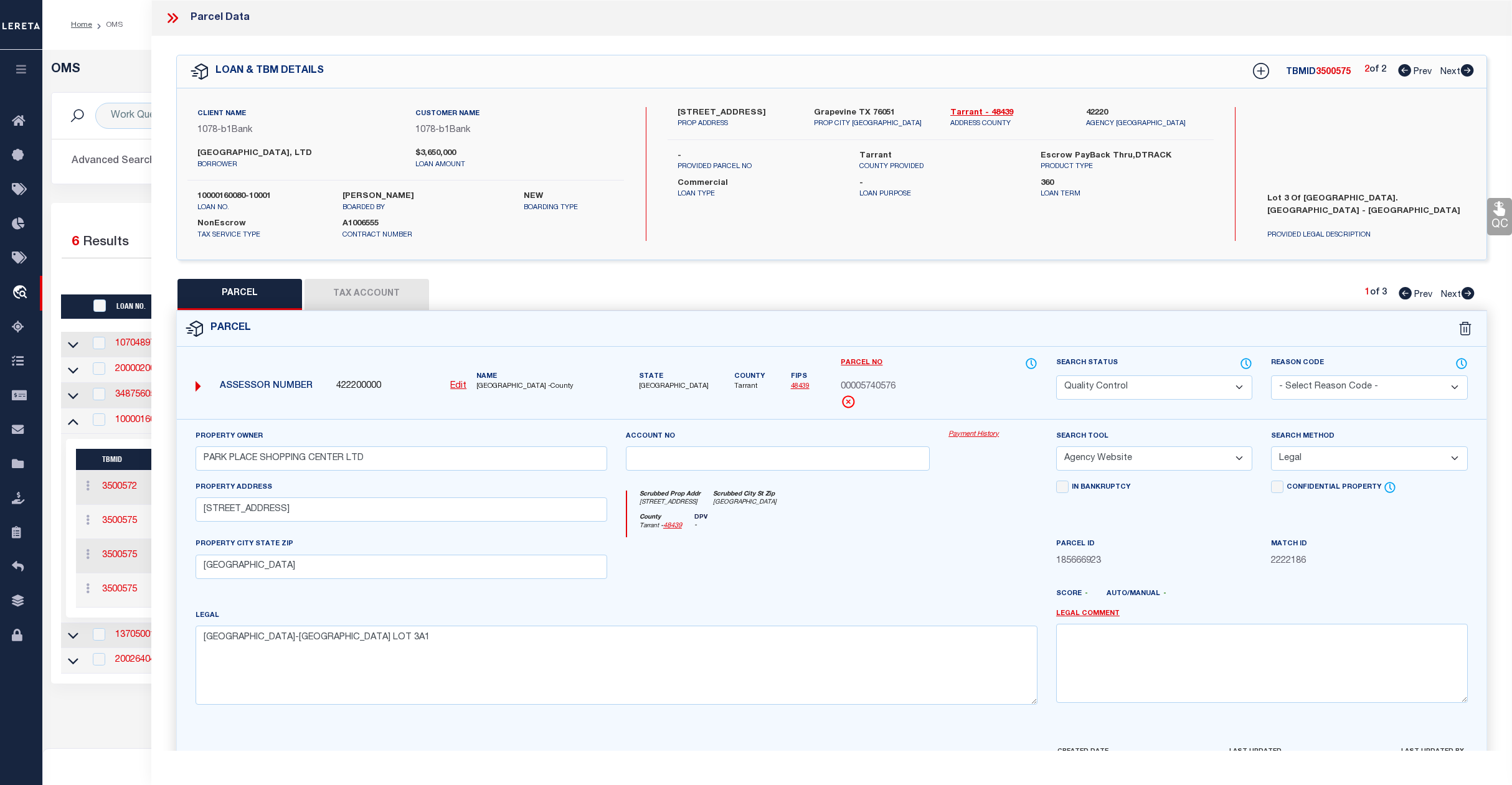
click at [1127, 391] on select "Automated Search Bad Parcel Complete Duplicate Parcel High Dollar Reporting In …" at bounding box center [1155, 388] width 197 height 24
click at [1057, 376] on select "Automated Search Bad Parcel Complete Duplicate Parcel High Dollar Reporting In …" at bounding box center [1155, 388] width 197 height 24
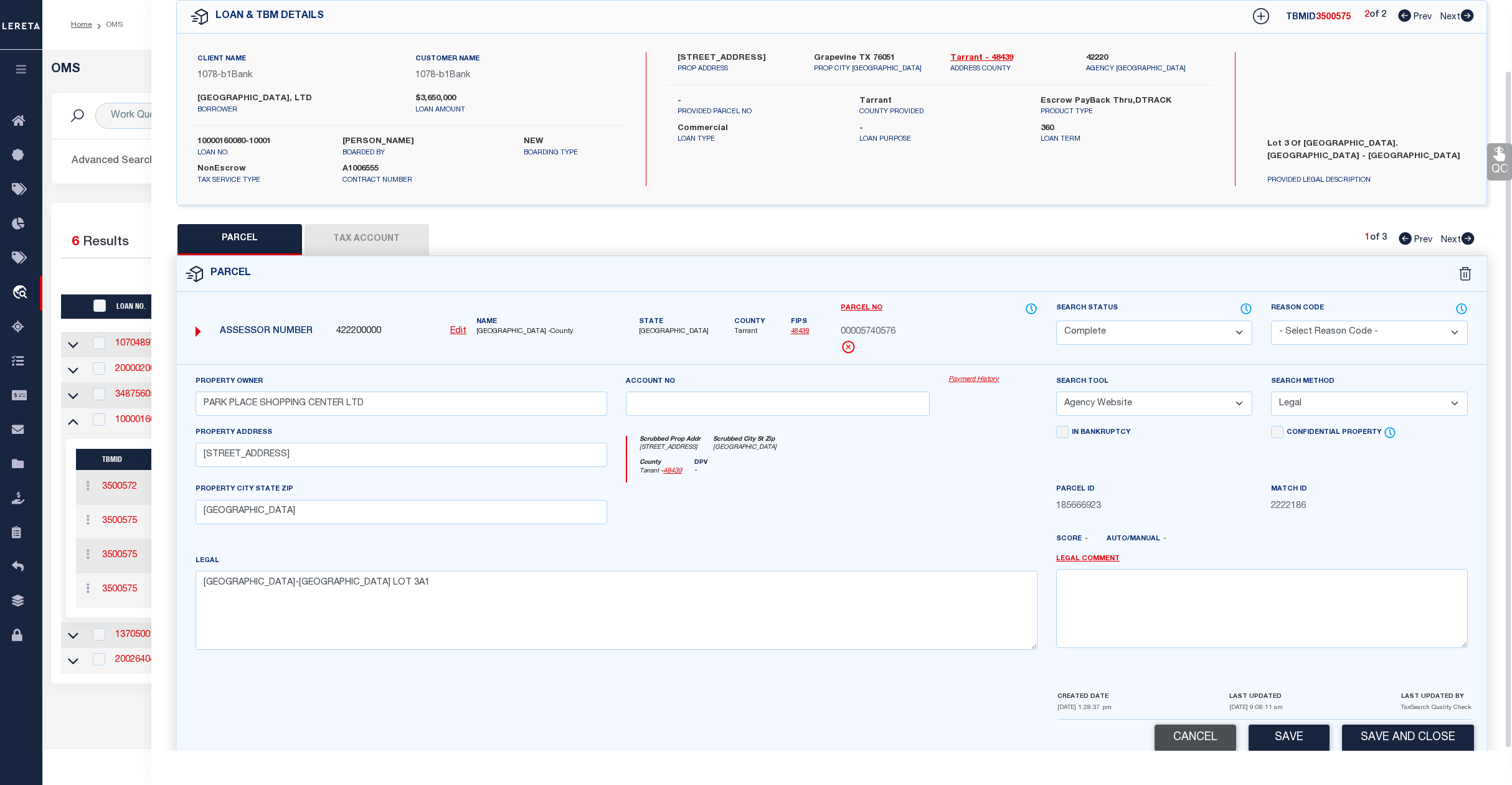
scroll to position [80, 0]
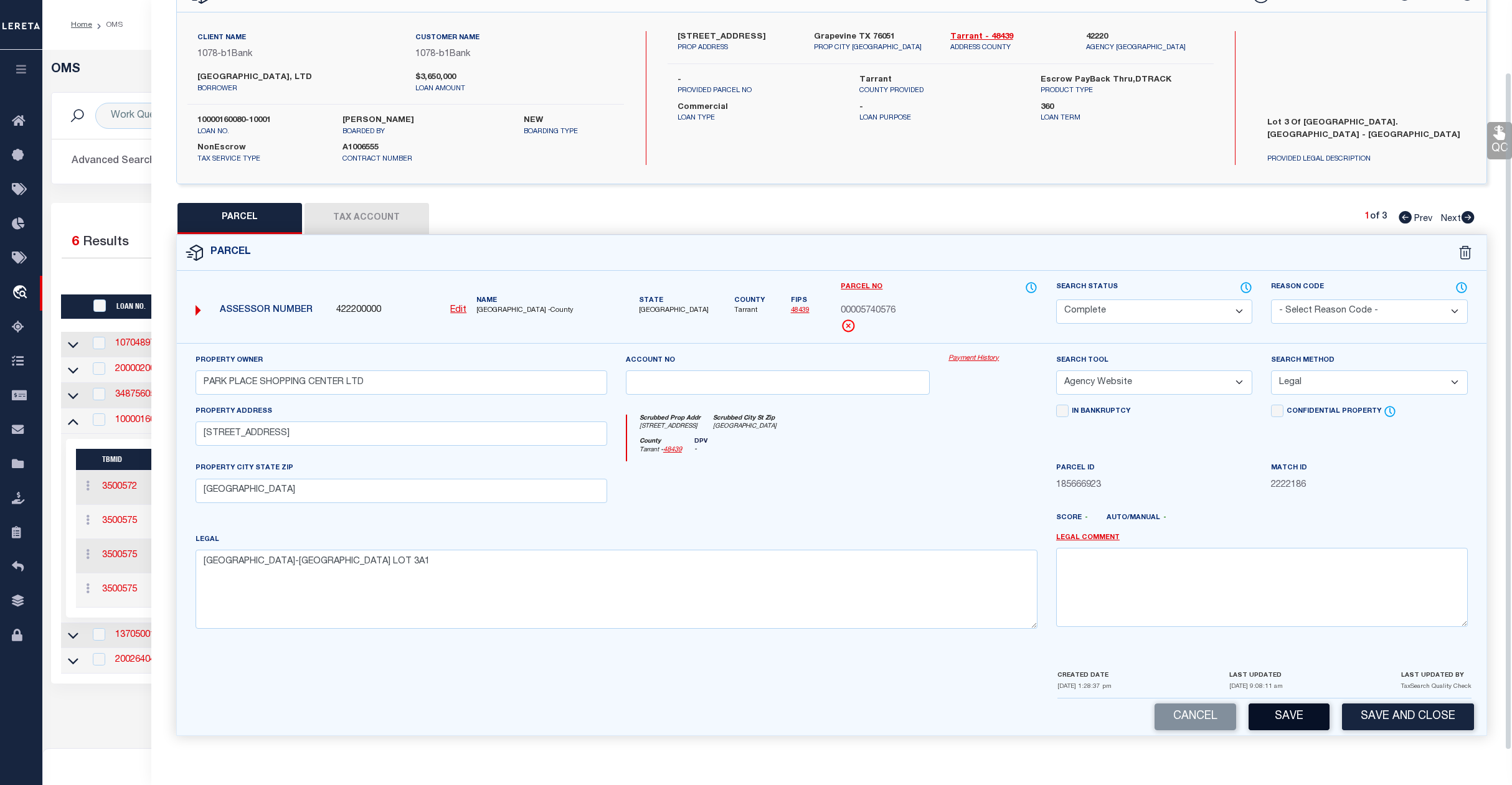
click at [1289, 711] on button "Save" at bounding box center [1289, 717] width 81 height 27
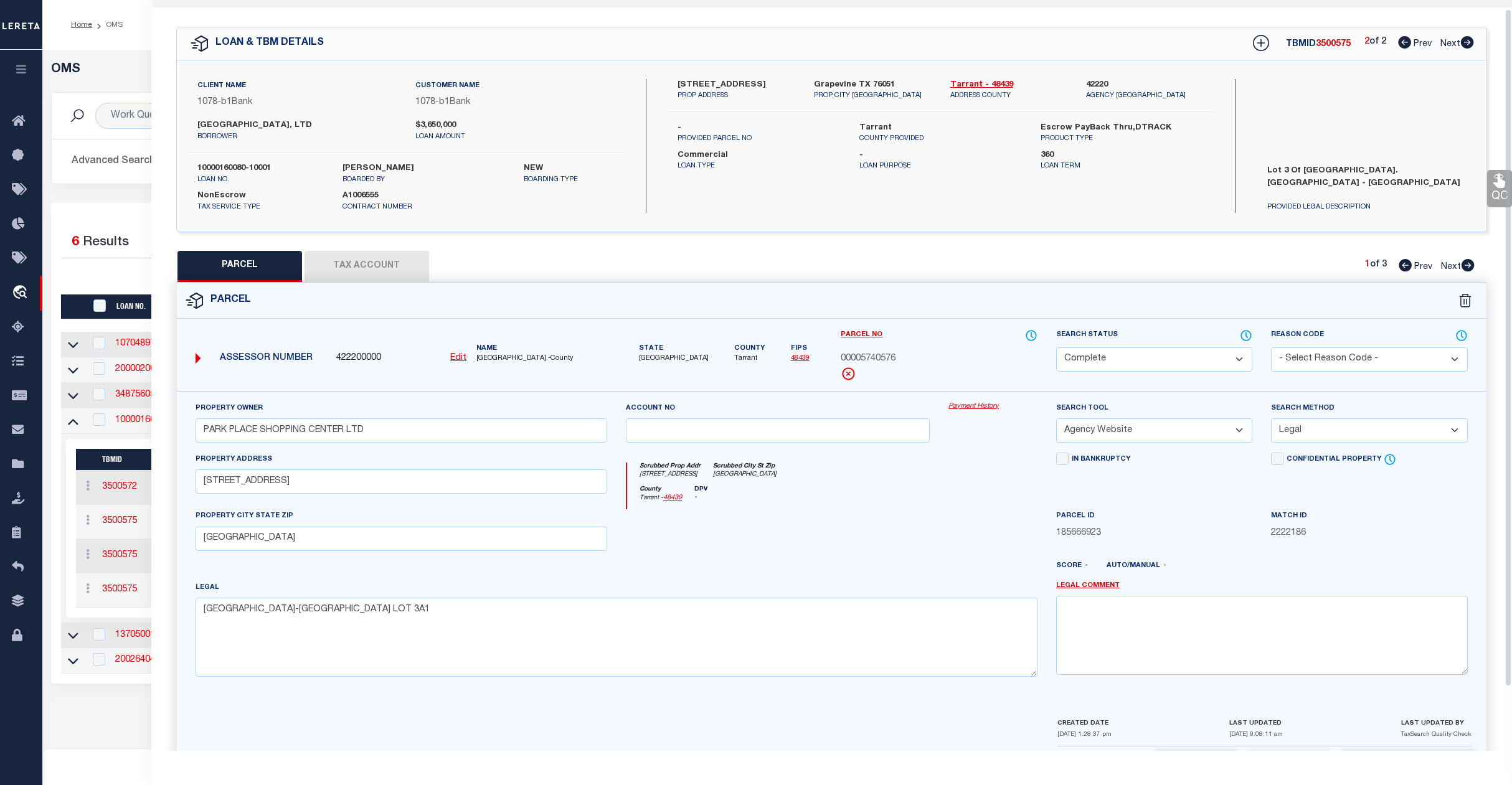
scroll to position [0, 0]
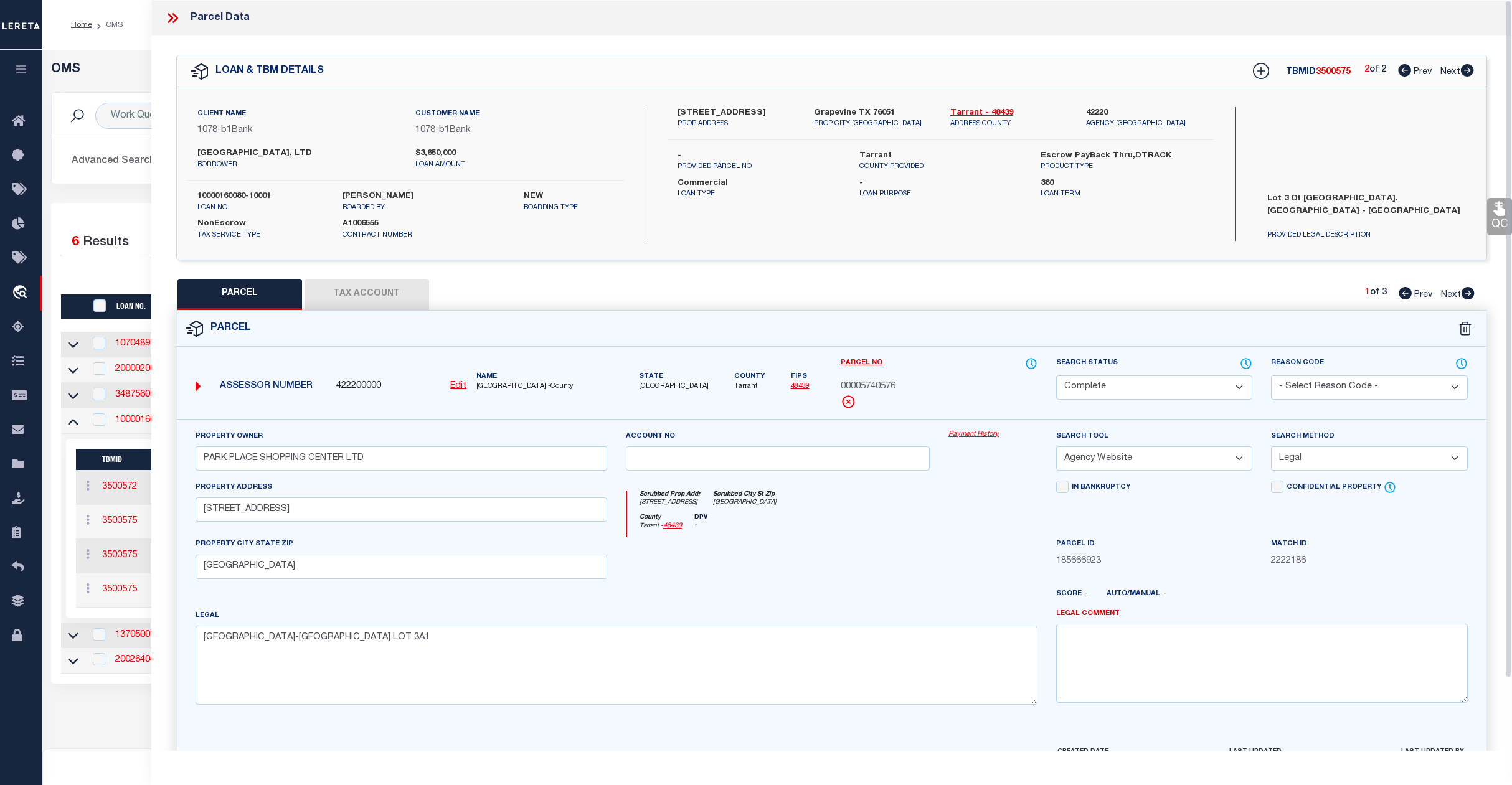
select select "AS"
select select
checkbox input "false"
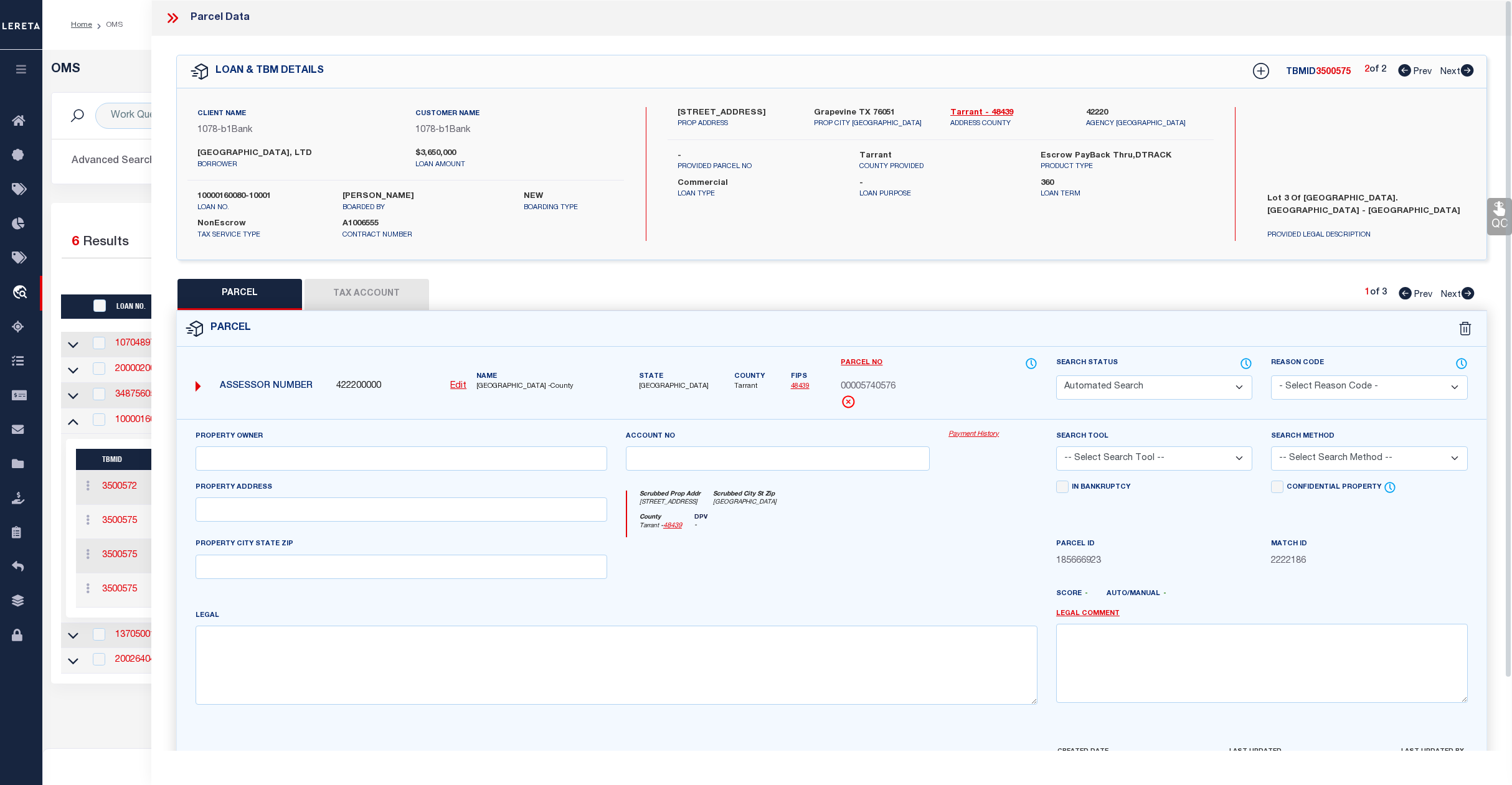
select select "CP"
type input "PARK PLACE SHOPPING CENTER LTD"
select select "AGW"
select select "LEG"
type input "[STREET_ADDRESS]"
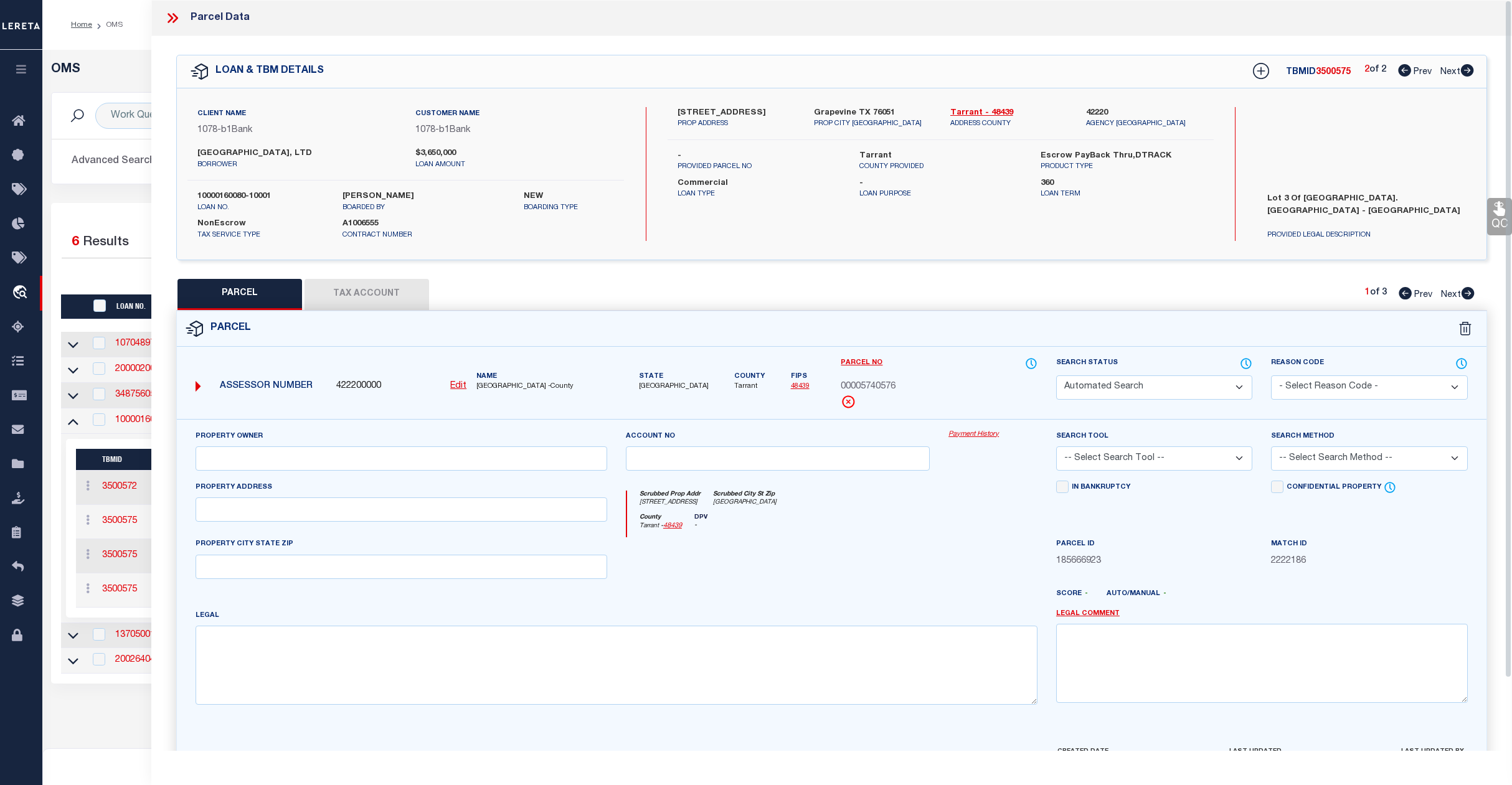
type input "[GEOGRAPHIC_DATA]"
type textarea "[GEOGRAPHIC_DATA]-[GEOGRAPHIC_DATA] LOT 3A1"
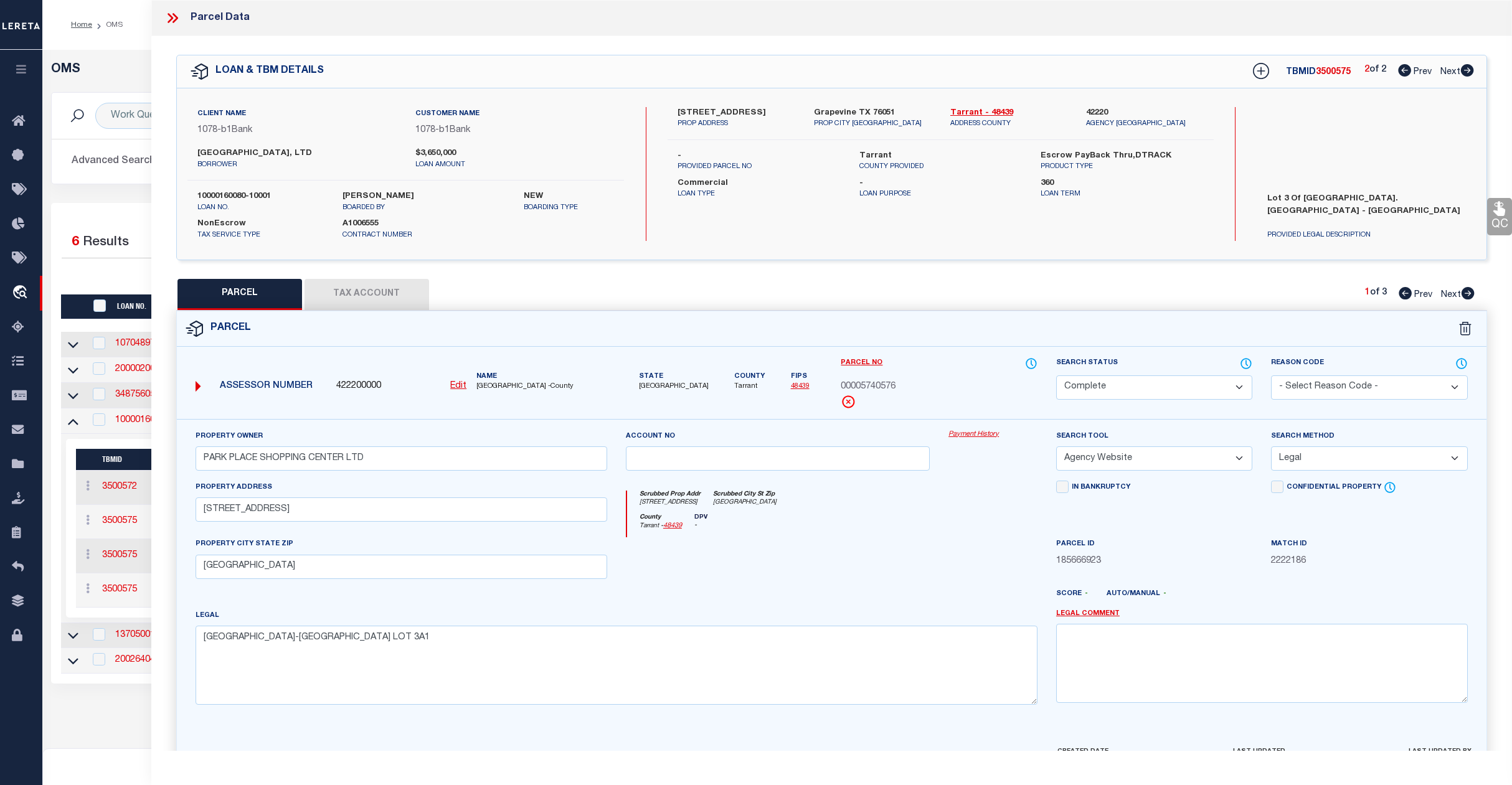
click at [116, 45] on div "Home OMS Profile Sign out" at bounding box center [777, 25] width 1470 height 50
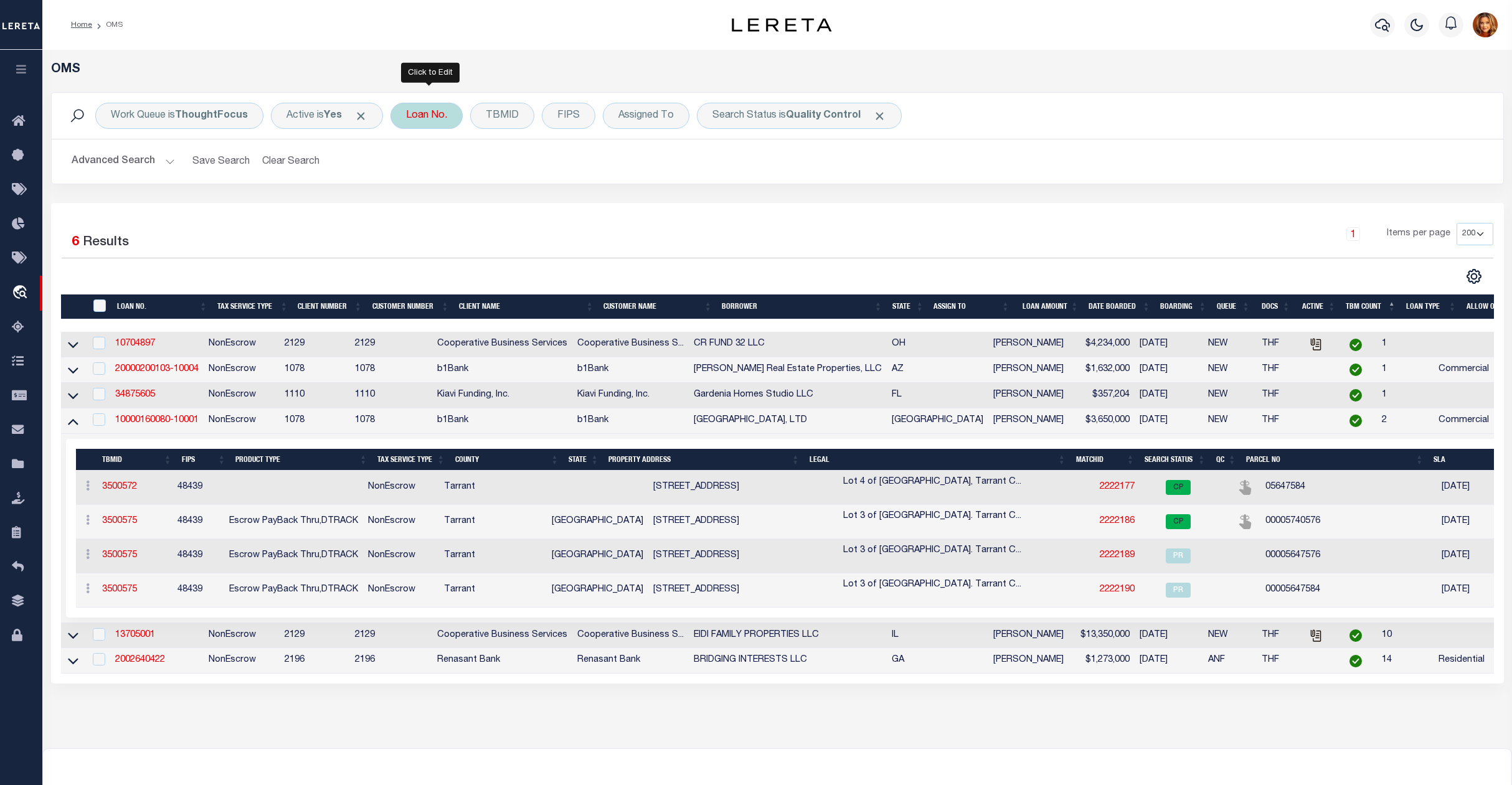
click at [420, 117] on div "Loan No." at bounding box center [426, 116] width 72 height 27
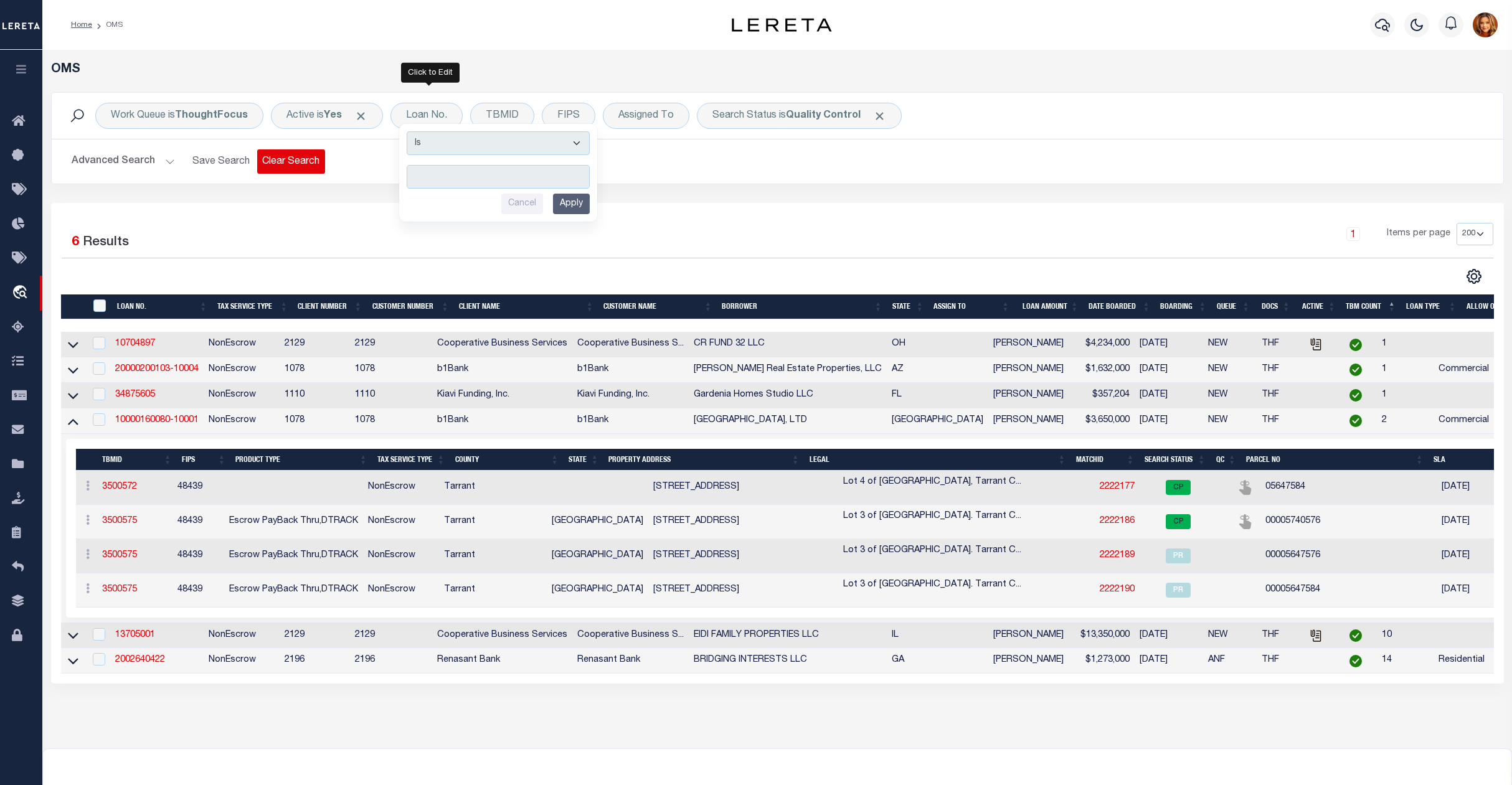
click at [288, 164] on button "Clear Search" at bounding box center [290, 162] width 68 height 24
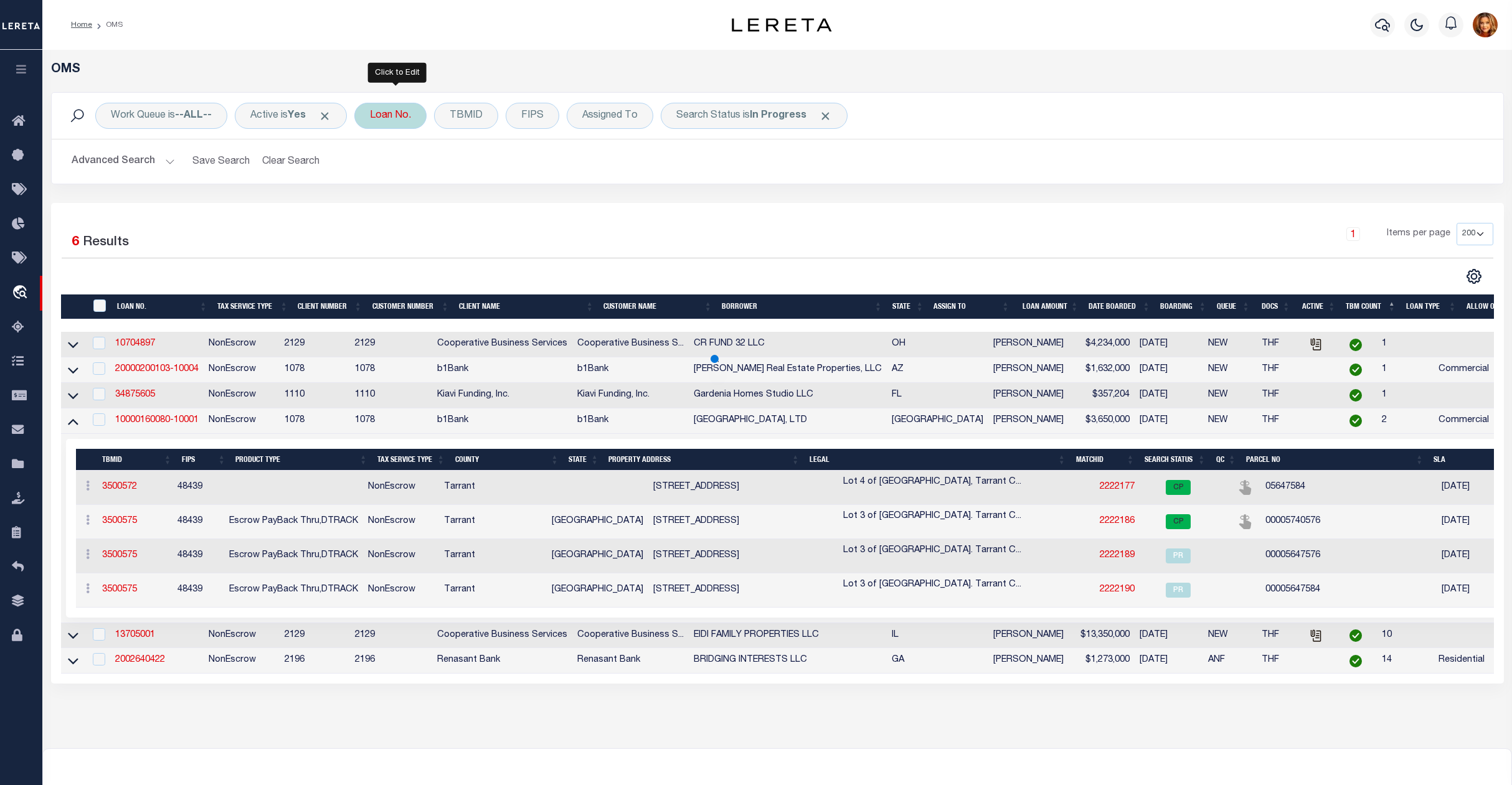
click at [402, 112] on div "Loan No." at bounding box center [390, 116] width 72 height 27
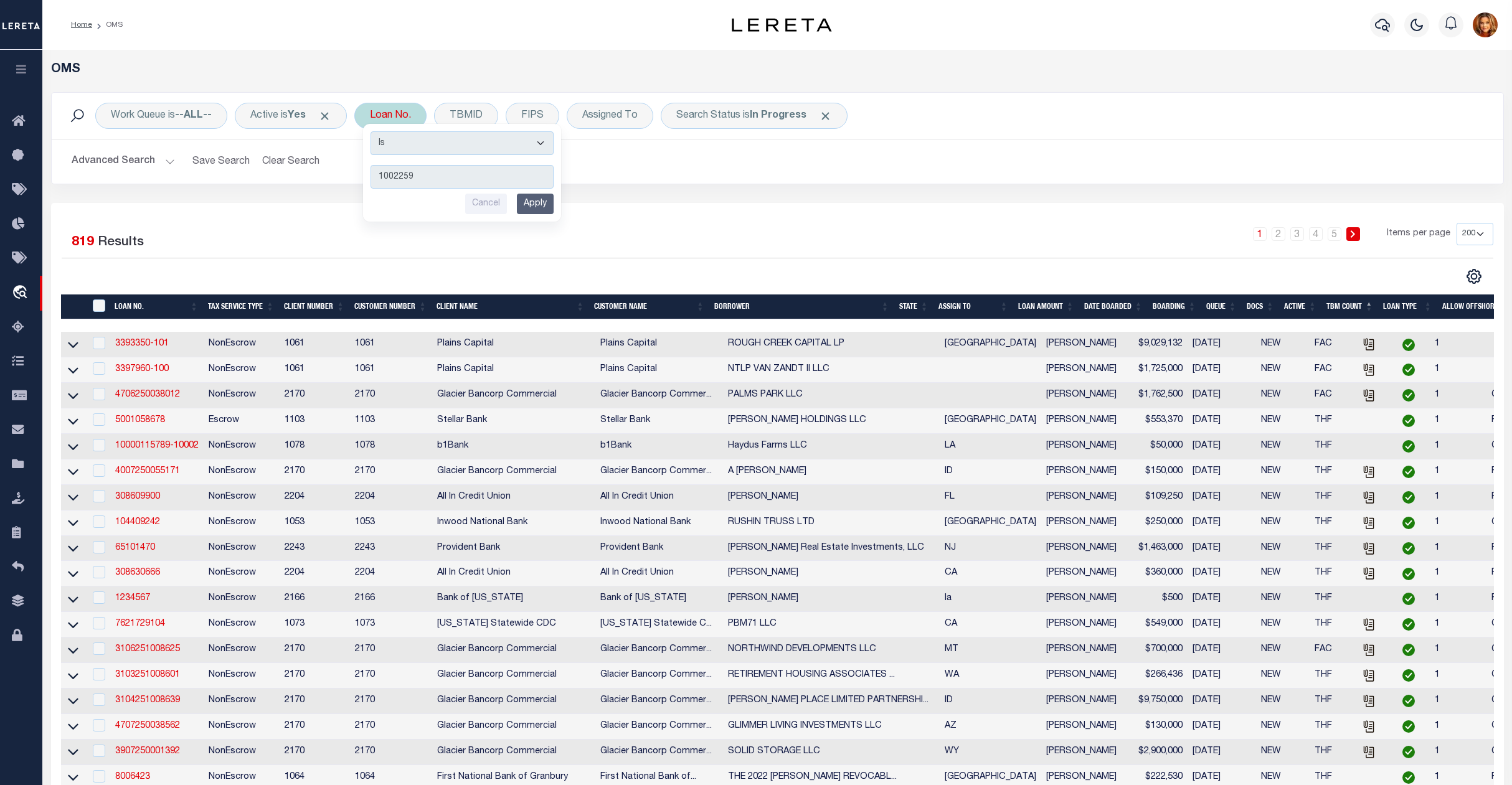
type input "10022596"
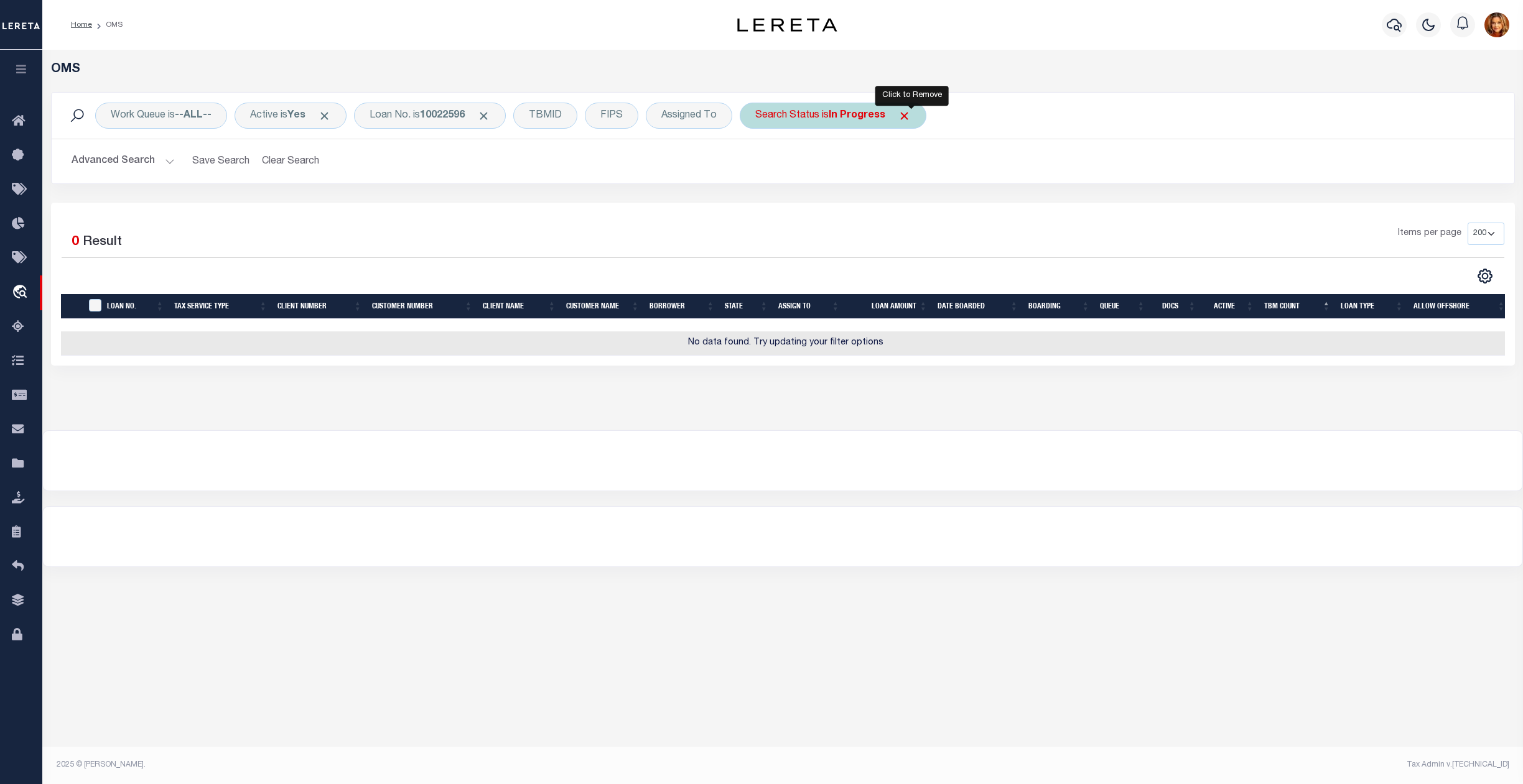
click at [911, 117] on span "Click to Remove" at bounding box center [904, 115] width 13 height 13
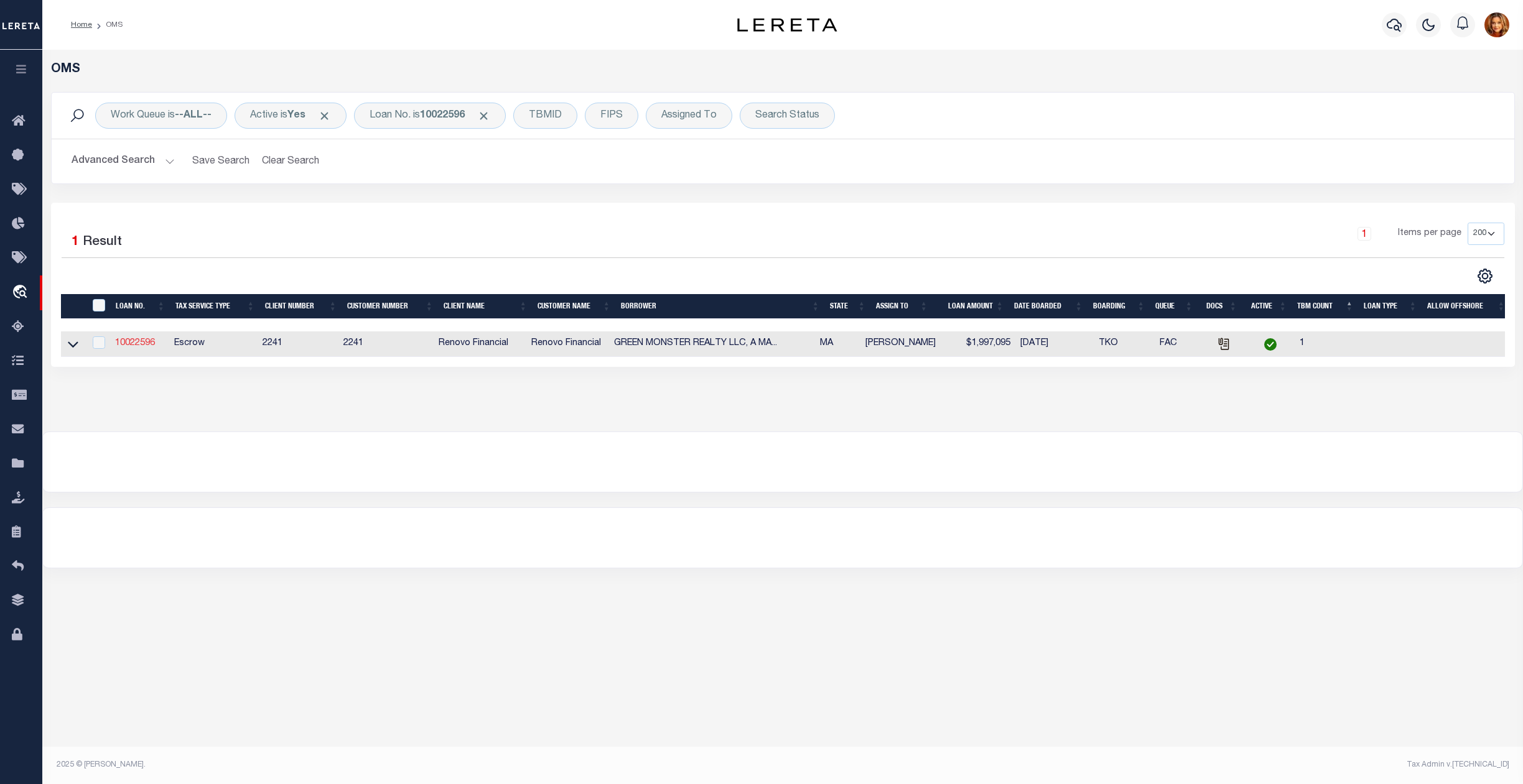
click at [135, 344] on link "10022596" at bounding box center [135, 343] width 40 height 9
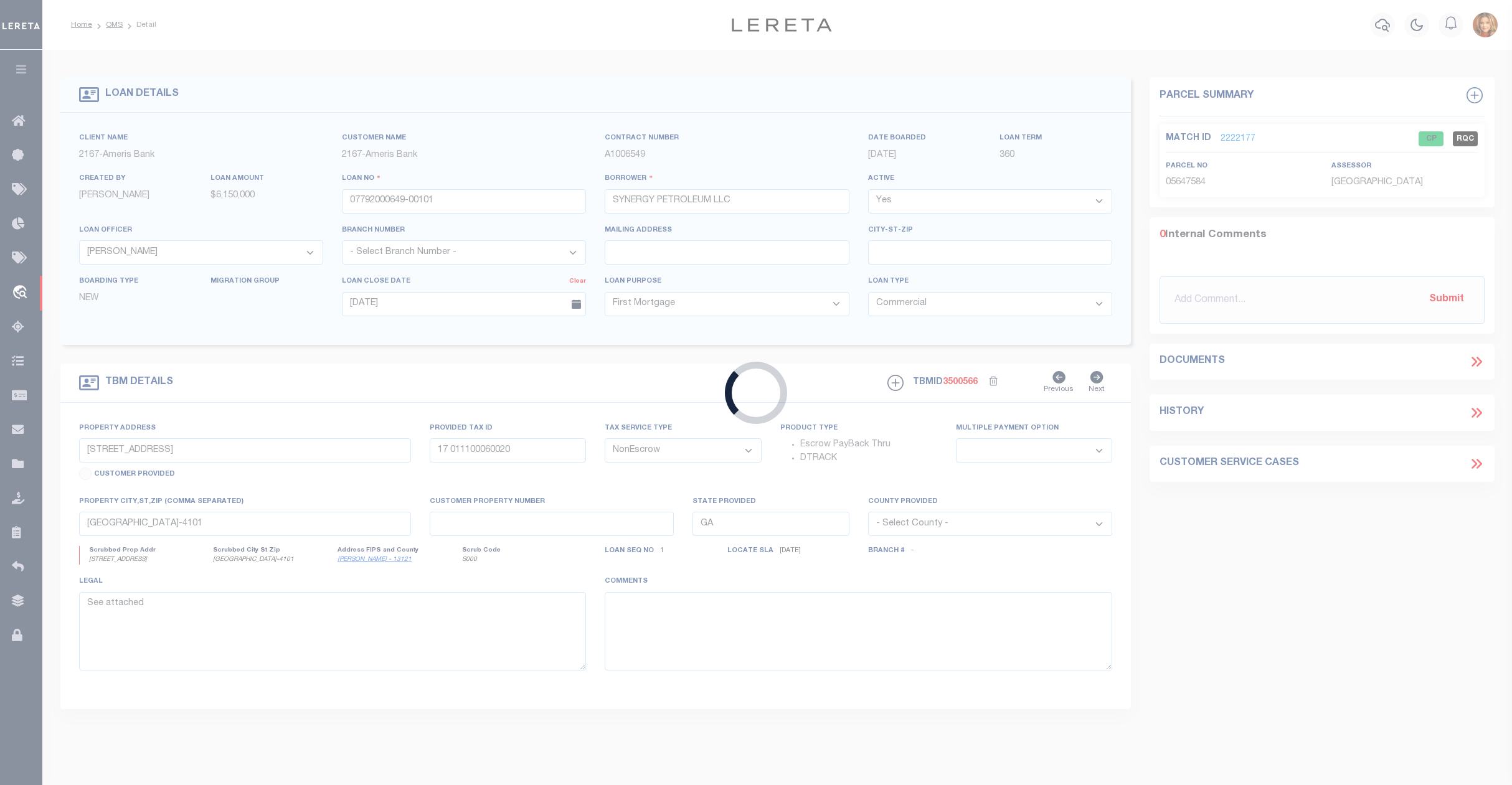
type input "10022596"
type input "GREEN MONSTER REALTY LLC, A [US_STATE] LIMITED LIABI"
select select
select select "400"
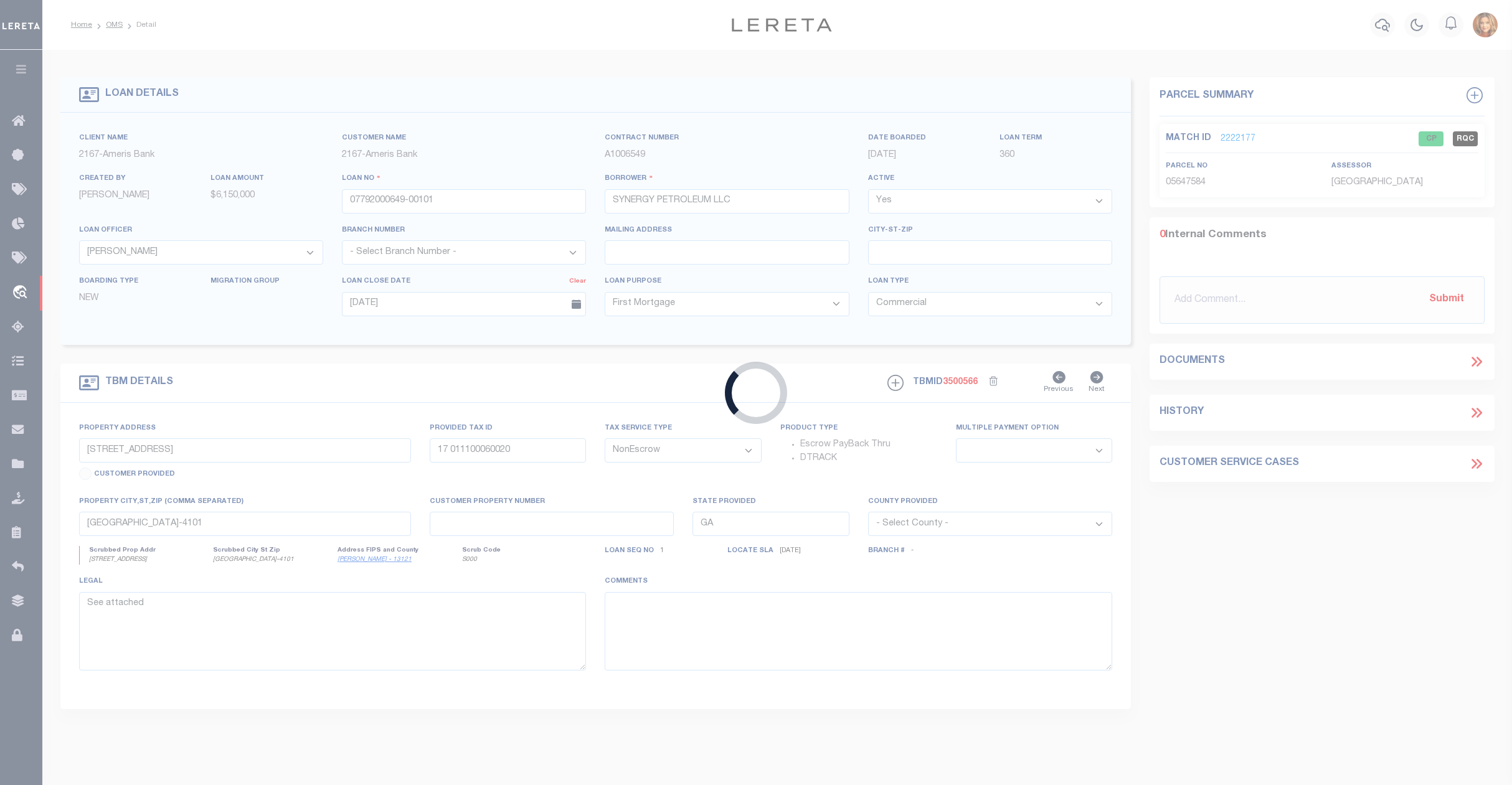
select select
select select "Escrow"
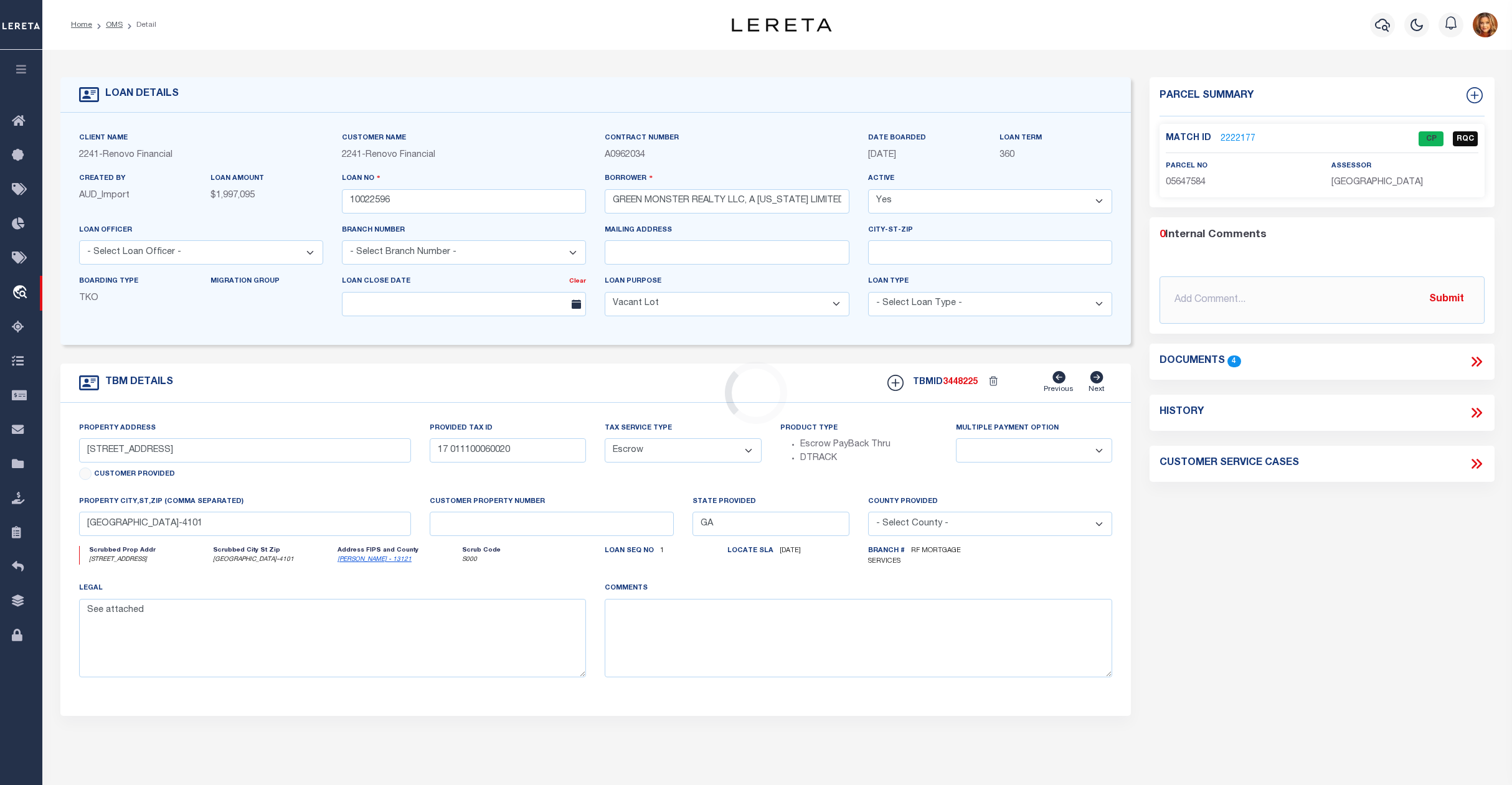
type input "[STREET_ADDRESS]"
select select
type input "[GEOGRAPHIC_DATA]"
type input "a0kUS00000BorpD"
type input "MA"
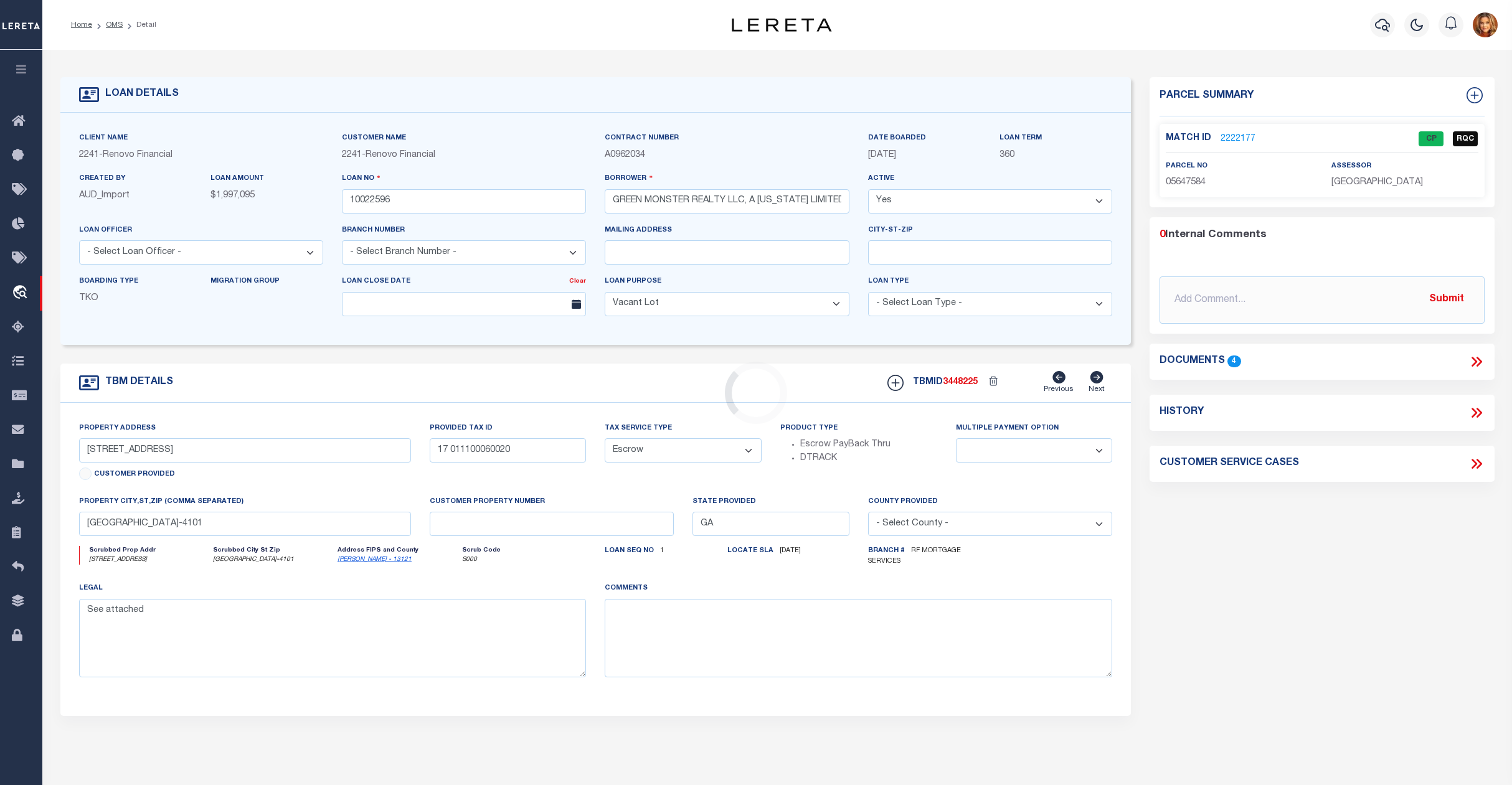
select select
select select "14701"
select select "25067"
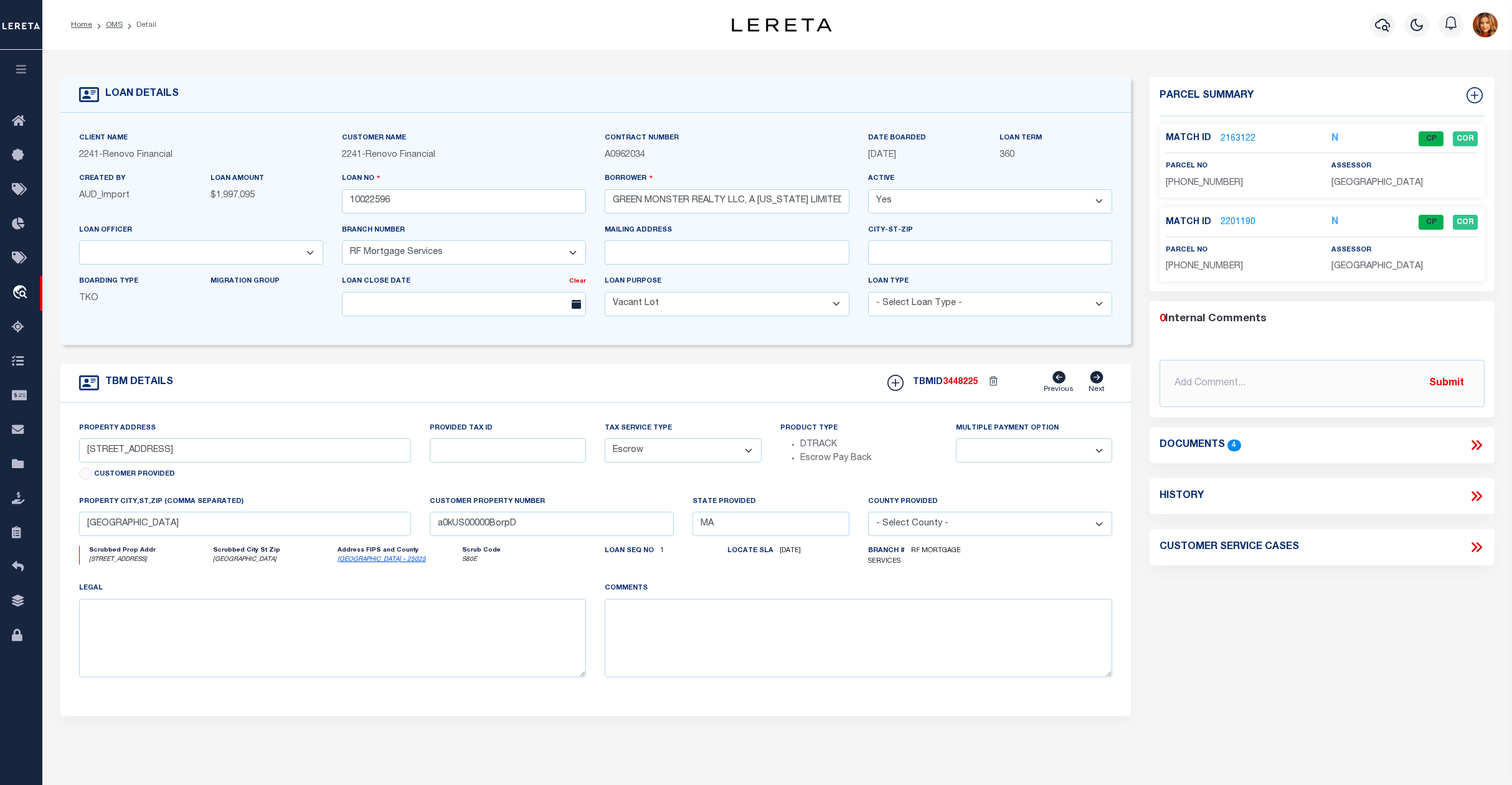
click at [1471, 447] on icon at bounding box center [1476, 445] width 16 height 16
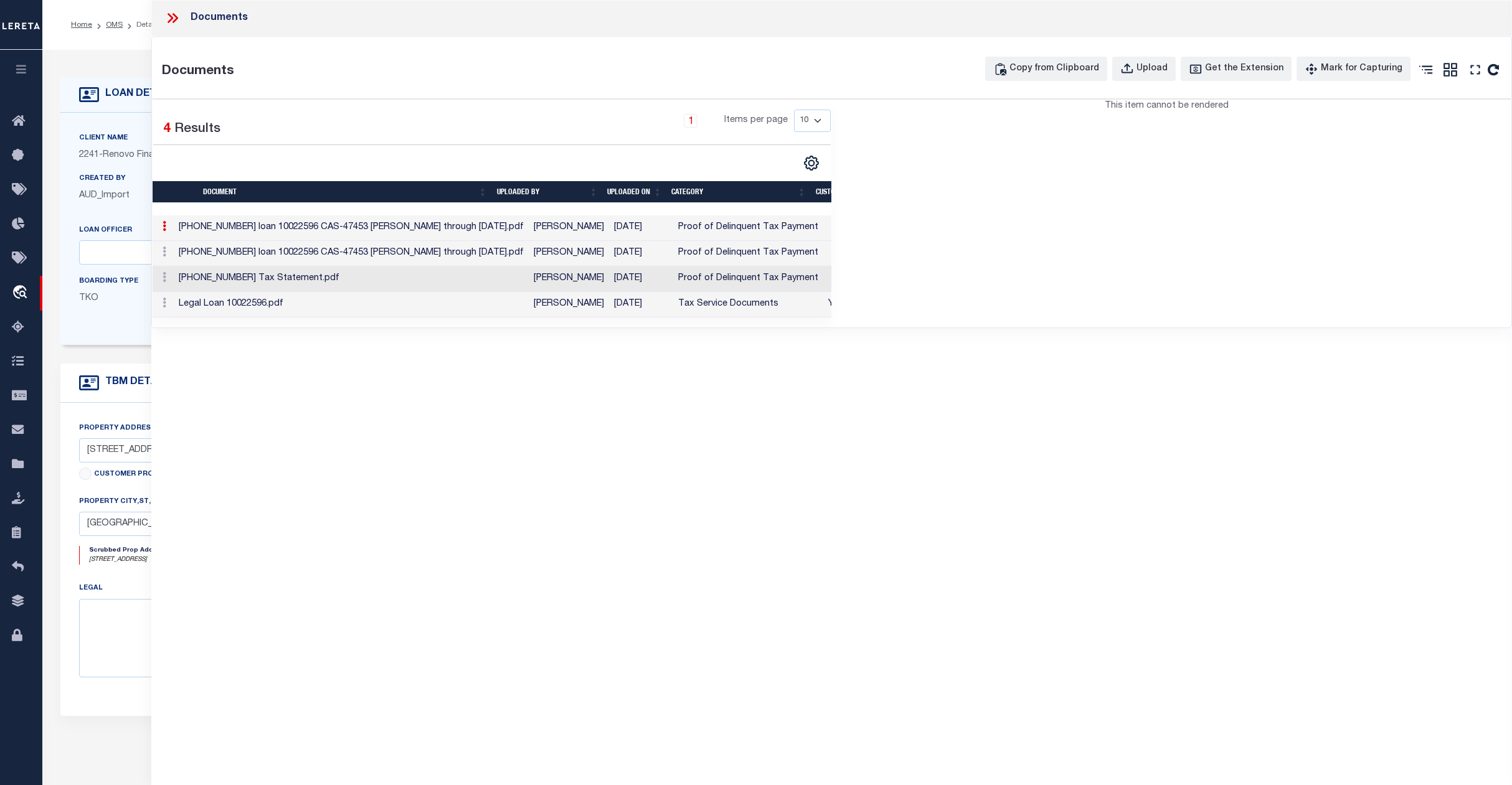
click at [295, 306] on td "Legal Loan 10022596.pdf" at bounding box center [351, 305] width 355 height 26
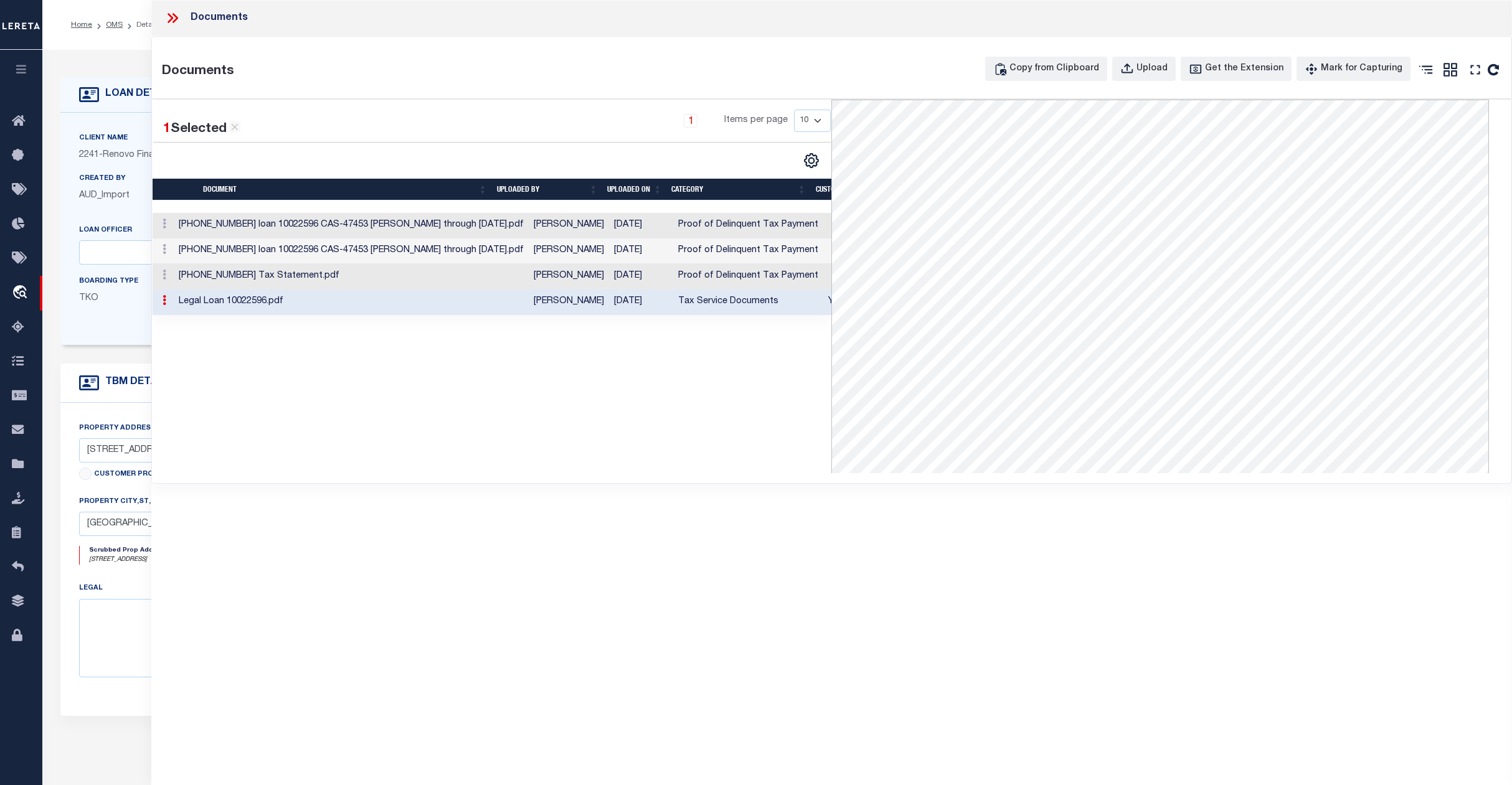
click at [170, 19] on icon at bounding box center [172, 18] width 16 height 16
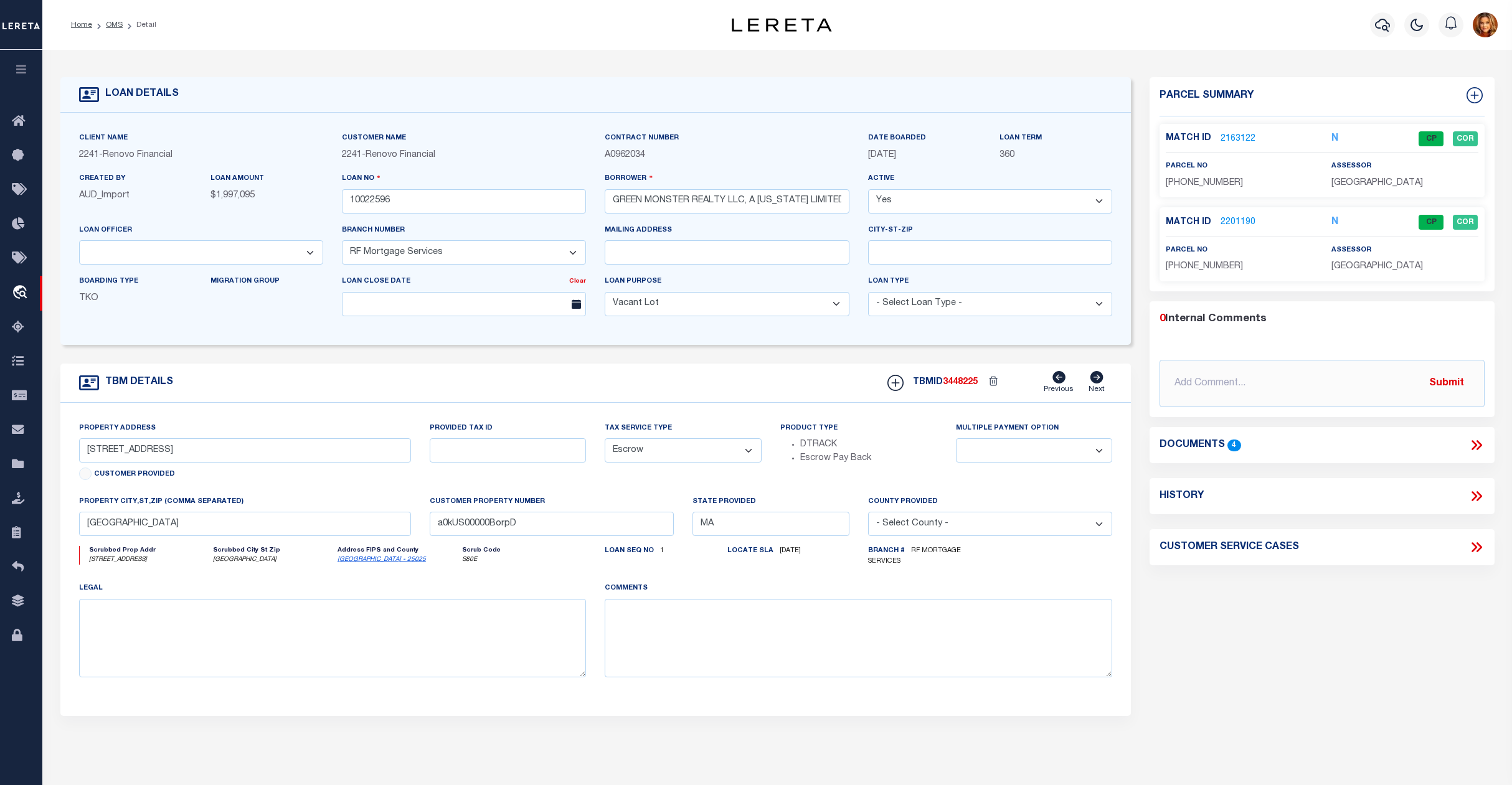
click at [1229, 134] on link "2163122" at bounding box center [1238, 139] width 35 height 13
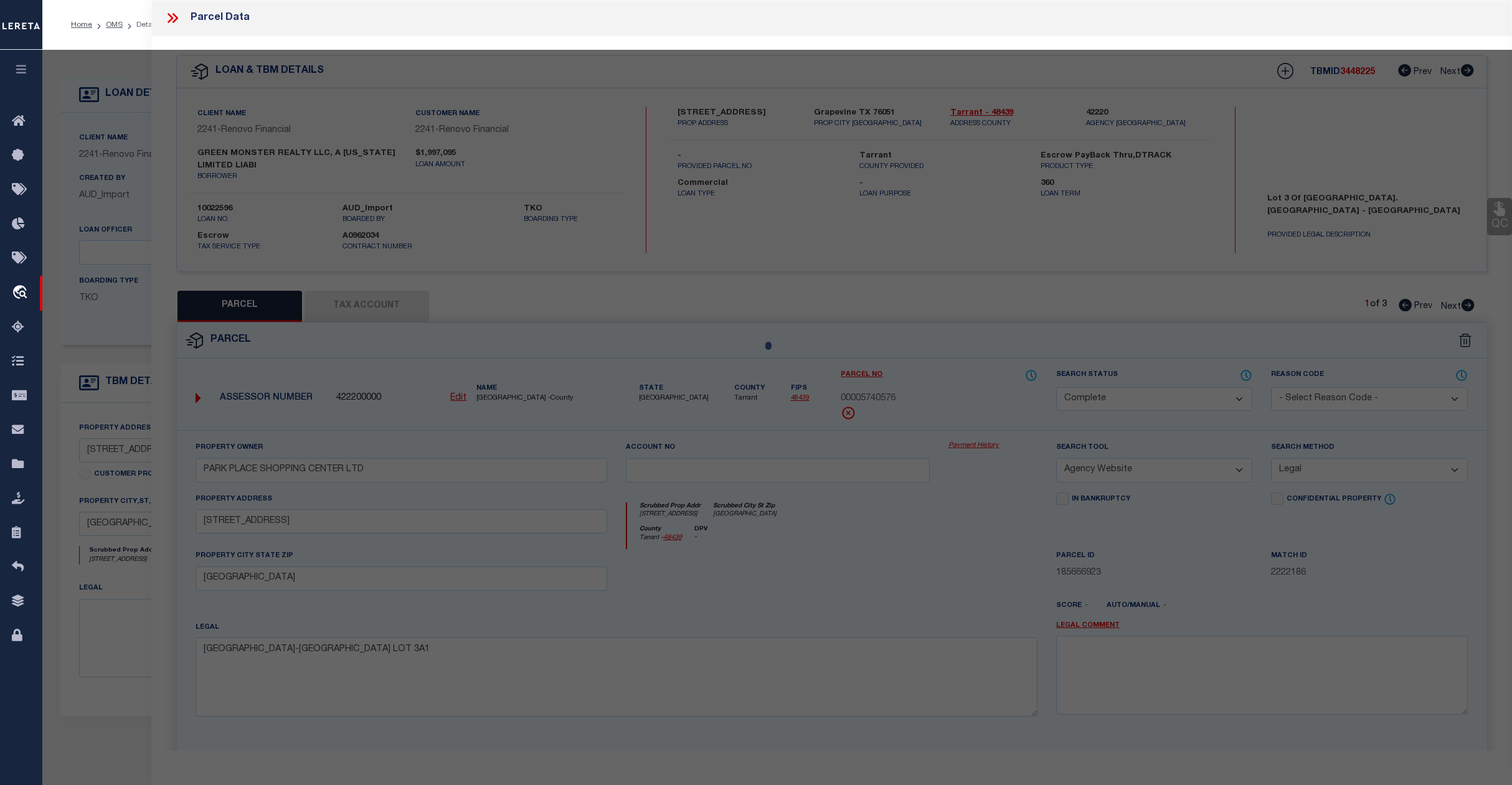
select select "AS"
select select
checkbox input "false"
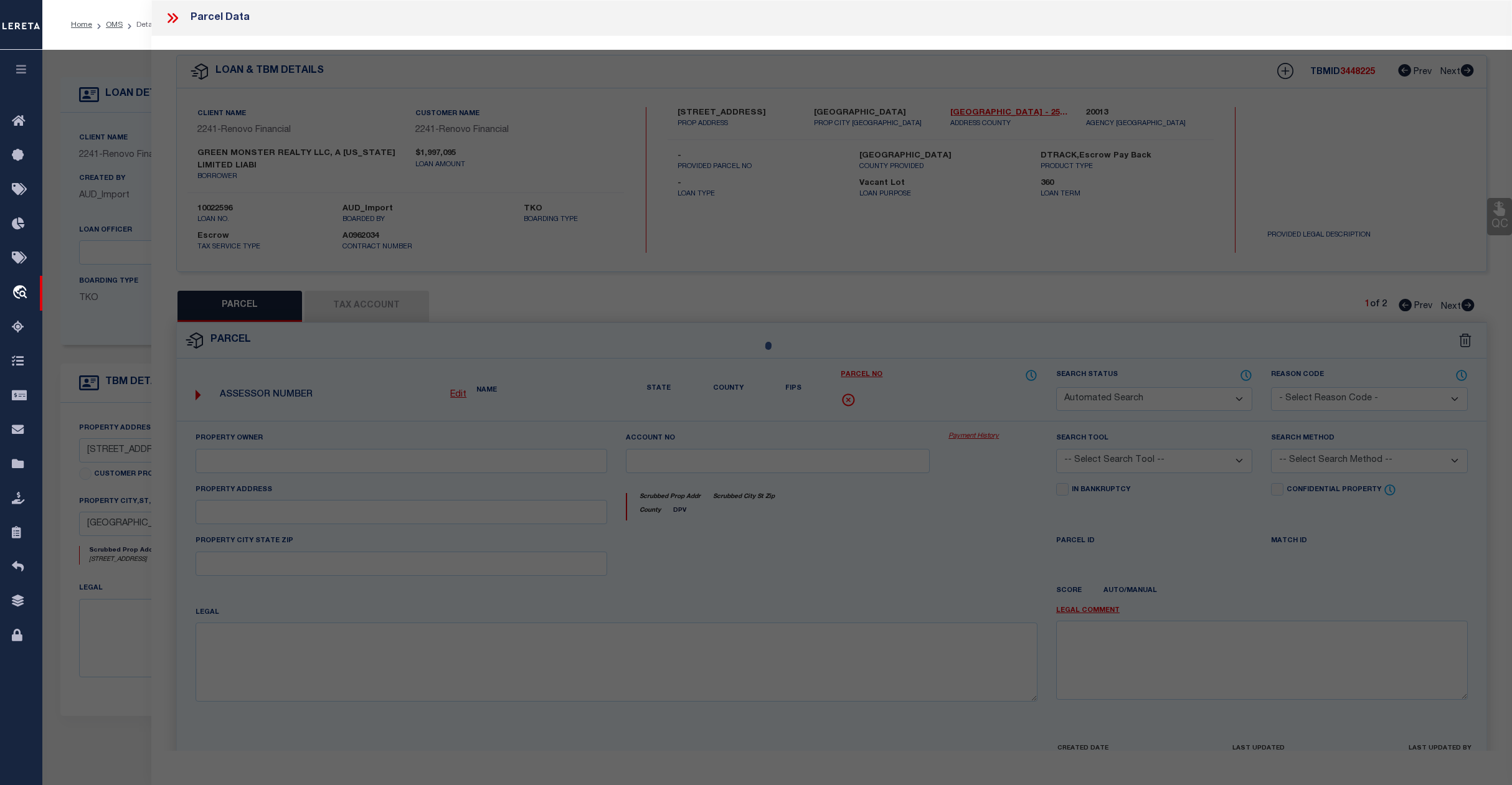
select select "CP"
select select "ACT"
type input "GREEN MONSTER REALTY LLC"
select select "ATL"
select select "ADD"
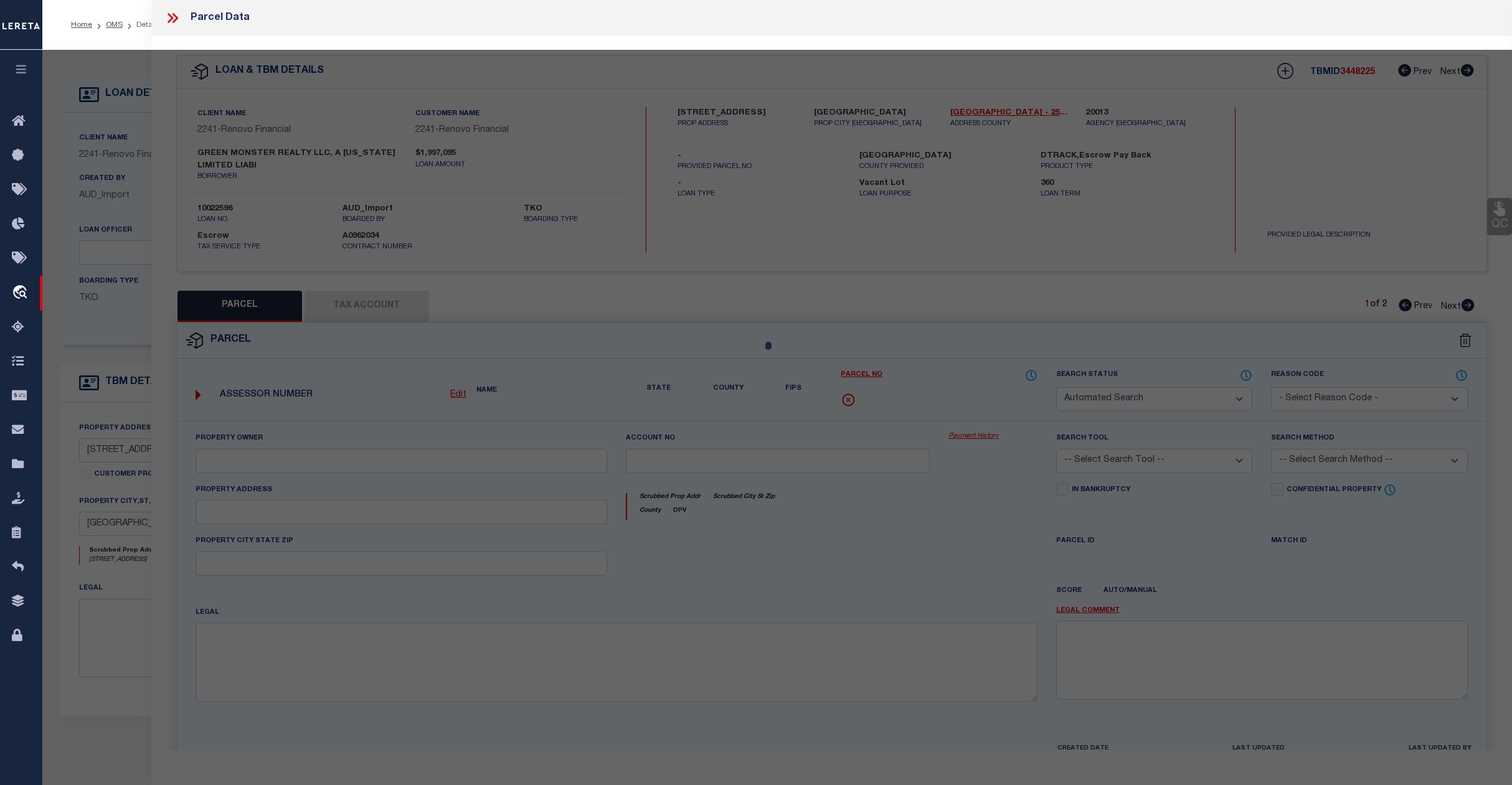
type input "[STREET_ADDRESS]"
type input "[GEOGRAPHIC_DATA]"
type textarea "DIST:35 CITY/[GEOGRAPHIC_DATA]/TWP:BOSTON-[GEOGRAPHIC_DATA]"
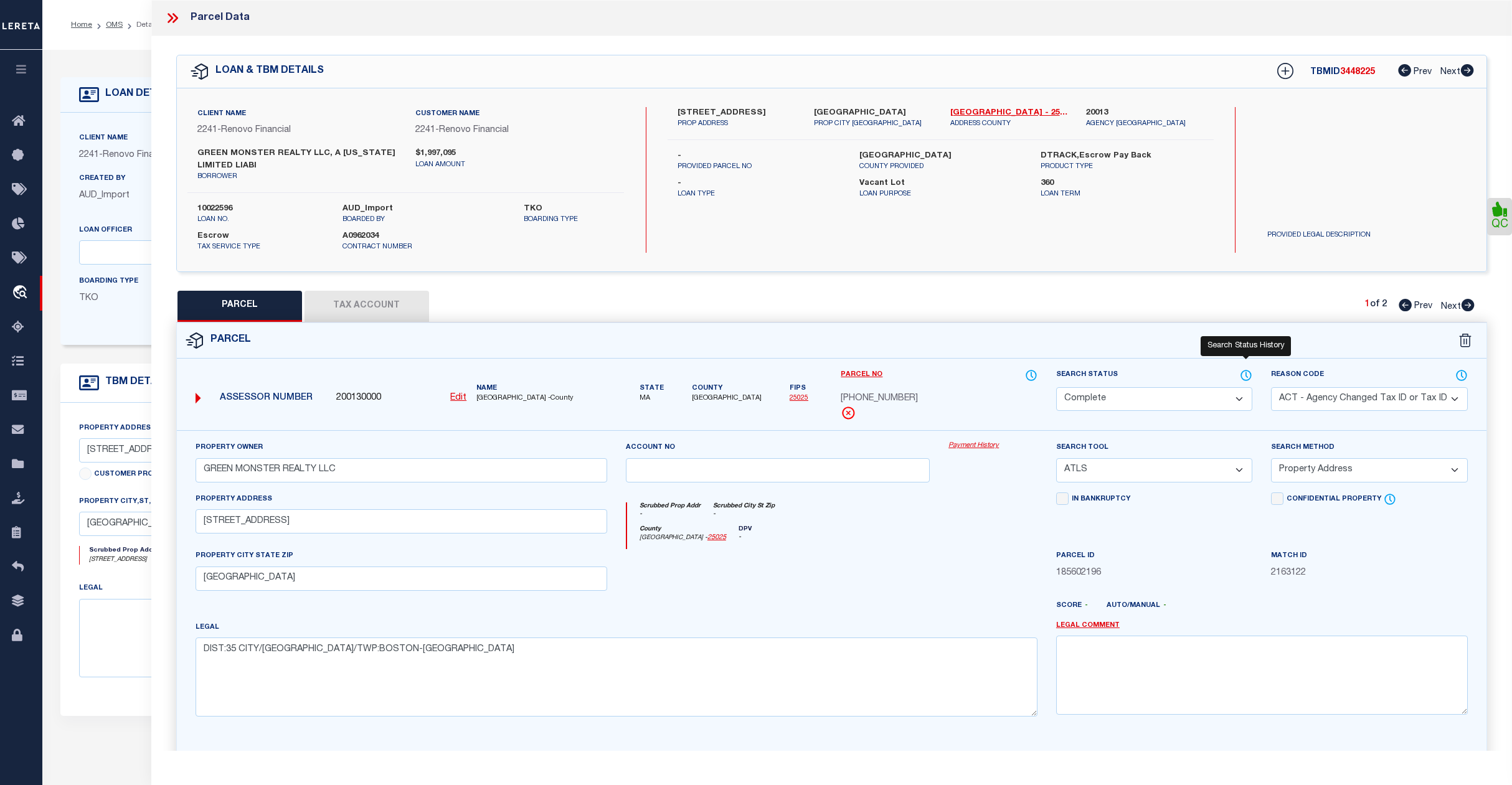
click at [1242, 374] on icon at bounding box center [1246, 376] width 13 height 14
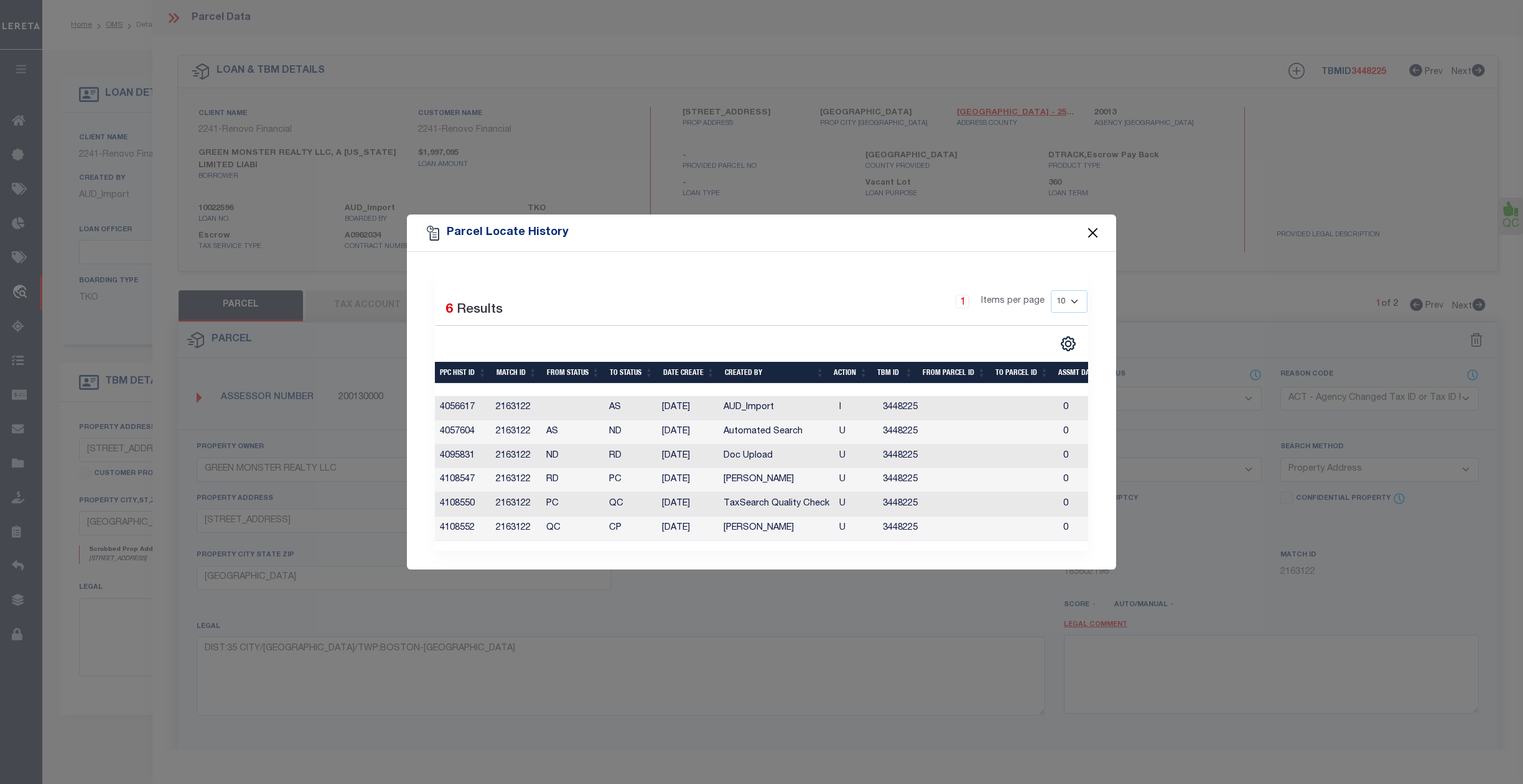
click at [1095, 225] on button "Close" at bounding box center [1093, 233] width 16 height 16
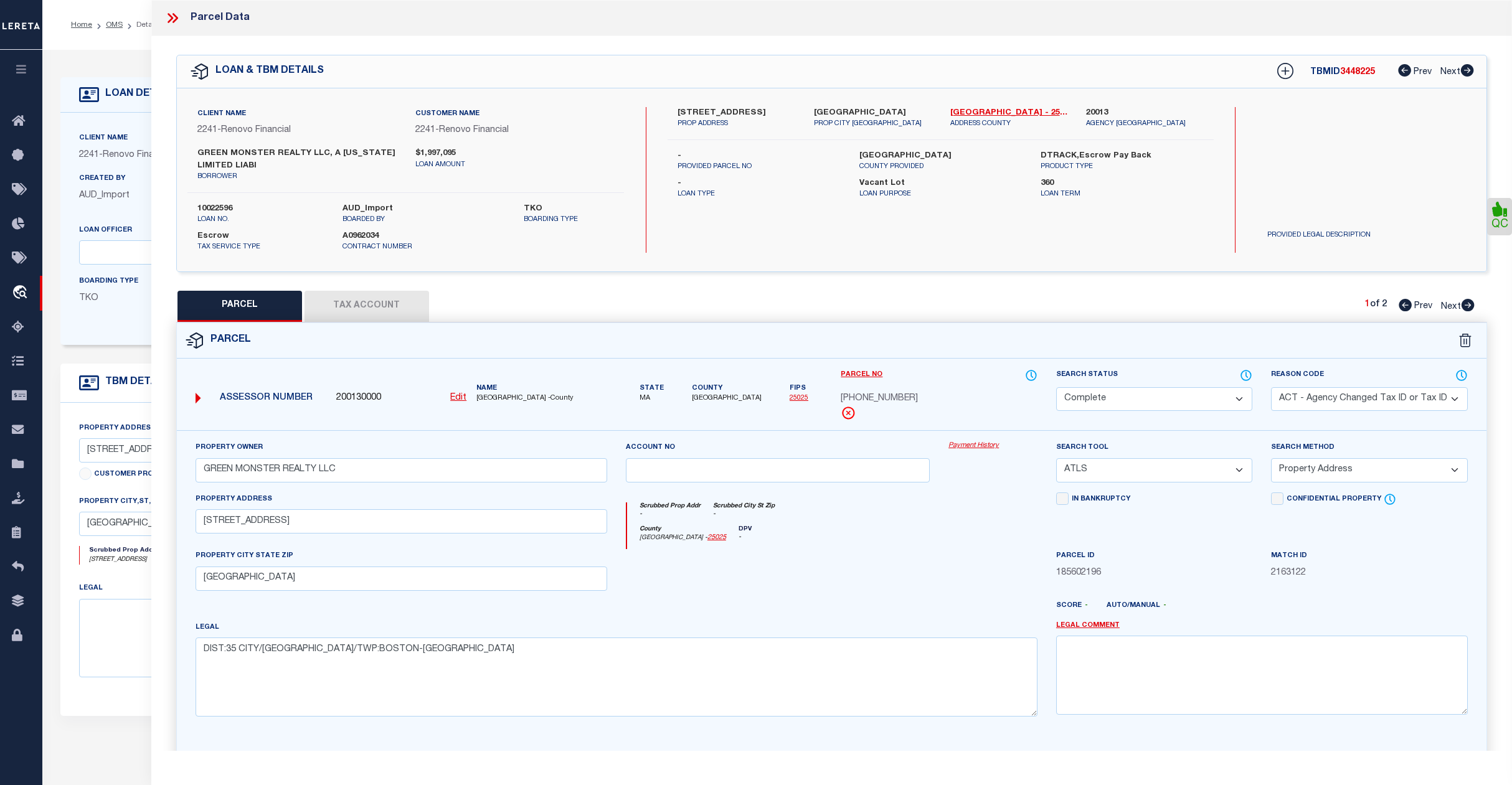
click at [1453, 310] on span "Next" at bounding box center [1450, 307] width 20 height 9
select select "AS"
select select
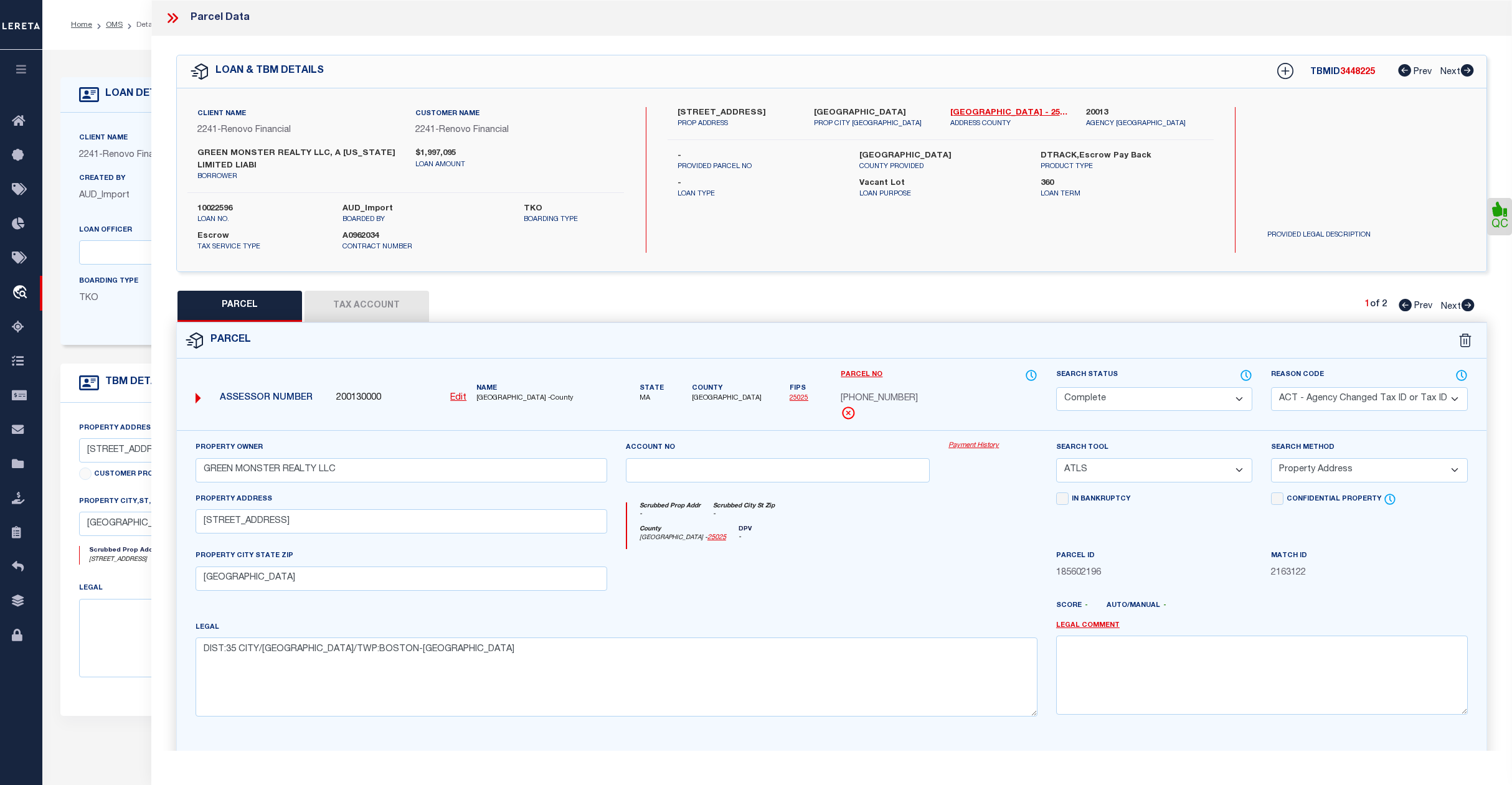
checkbox input "false"
click at [1243, 375] on icon at bounding box center [1246, 376] width 13 height 14
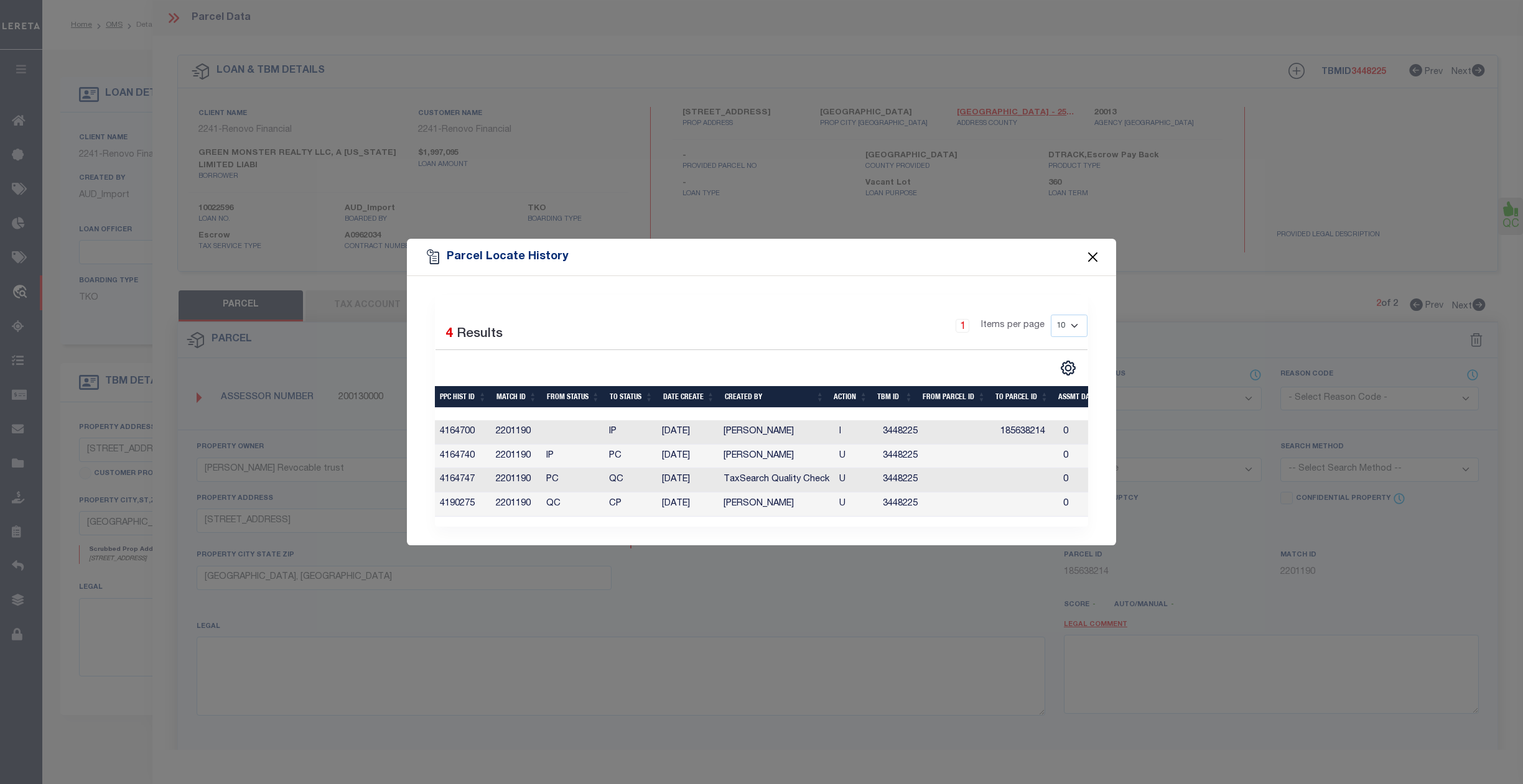
click at [1085, 257] on button "Close" at bounding box center [1093, 257] width 16 height 16
